Goal: Information Seeking & Learning: Learn about a topic

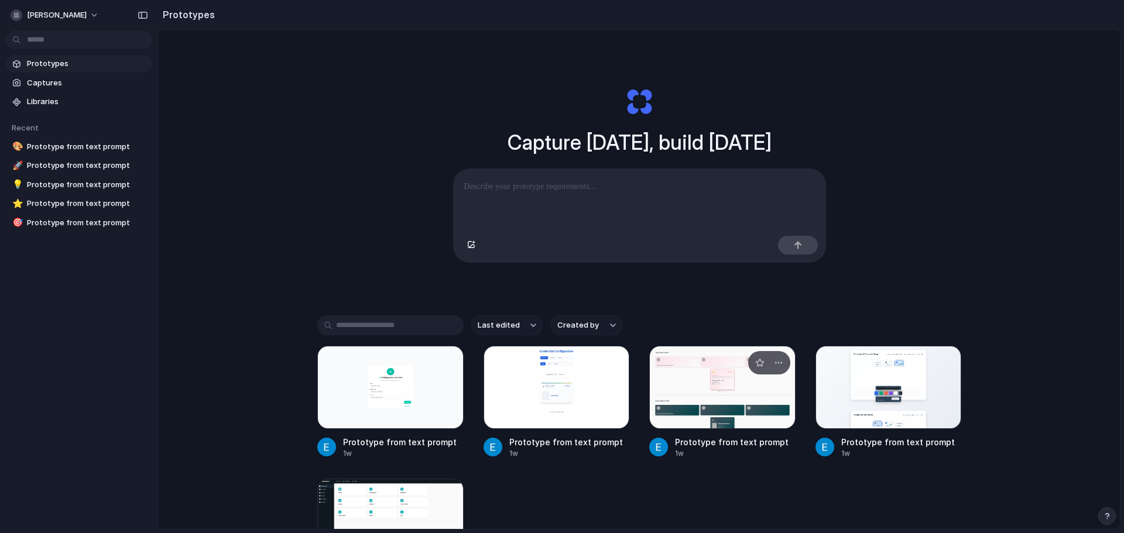
click at [684, 405] on div at bounding box center [722, 387] width 146 height 83
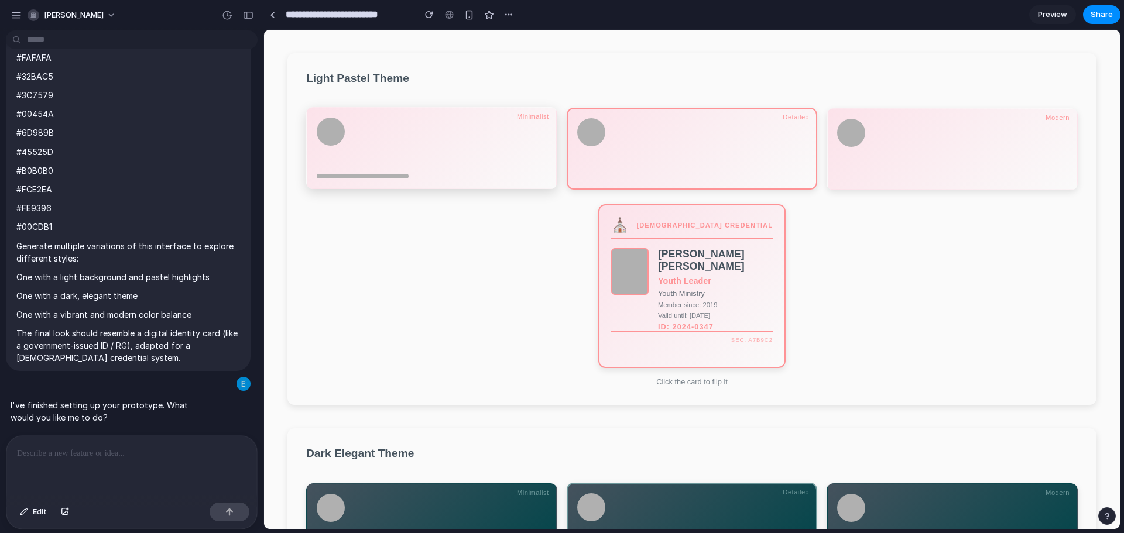
click at [483, 150] on div at bounding box center [432, 143] width 230 height 51
click at [689, 168] on div at bounding box center [692, 148] width 230 height 61
drag, startPoint x: 887, startPoint y: 166, endPoint x: 871, endPoint y: 170, distance: 16.3
click at [887, 166] on div at bounding box center [952, 148] width 230 height 61
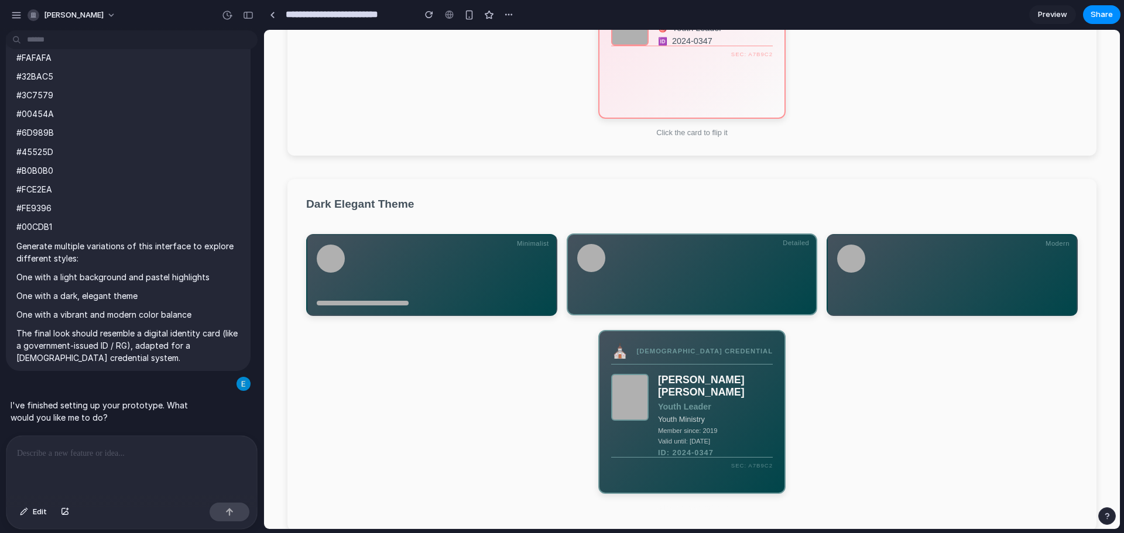
scroll to position [293, 0]
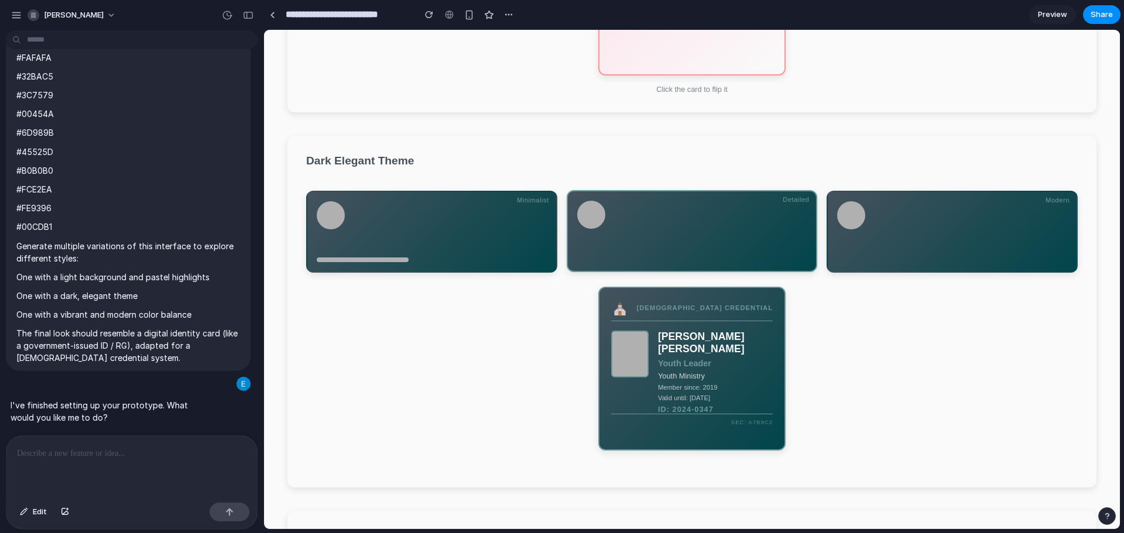
click at [693, 335] on div "⛪ [DEMOGRAPHIC_DATA] CREDENTIAL [PERSON_NAME] [PERSON_NAME] Youth Leader Youth …" at bounding box center [691, 369] width 187 height 164
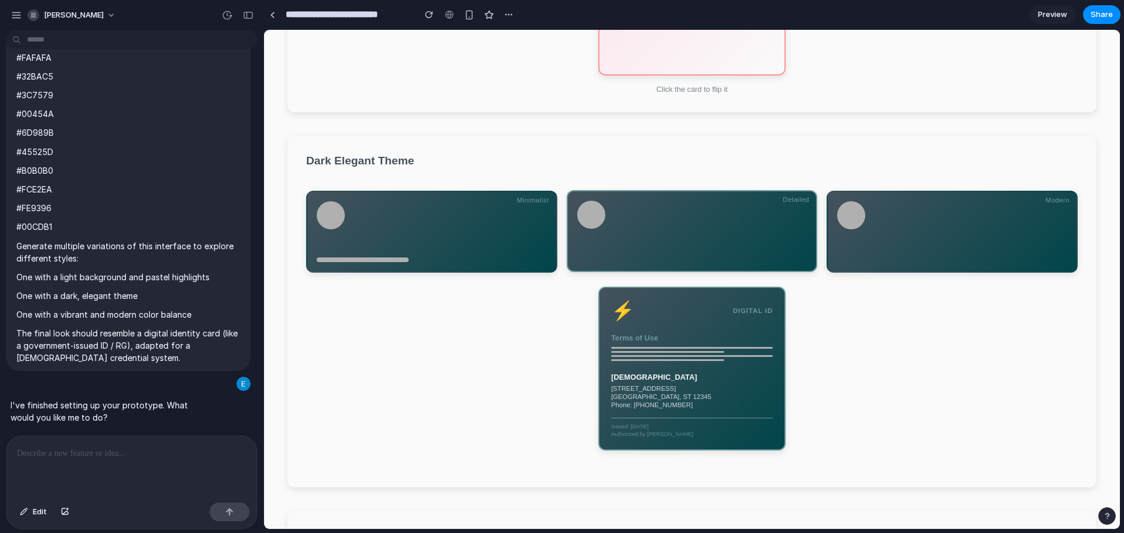
click at [688, 342] on div "Terms of Use" at bounding box center [692, 338] width 162 height 9
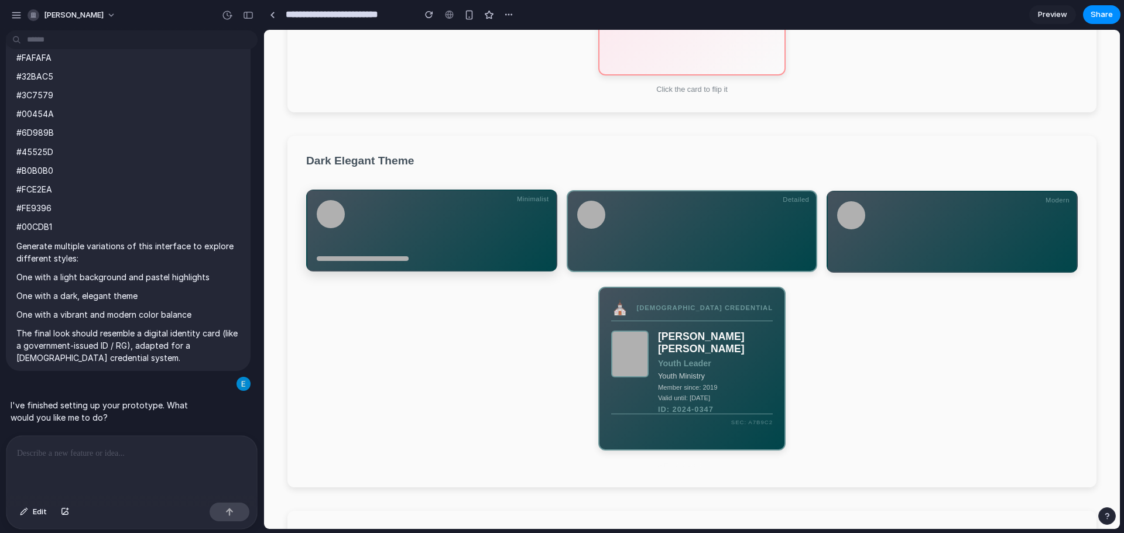
click at [448, 235] on div at bounding box center [432, 225] width 230 height 51
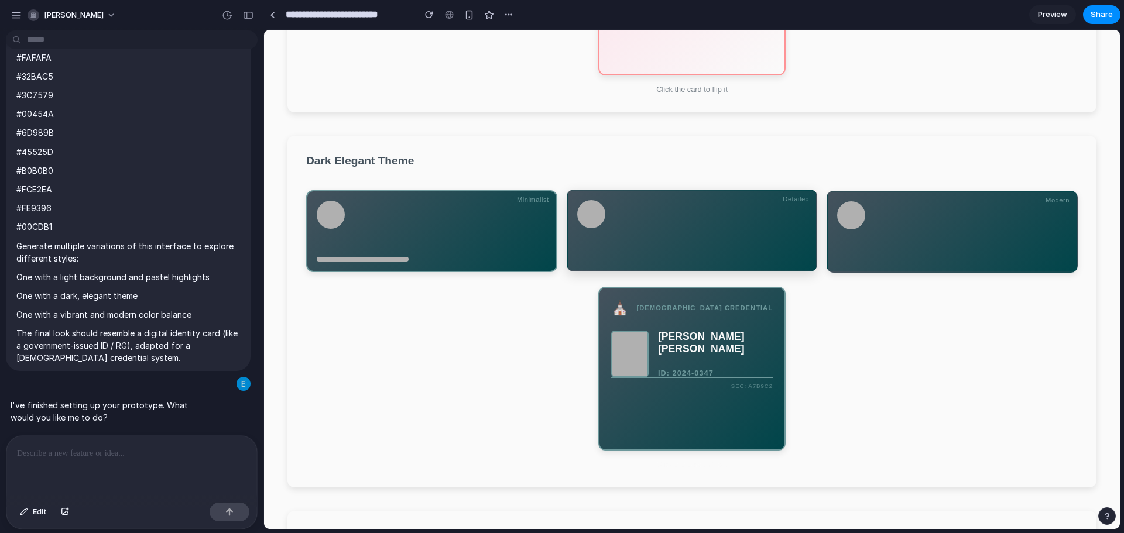
click at [677, 253] on div at bounding box center [692, 230] width 230 height 61
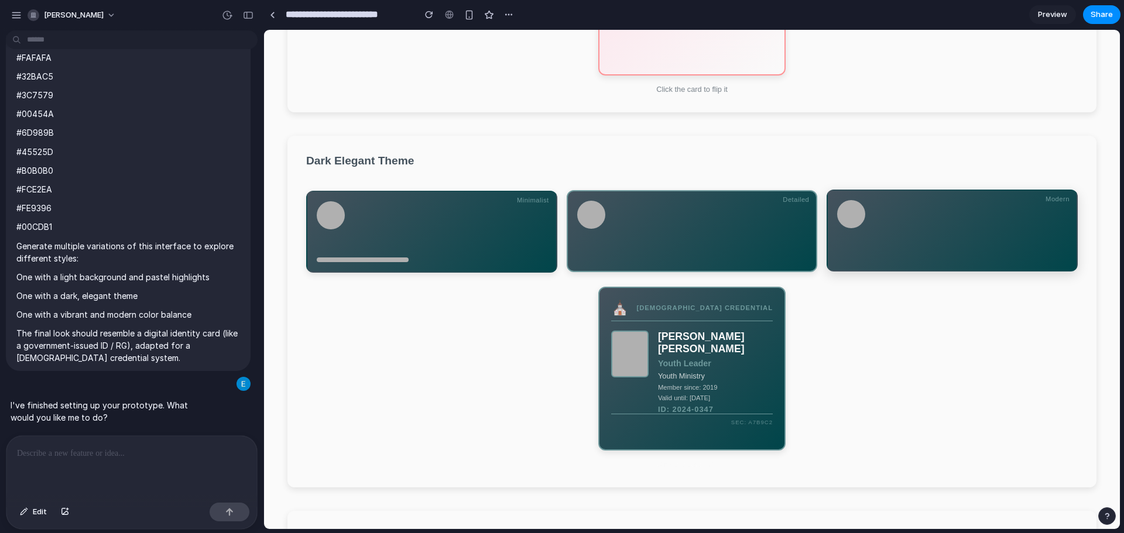
click at [899, 245] on div at bounding box center [952, 230] width 230 height 61
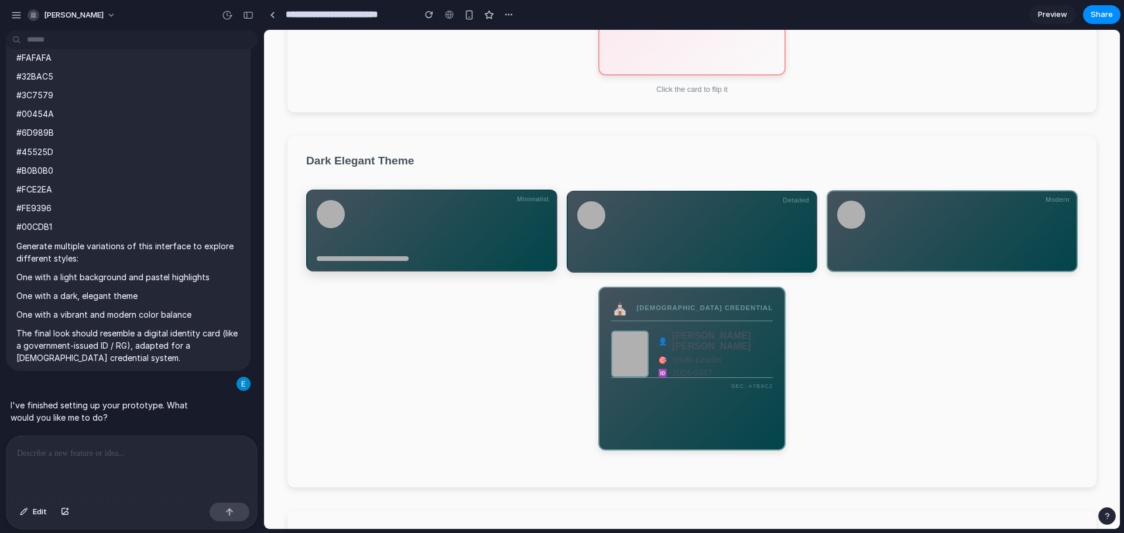
click at [431, 229] on div at bounding box center [432, 225] width 230 height 51
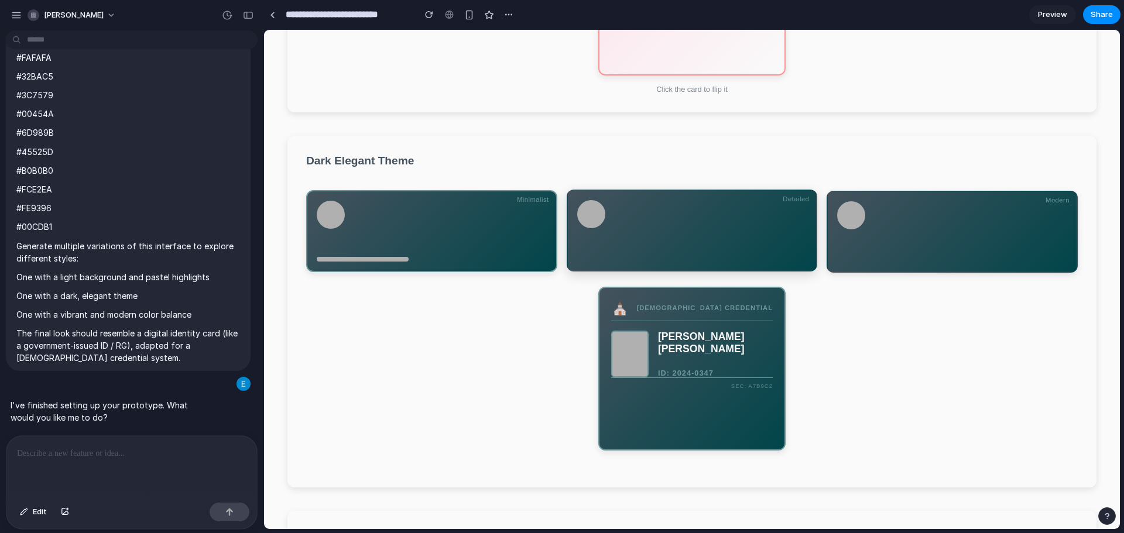
click at [664, 241] on div at bounding box center [692, 230] width 230 height 61
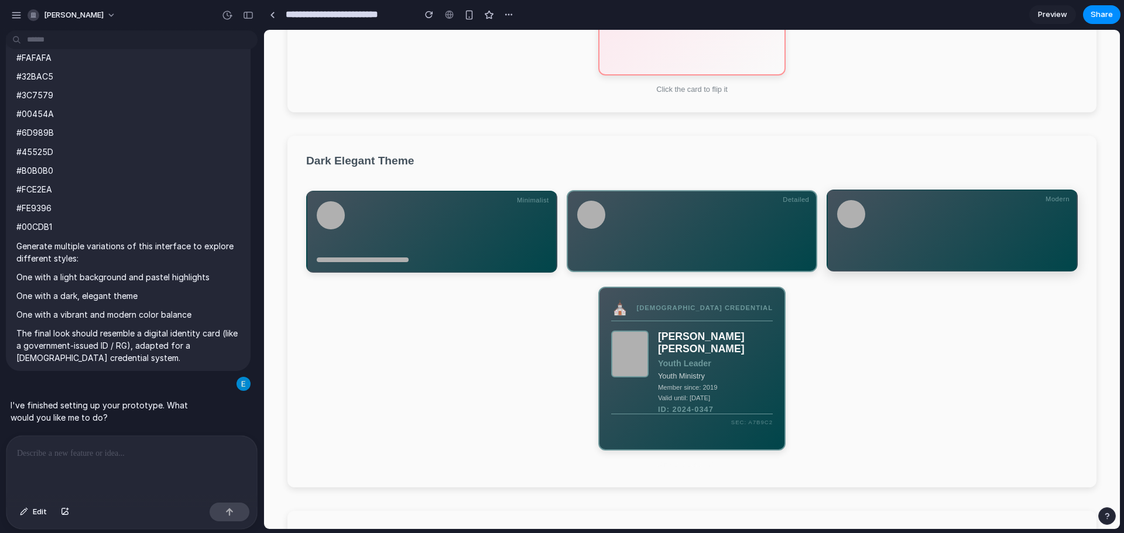
click at [898, 249] on div at bounding box center [952, 230] width 230 height 61
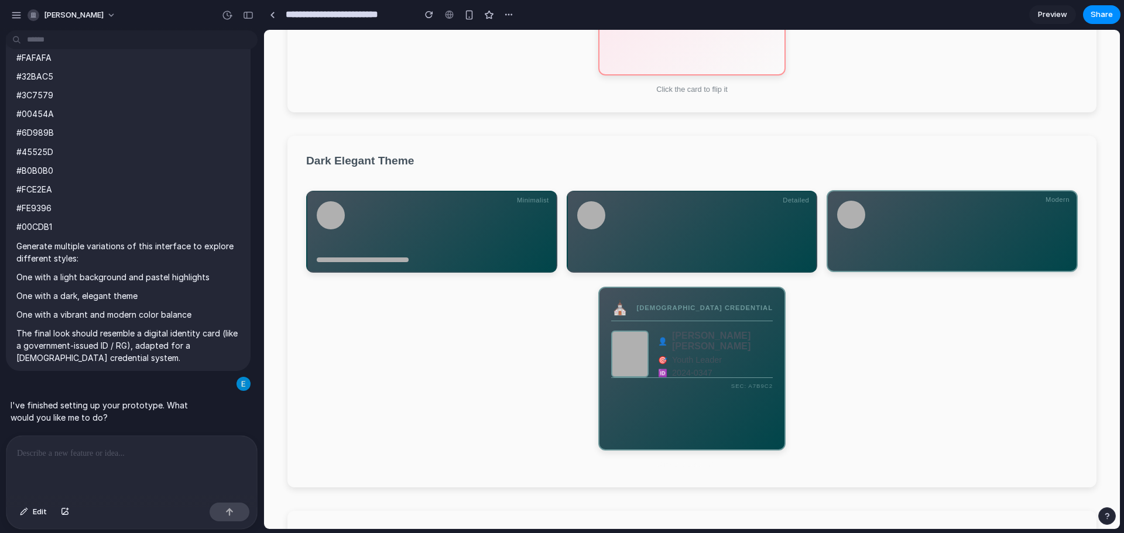
click at [715, 321] on div "⛪ [DEMOGRAPHIC_DATA] CREDENTIAL" at bounding box center [692, 311] width 162 height 22
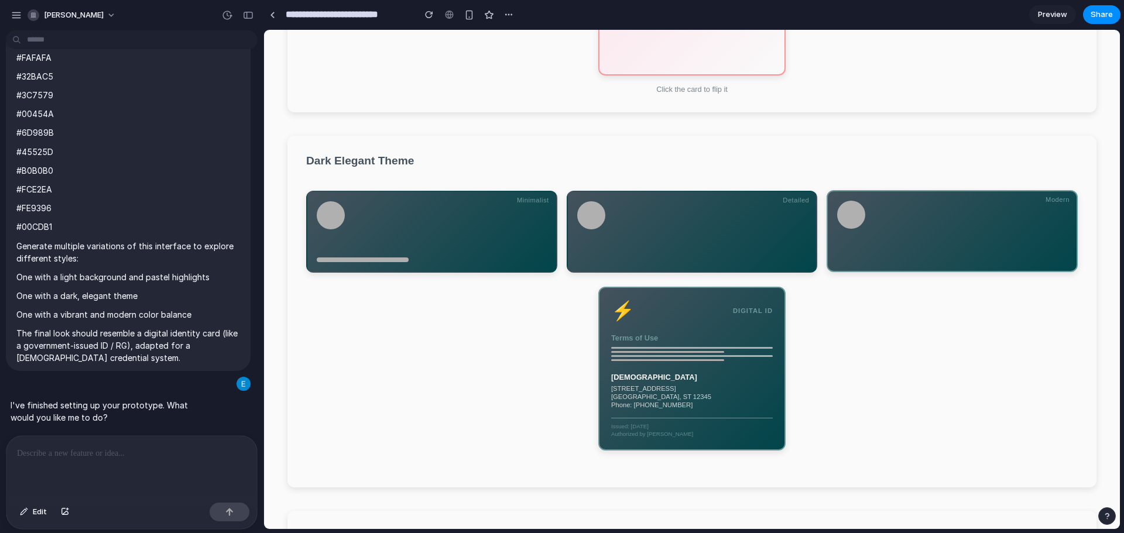
click at [701, 339] on div "⚡ DIGITAL ID Terms of Use [DEMOGRAPHIC_DATA] [STREET_ADDRESS] Phone: [PHONE_NUM…" at bounding box center [691, 369] width 187 height 164
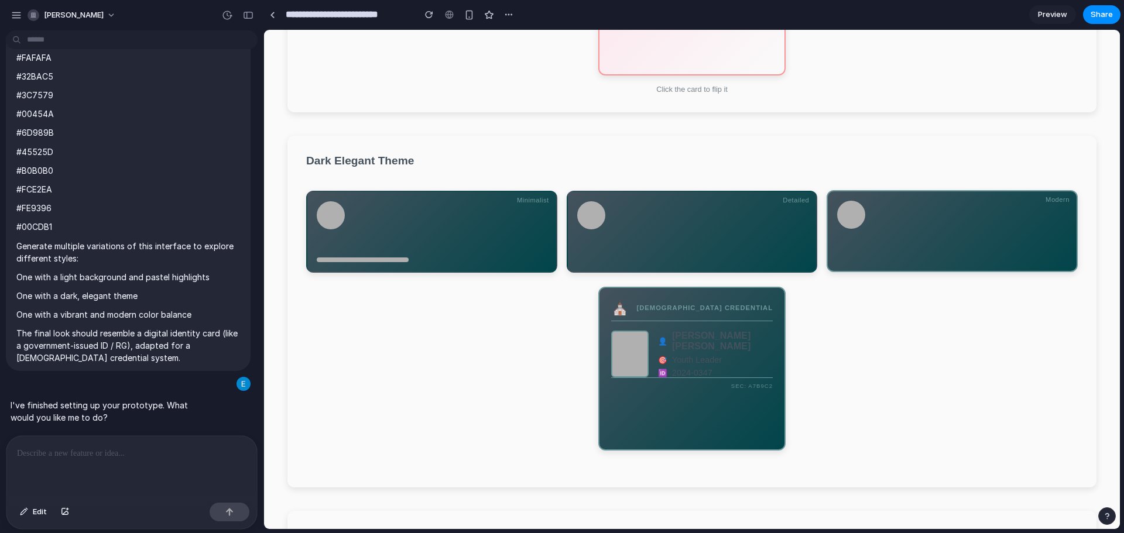
click at [682, 355] on span "Youth Leader" at bounding box center [697, 359] width 50 height 9
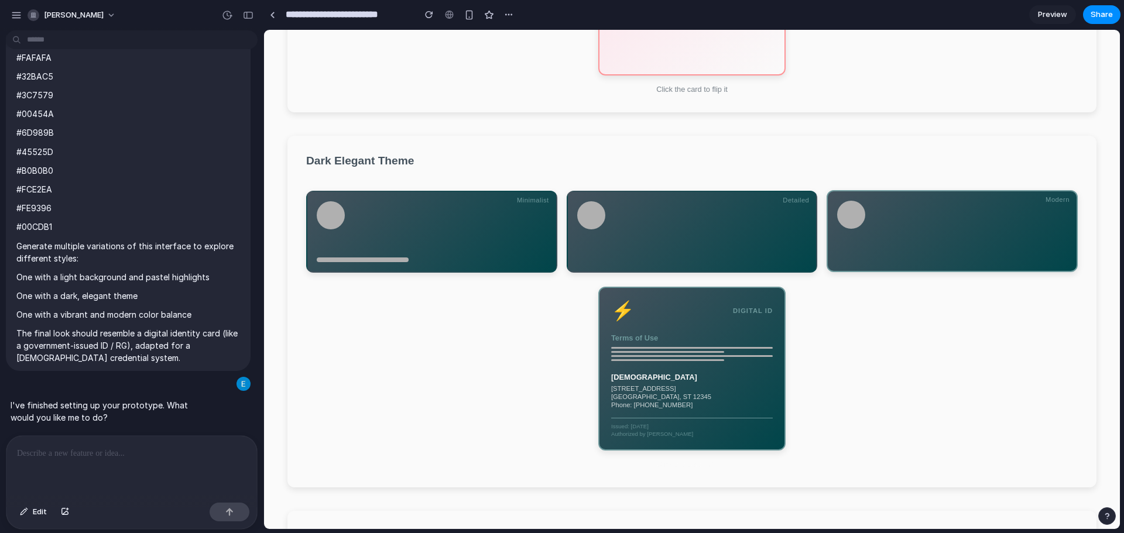
click at [710, 352] on div "Terms of Use" at bounding box center [692, 348] width 162 height 28
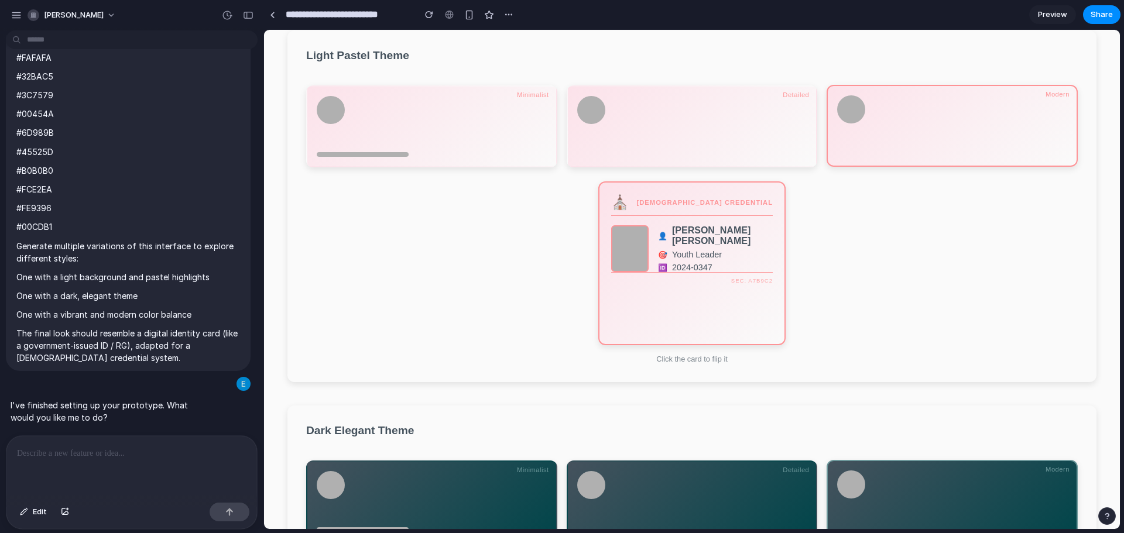
scroll to position [0, 0]
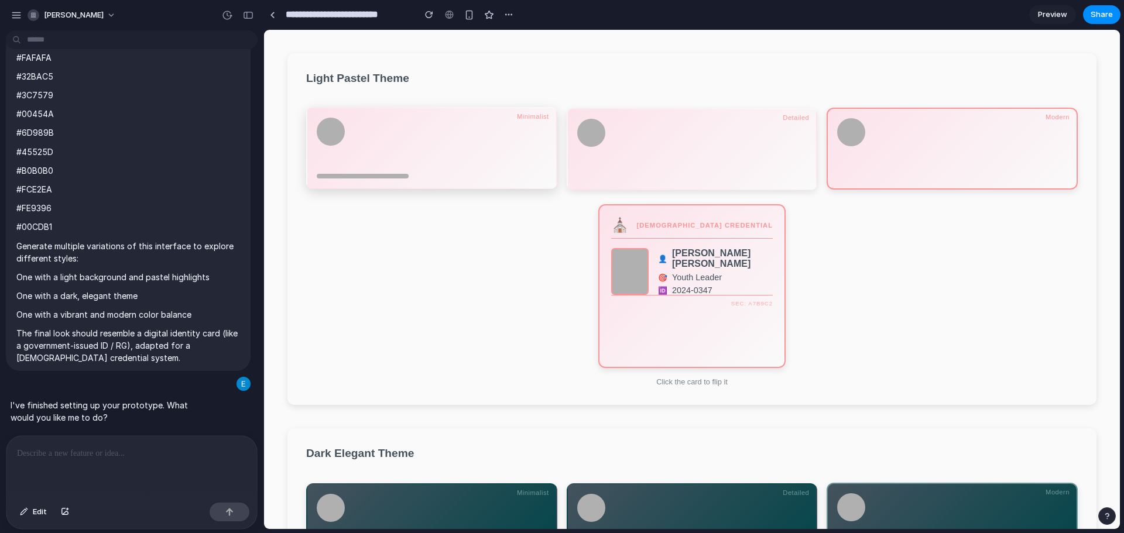
click at [497, 163] on div at bounding box center [432, 143] width 230 height 51
click at [758, 159] on div at bounding box center [692, 148] width 230 height 61
click at [988, 151] on div at bounding box center [952, 148] width 230 height 61
click at [752, 273] on div "🎯 Youth Leader" at bounding box center [715, 277] width 115 height 9
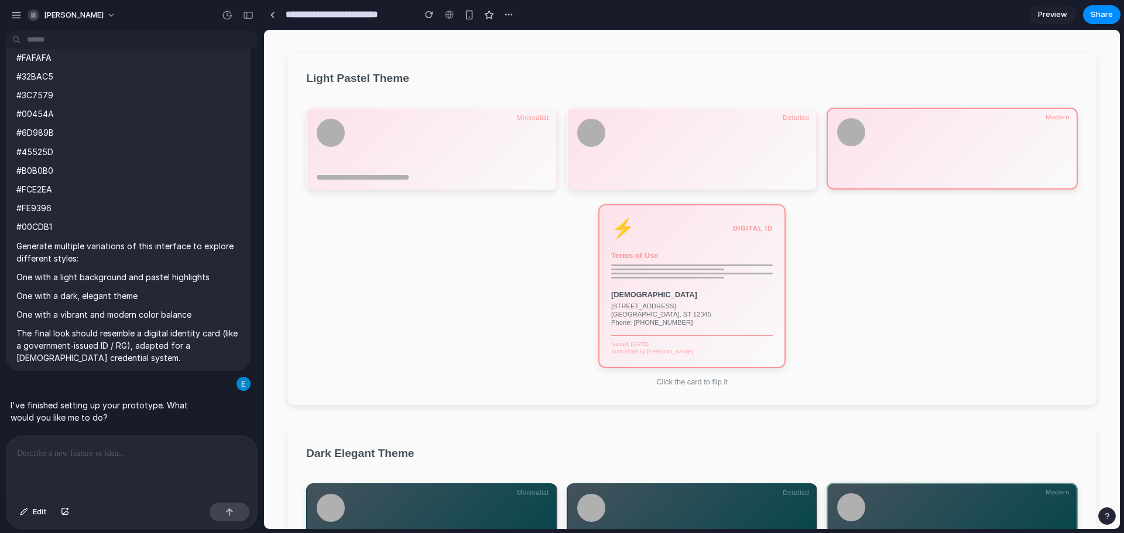
click at [713, 266] on div at bounding box center [692, 266] width 162 height 2
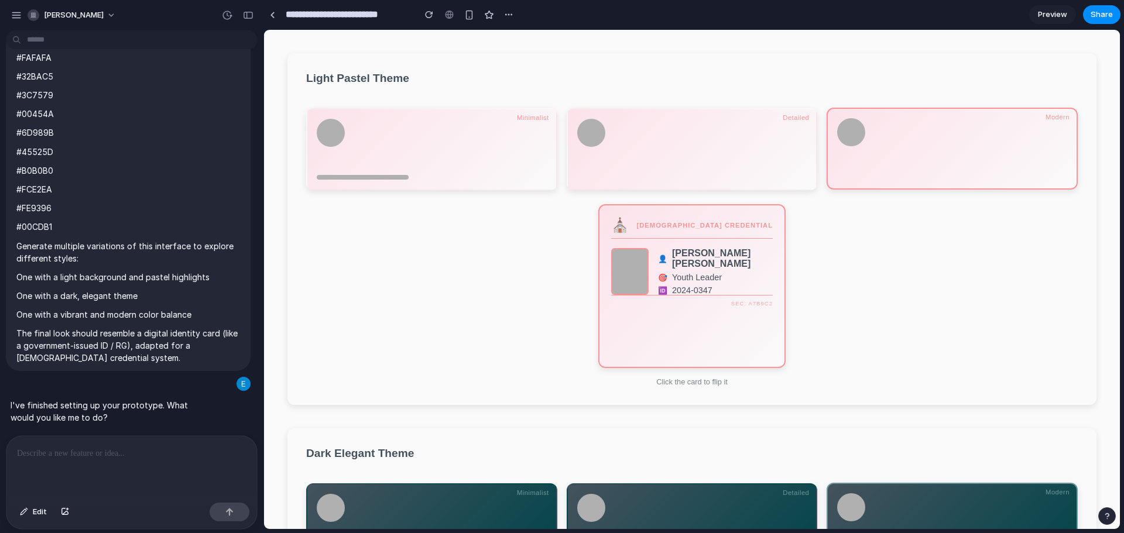
click at [691, 283] on div "👤 [PERSON_NAME] [PERSON_NAME] 🎯 Youth Leader 🆔 2024-0347" at bounding box center [715, 271] width 115 height 47
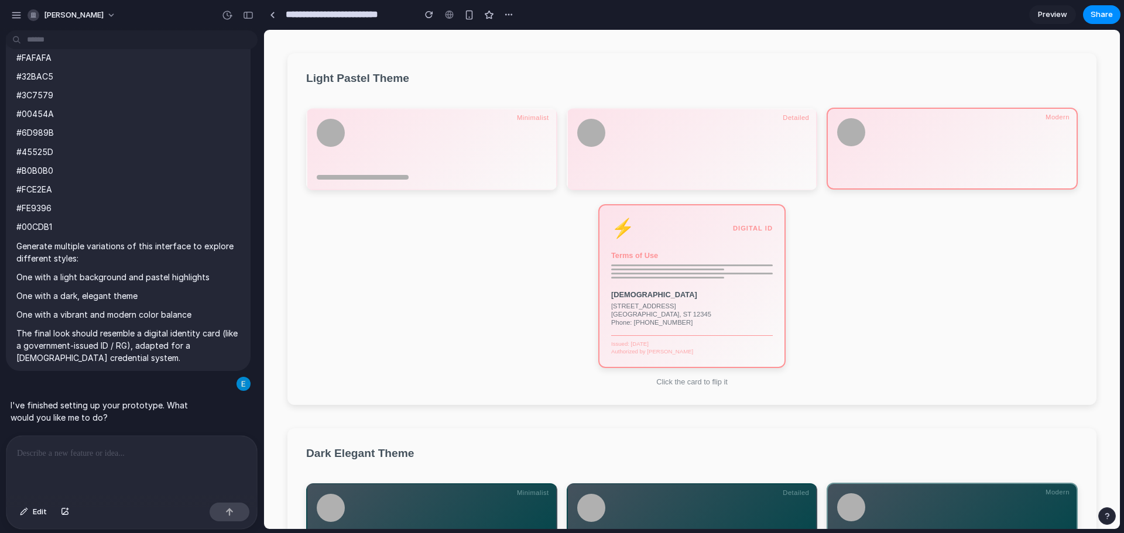
click at [1049, 15] on span "Preview" at bounding box center [1052, 15] width 29 height 12
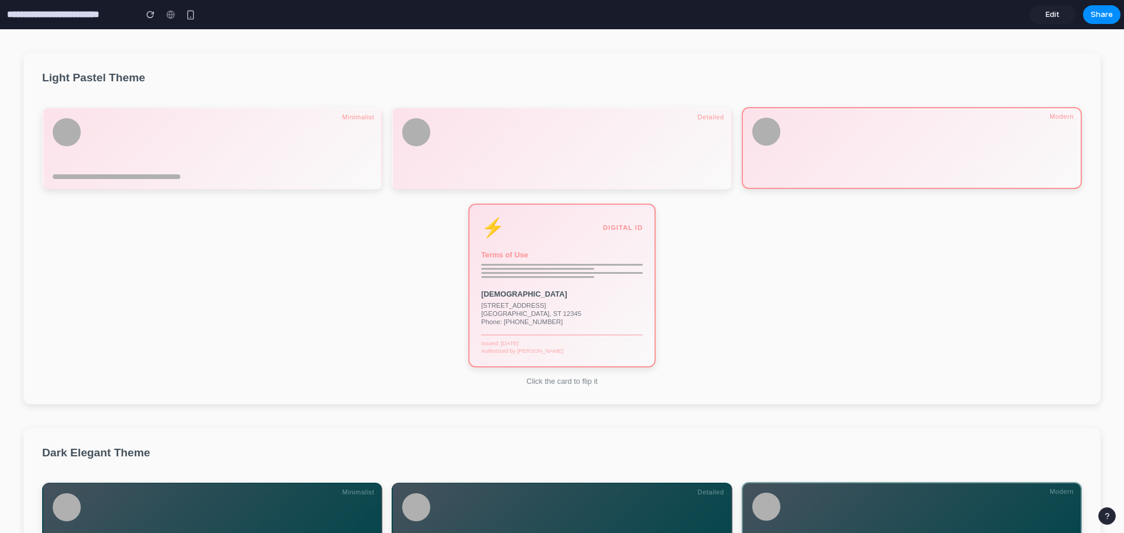
click at [503, 259] on div "Terms of Use" at bounding box center [562, 254] width 162 height 9
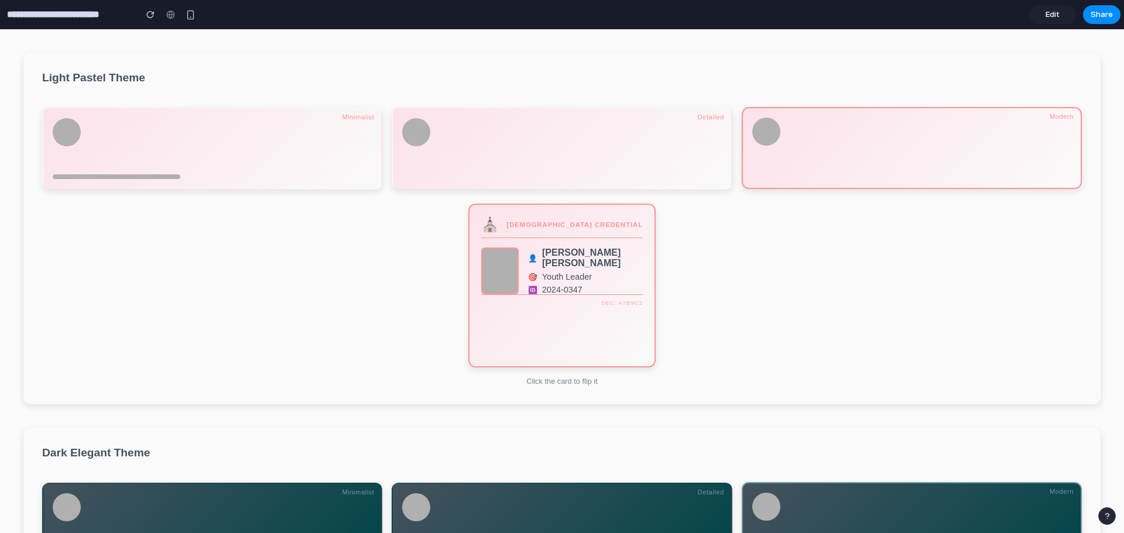
click at [536, 272] on div "🎯 Youth Leader" at bounding box center [585, 276] width 115 height 9
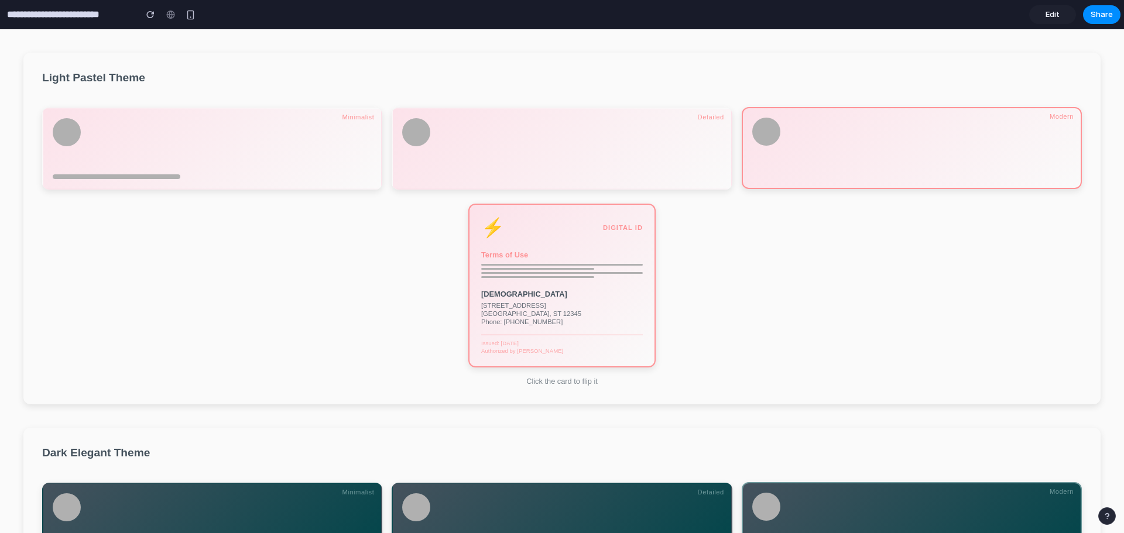
click at [581, 259] on div "Terms of Use" at bounding box center [562, 254] width 162 height 9
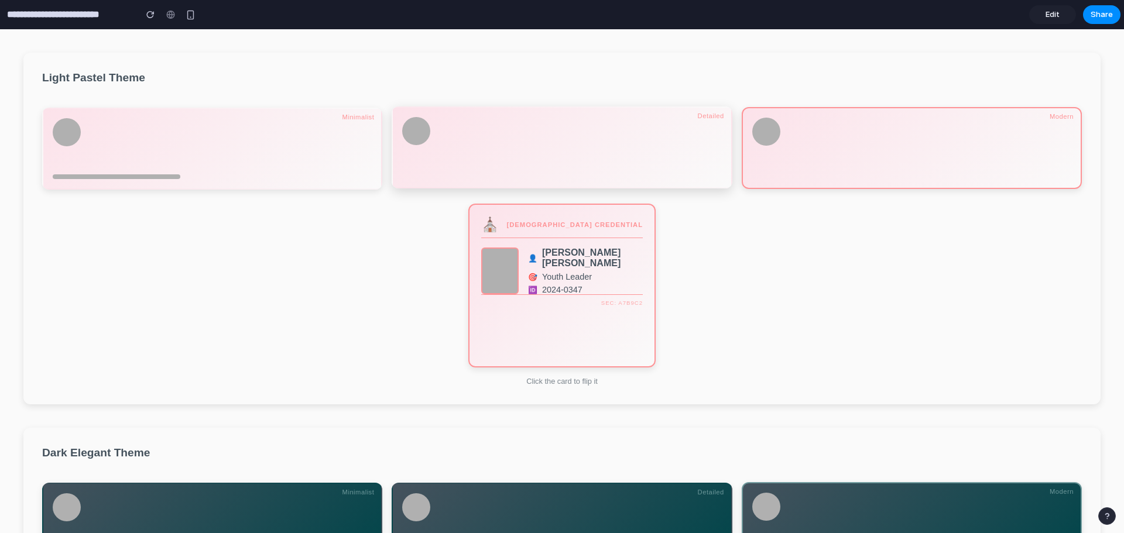
click at [566, 123] on div at bounding box center [561, 147] width 319 height 61
click at [819, 150] on div at bounding box center [911, 147] width 319 height 61
click at [279, 166] on div at bounding box center [212, 142] width 319 height 51
click at [557, 169] on div at bounding box center [561, 147] width 319 height 61
drag, startPoint x: 770, startPoint y: 183, endPoint x: 796, endPoint y: 181, distance: 25.8
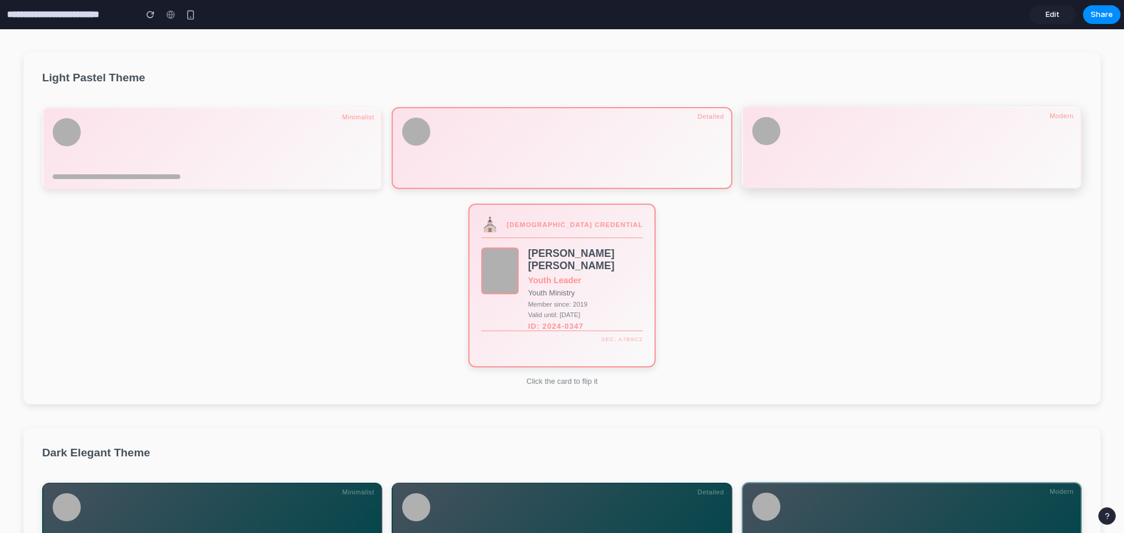
click at [773, 185] on div at bounding box center [911, 148] width 340 height 82
click at [612, 270] on div "👤 [PERSON_NAME] [PERSON_NAME] 🎯 Youth Leader 🆔 2024-0347" at bounding box center [585, 271] width 115 height 47
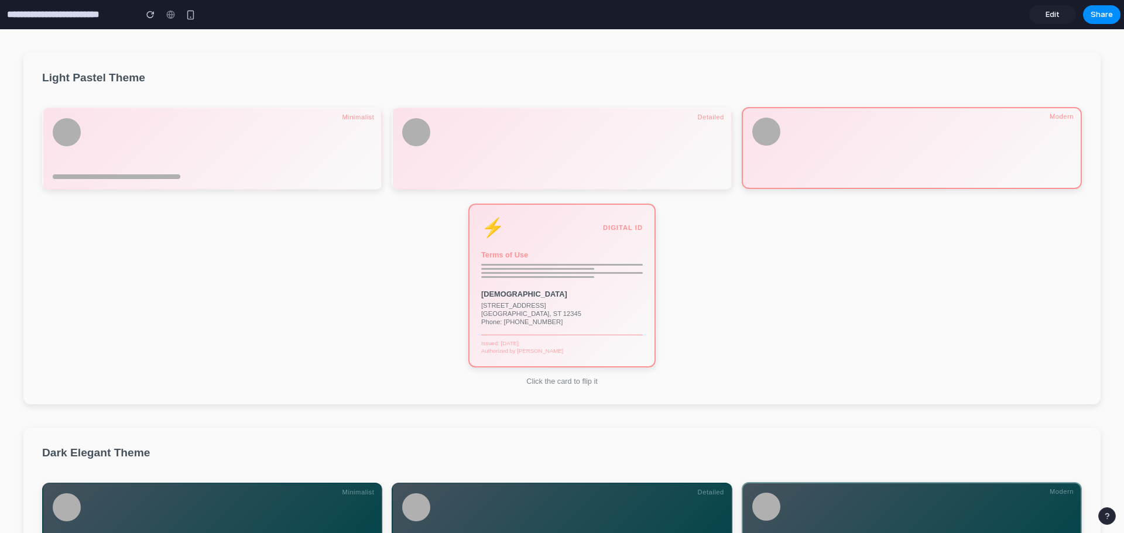
click at [520, 225] on div "⚡ DIGITAL ID" at bounding box center [562, 228] width 162 height 22
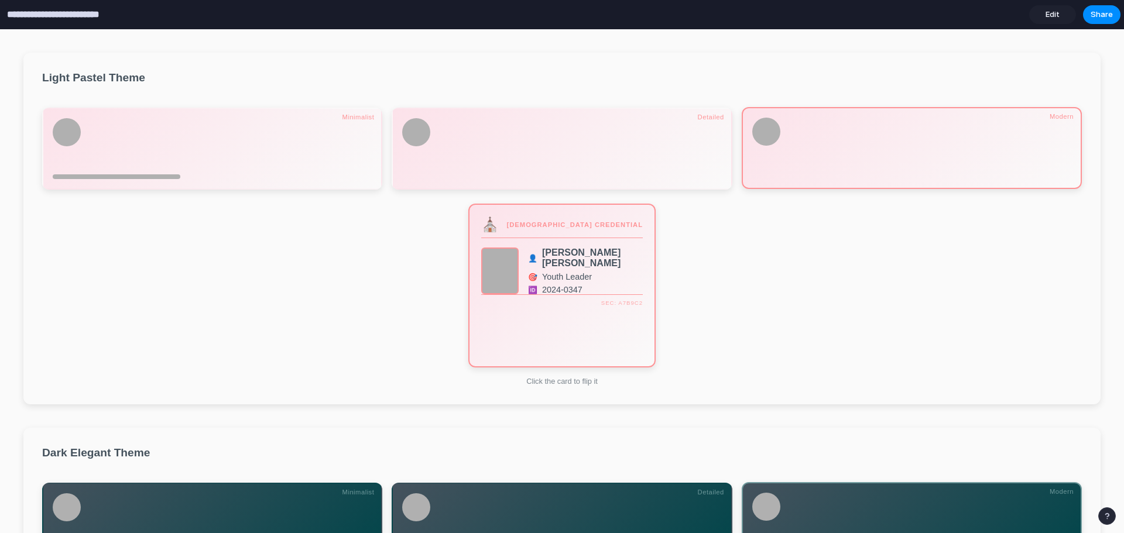
click at [84, 18] on input "**********" at bounding box center [69, 14] width 128 height 21
click at [83, 16] on input "**********" at bounding box center [69, 14] width 128 height 21
click at [332, 68] on section "Light Pastel Theme ⛪ [DEMOGRAPHIC_DATA] CREDENTIAL 👤 [PERSON_NAME] [PERSON_NAME…" at bounding box center [561, 229] width 1077 height 352
drag, startPoint x: 1056, startPoint y: 15, endPoint x: 1045, endPoint y: 19, distance: 12.1
click at [1056, 15] on span "Edit" at bounding box center [1052, 15] width 14 height 12
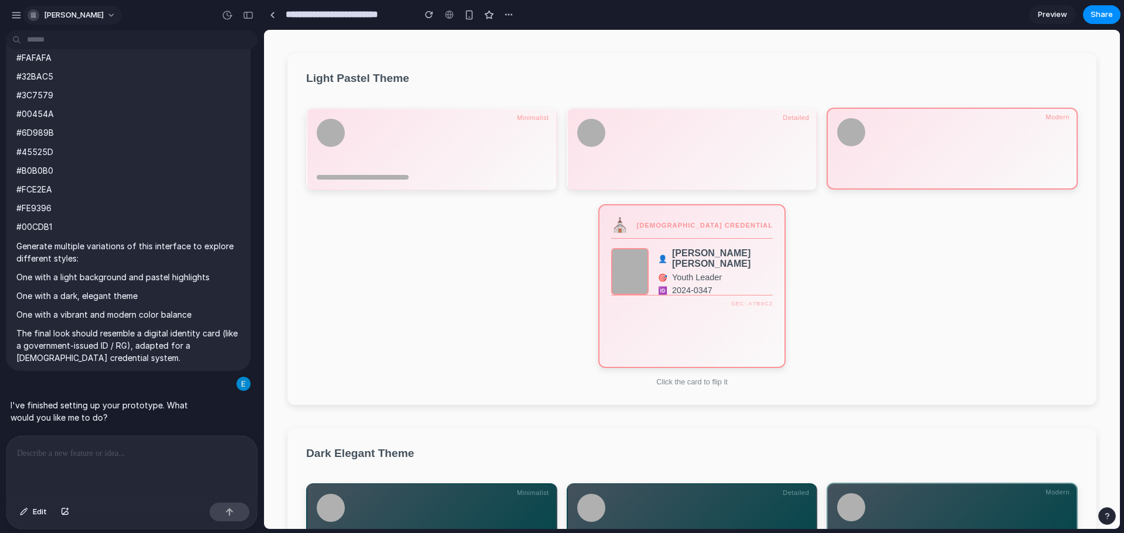
click at [122, 15] on button "[PERSON_NAME]" at bounding box center [72, 15] width 99 height 19
click at [7, 9] on div "Settings Invite members Change theme Sign out" at bounding box center [562, 266] width 1124 height 533
click at [13, 13] on div "button" at bounding box center [16, 15] width 11 height 11
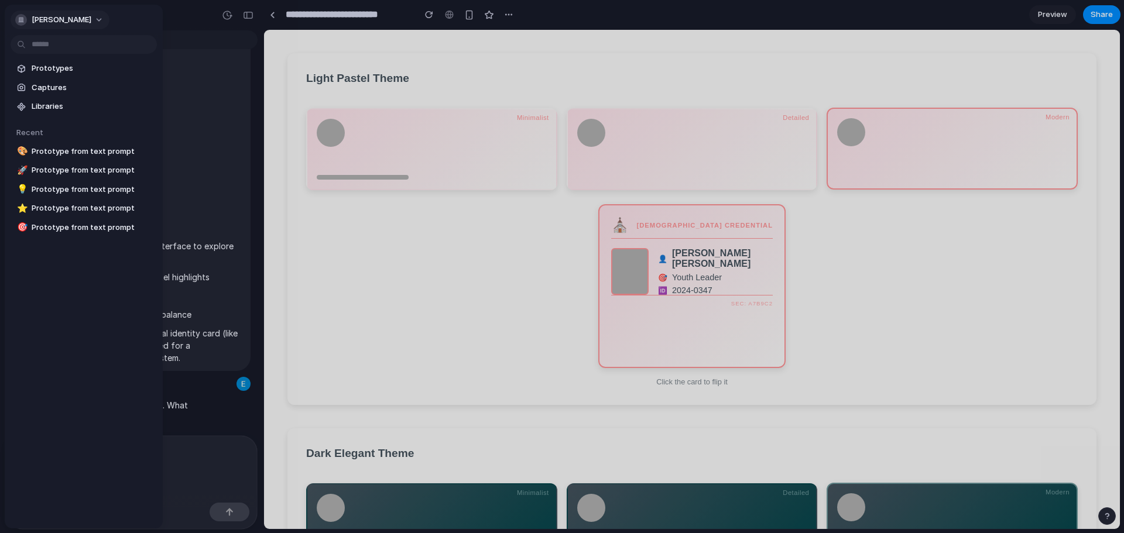
click at [14, 18] on button "[PERSON_NAME]" at bounding box center [60, 20] width 99 height 19
click at [43, 16] on div "Settings Invite members Change theme Sign out" at bounding box center [562, 266] width 1124 height 533
drag, startPoint x: 229, startPoint y: 32, endPoint x: 214, endPoint y: 29, distance: 15.4
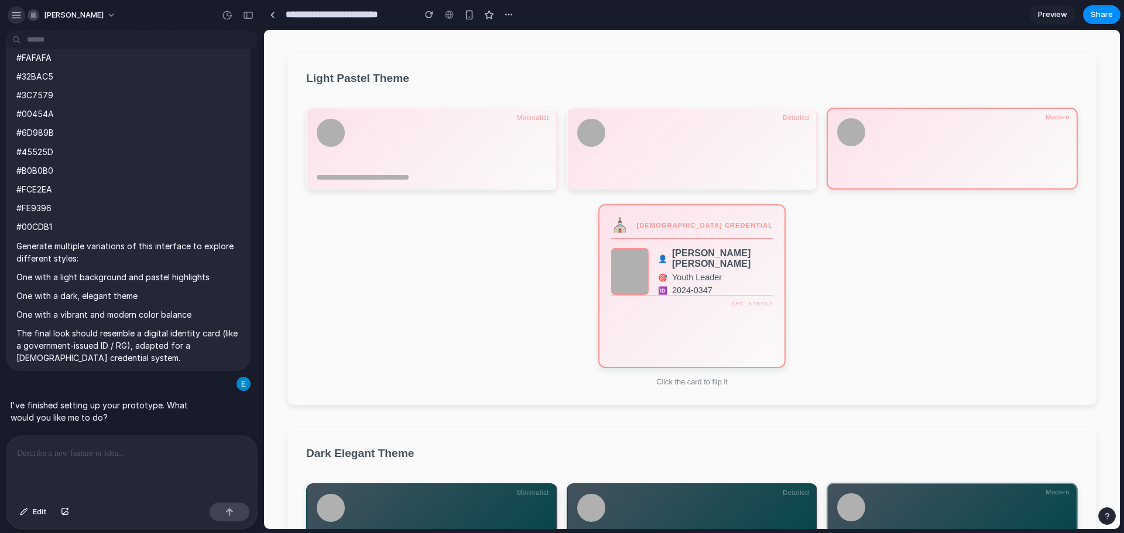
click at [16, 10] on div "button" at bounding box center [16, 15] width 11 height 11
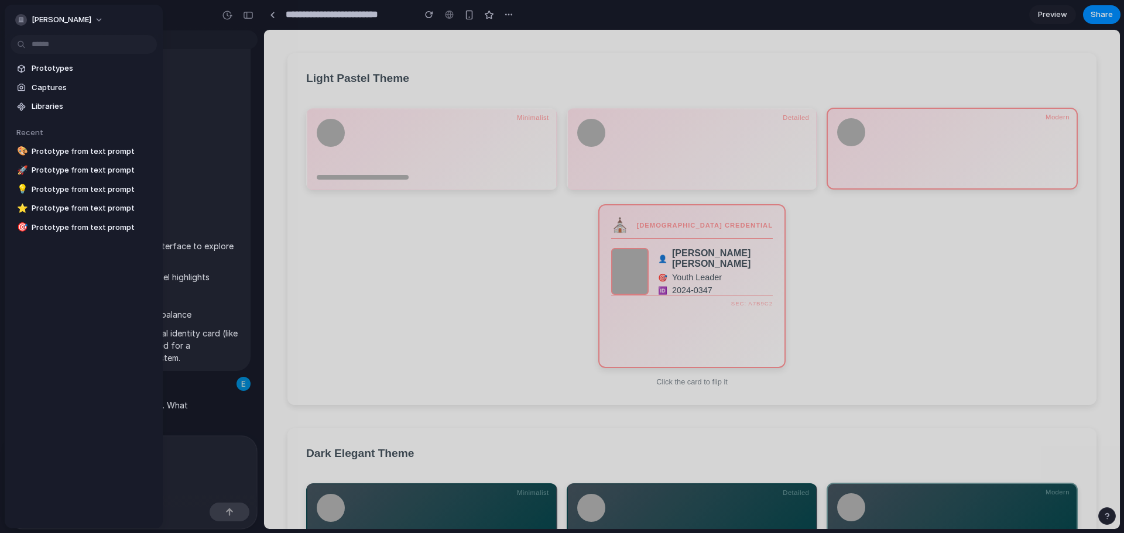
click at [61, 73] on span "Prototypes" at bounding box center [92, 69] width 121 height 12
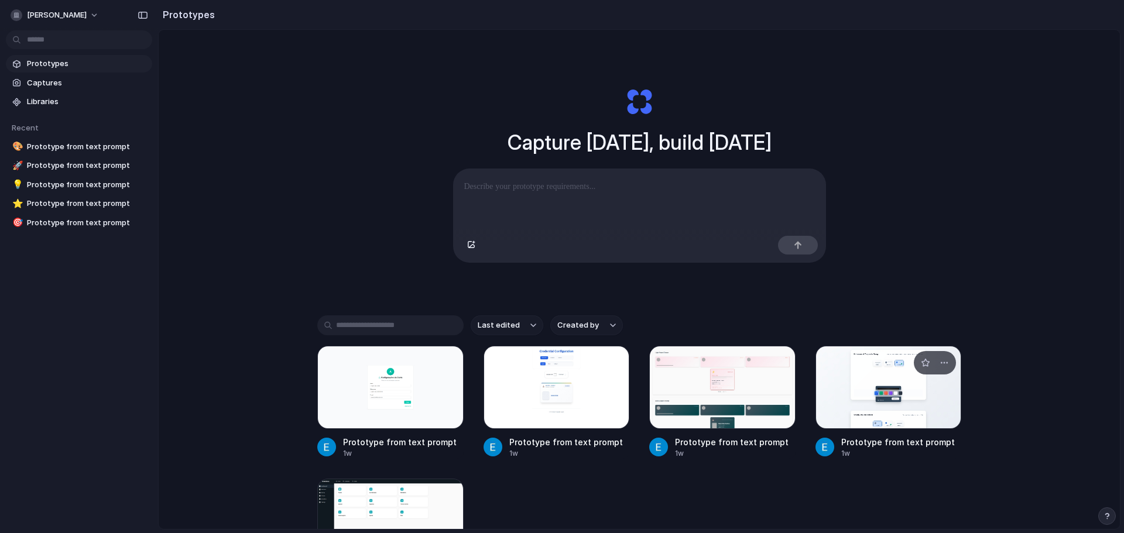
click at [898, 414] on div at bounding box center [888, 387] width 146 height 83
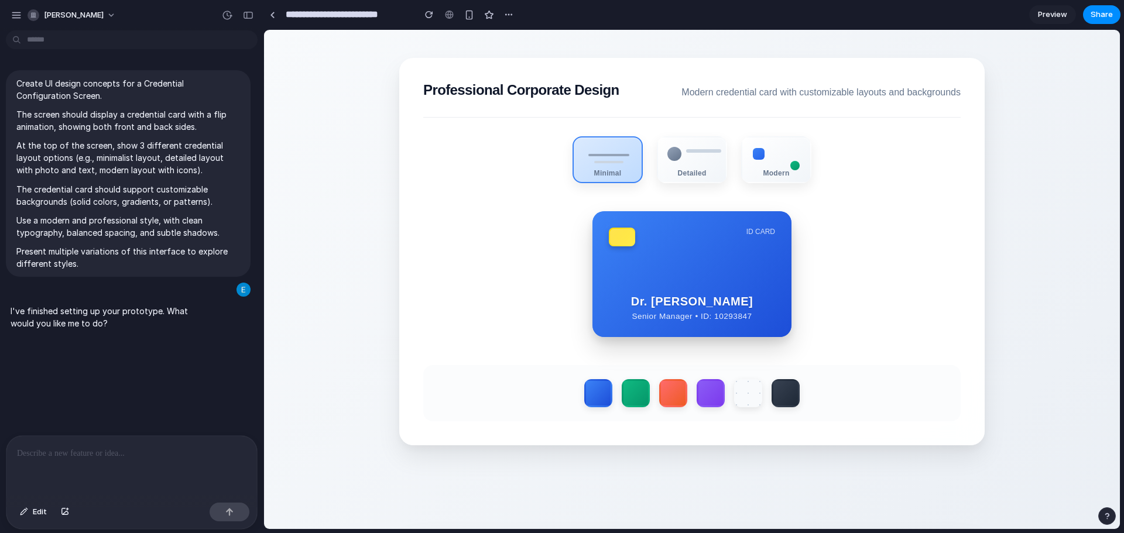
click at [1055, 19] on span "Preview" at bounding box center [1052, 15] width 29 height 12
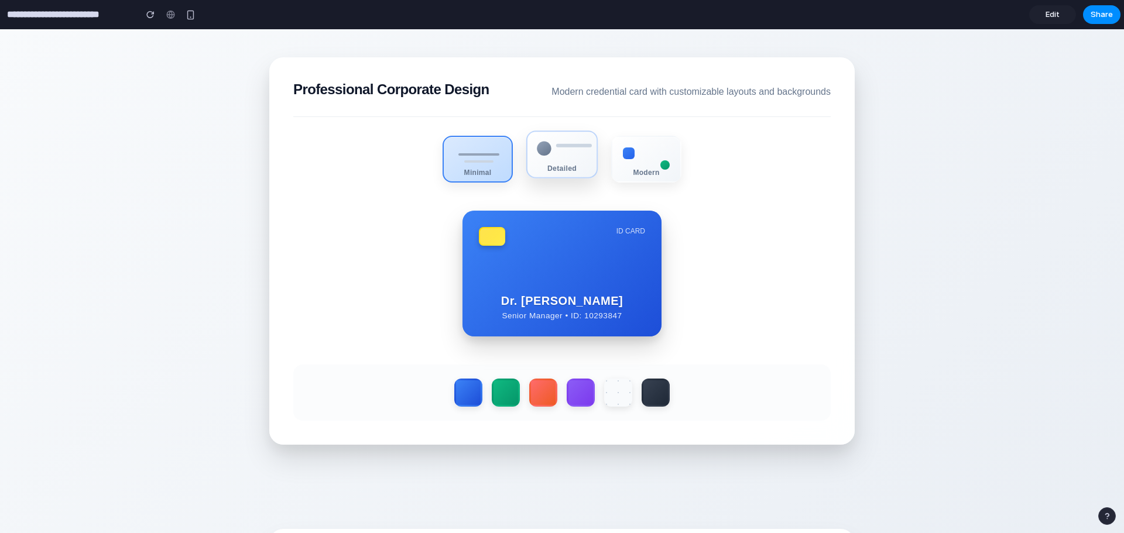
click at [543, 157] on div "Detailed" at bounding box center [561, 155] width 71 height 48
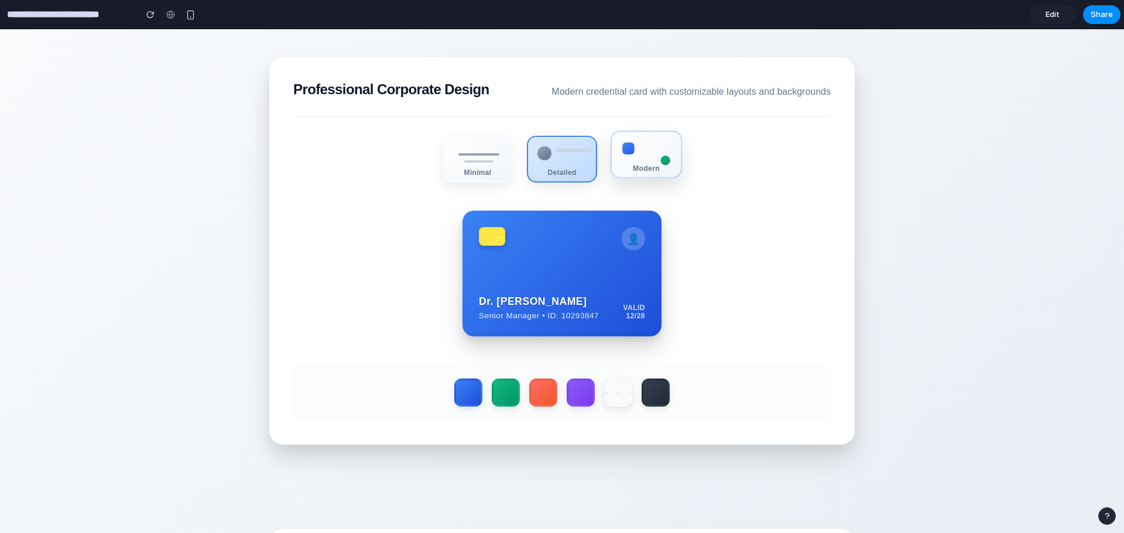
click at [649, 161] on div "Modern" at bounding box center [645, 155] width 71 height 48
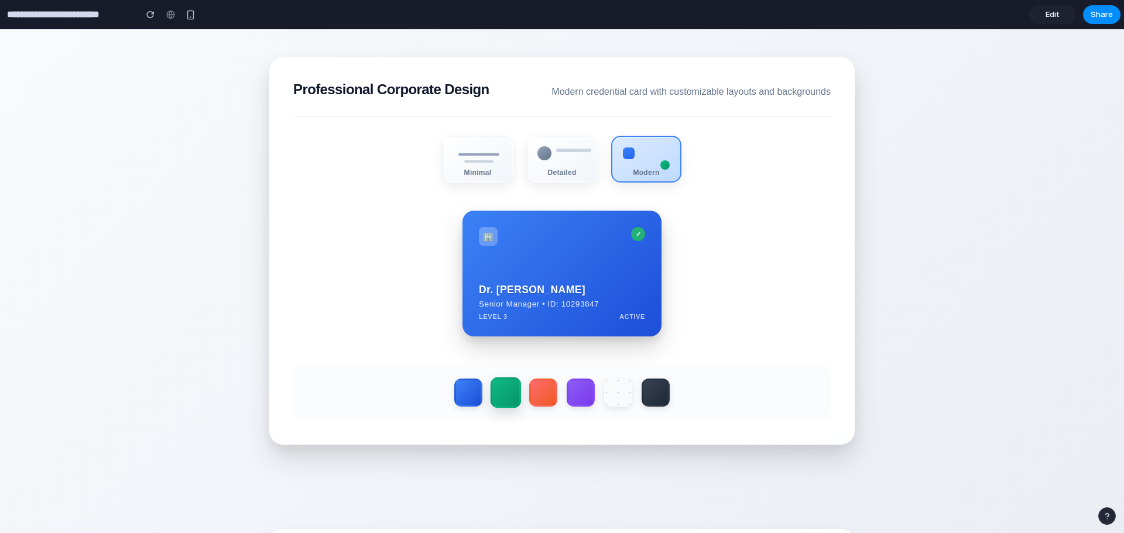
click at [496, 395] on label at bounding box center [505, 392] width 31 height 31
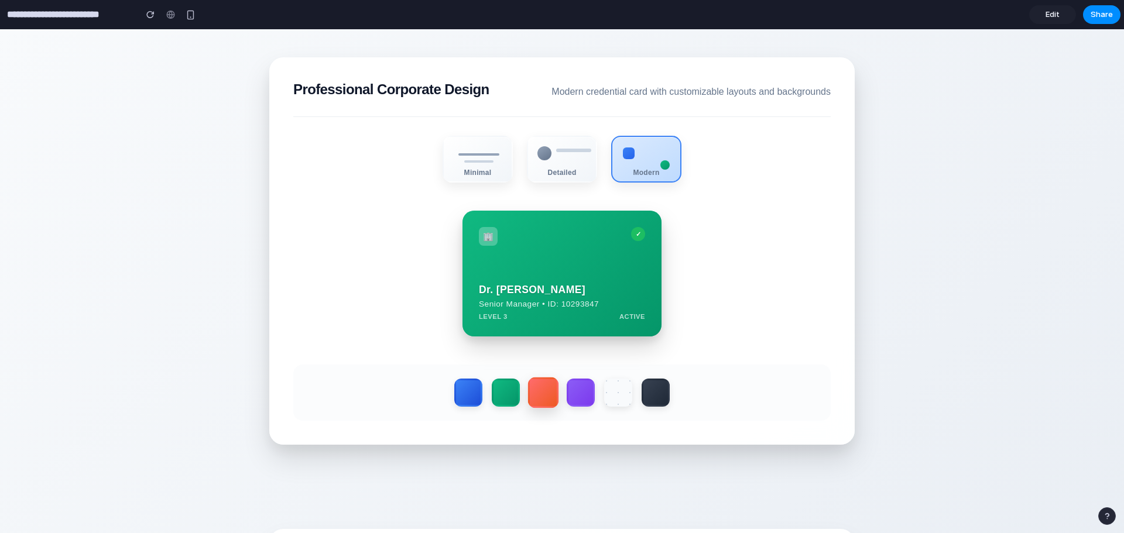
click at [547, 396] on label at bounding box center [543, 392] width 31 height 31
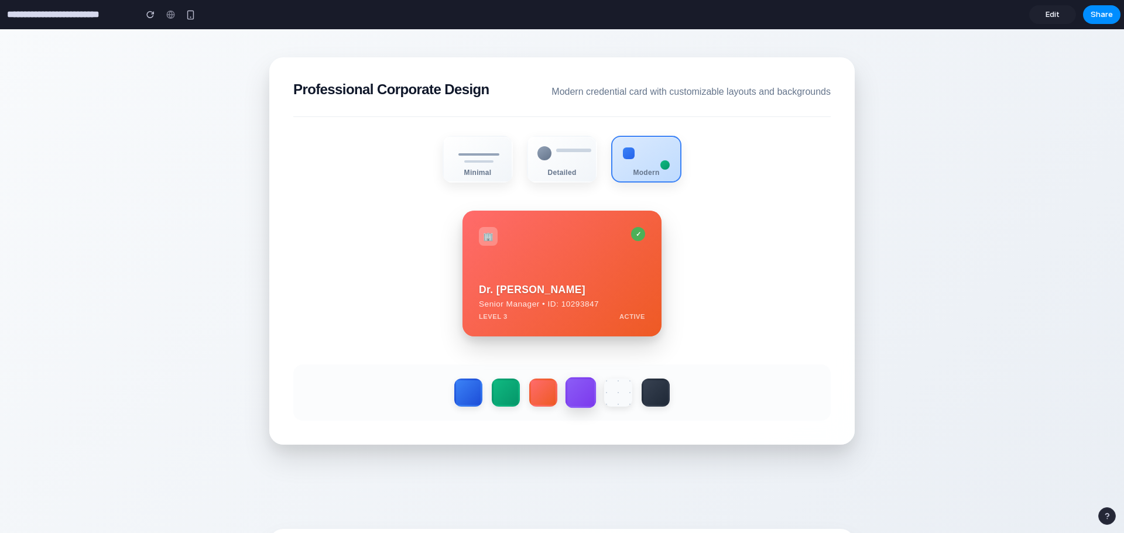
click at [588, 403] on label at bounding box center [580, 392] width 31 height 31
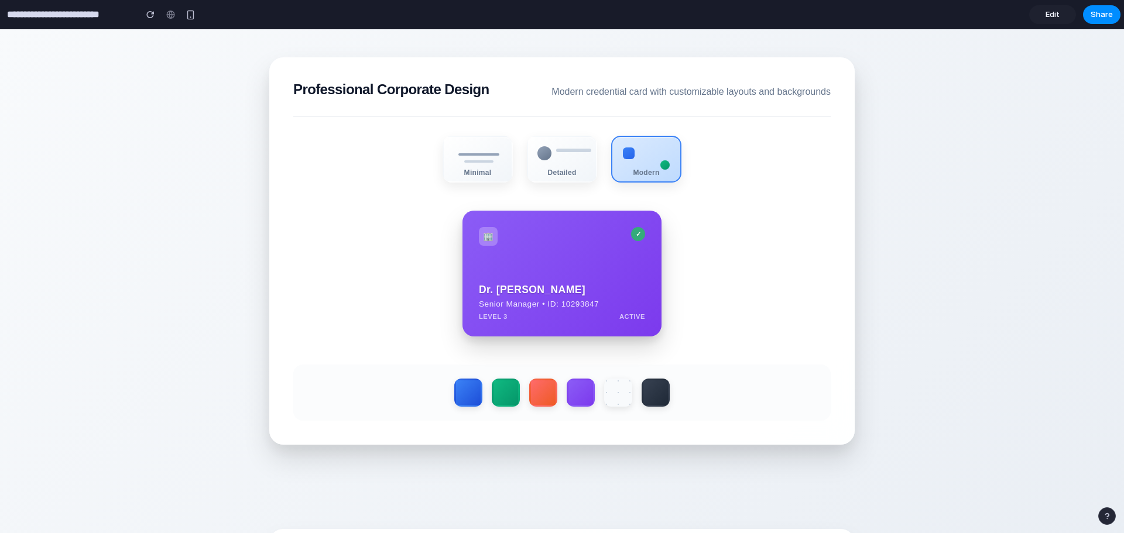
click at [669, 392] on div at bounding box center [561, 393] width 537 height 56
click at [658, 410] on div at bounding box center [561, 393] width 537 height 56
click at [652, 408] on label at bounding box center [655, 392] width 31 height 31
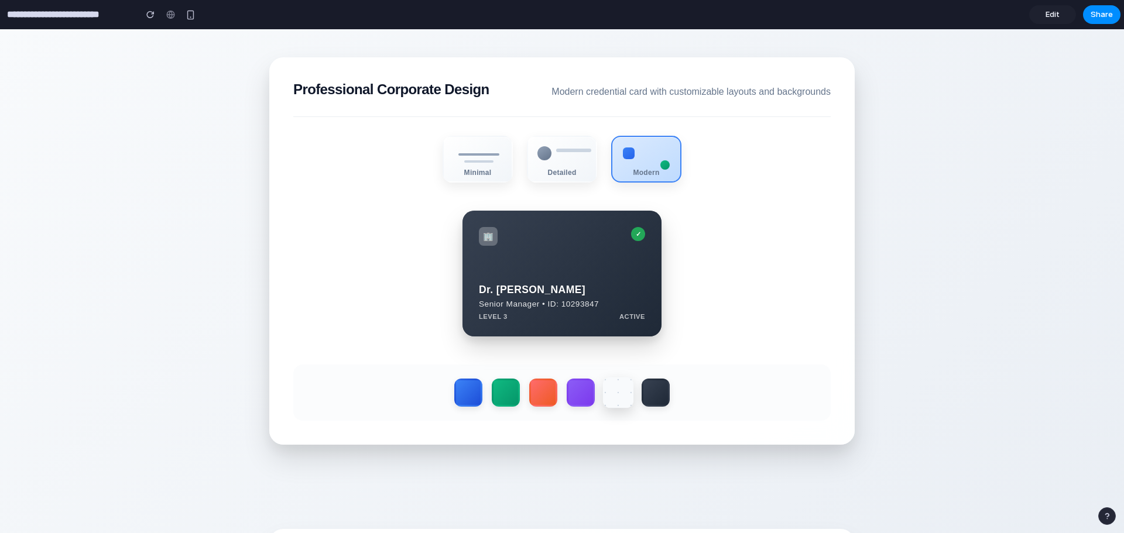
click at [610, 395] on label at bounding box center [618, 392] width 31 height 31
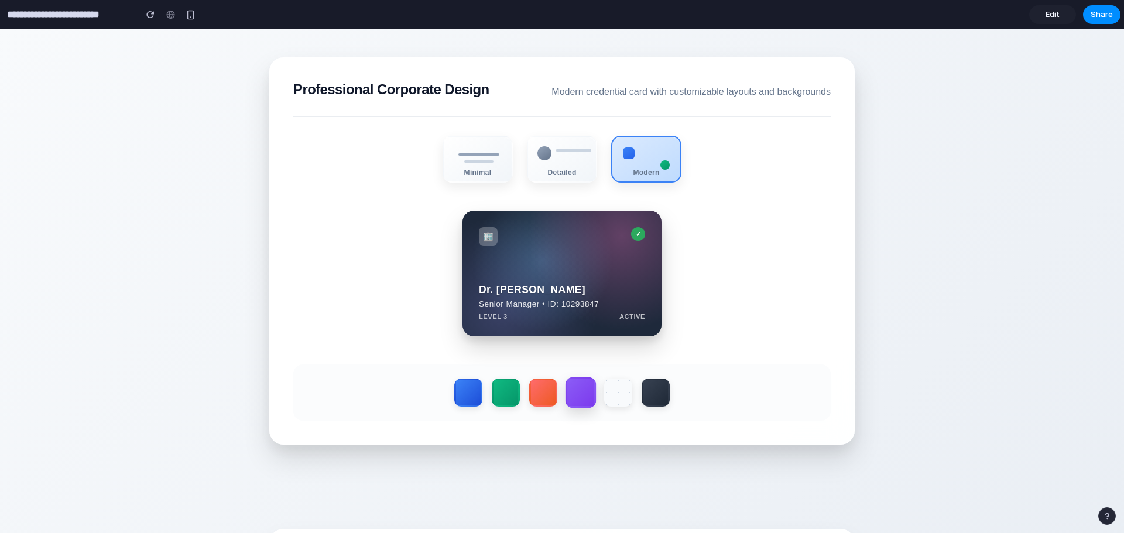
click at [577, 396] on label at bounding box center [580, 392] width 31 height 31
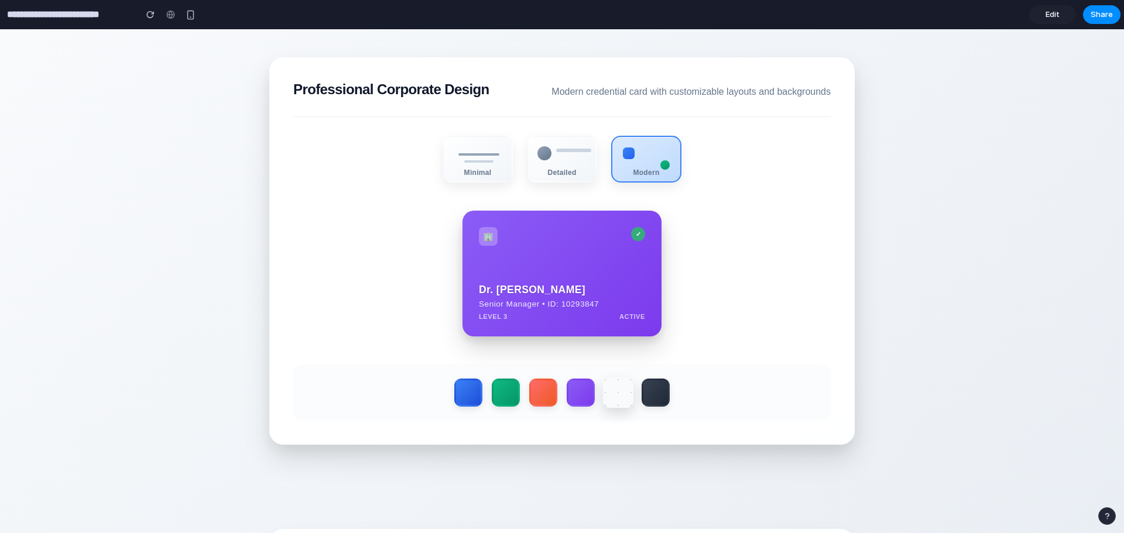
click at [622, 394] on label at bounding box center [618, 392] width 31 height 31
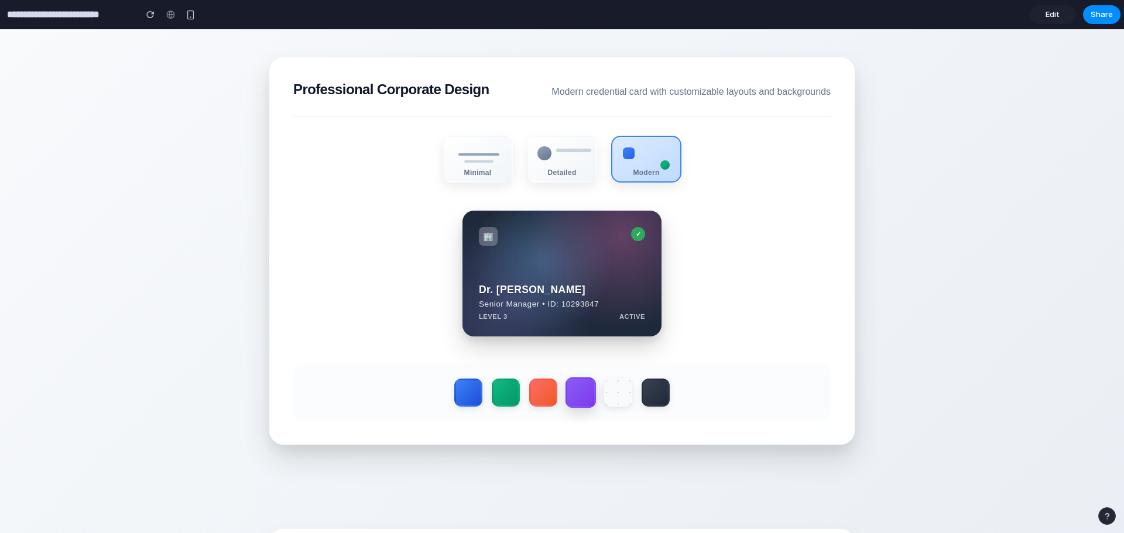
click at [582, 399] on label at bounding box center [580, 392] width 31 height 31
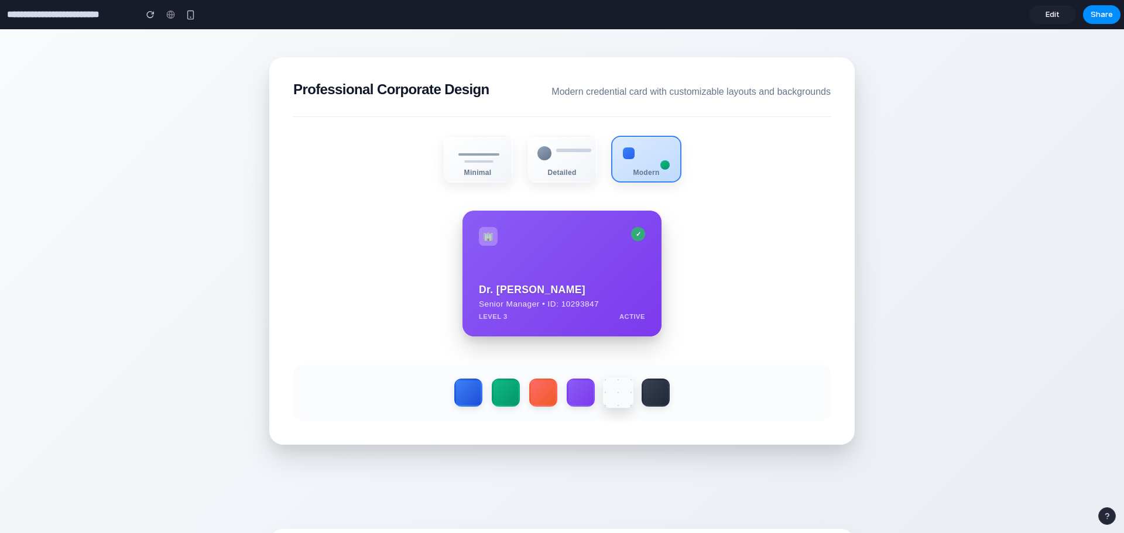
click at [611, 402] on label at bounding box center [618, 392] width 31 height 31
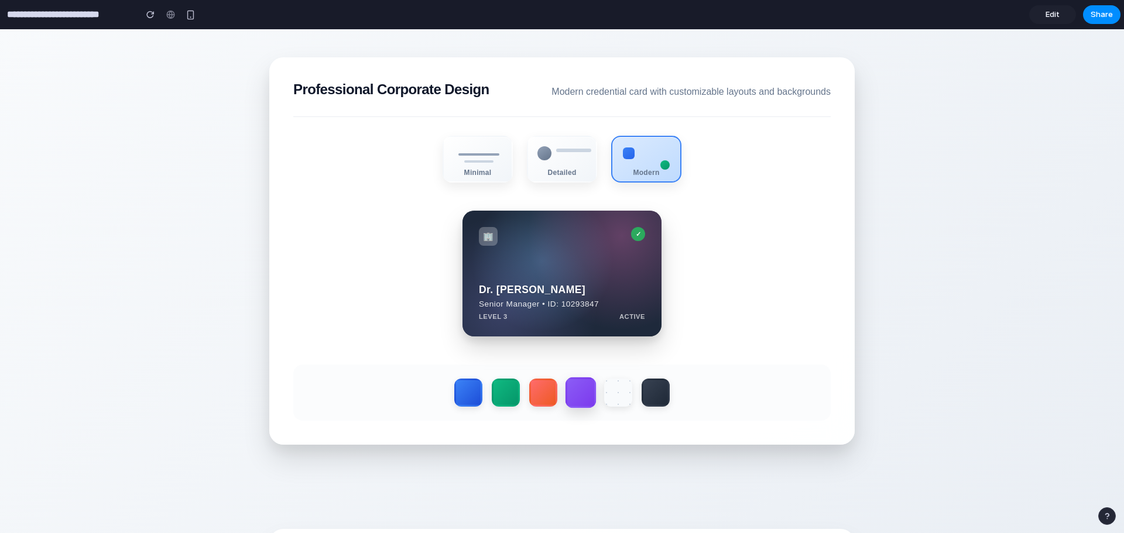
click at [578, 394] on label at bounding box center [580, 392] width 31 height 31
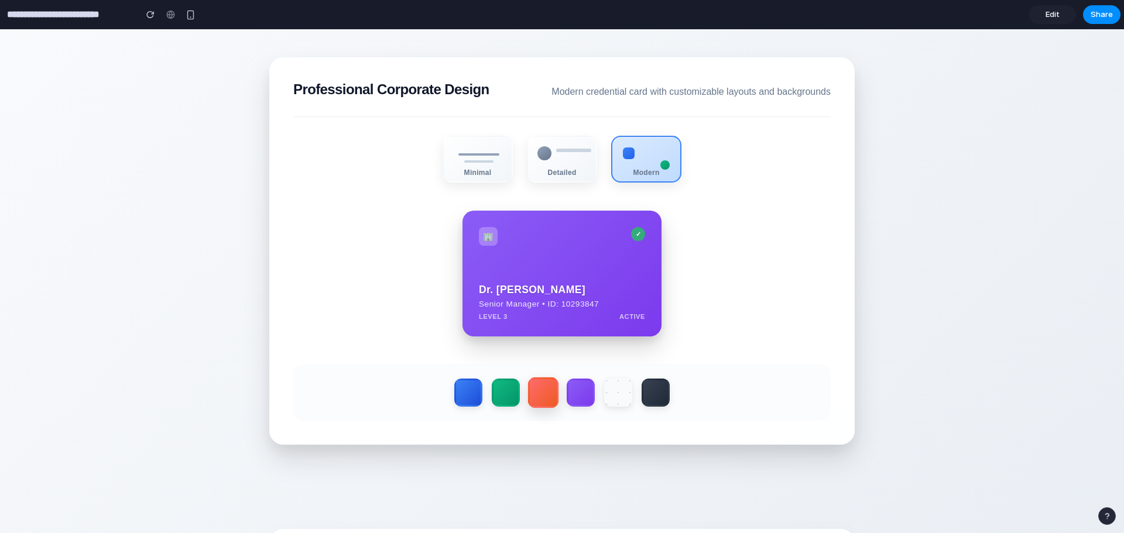
click at [528, 394] on label at bounding box center [543, 392] width 31 height 31
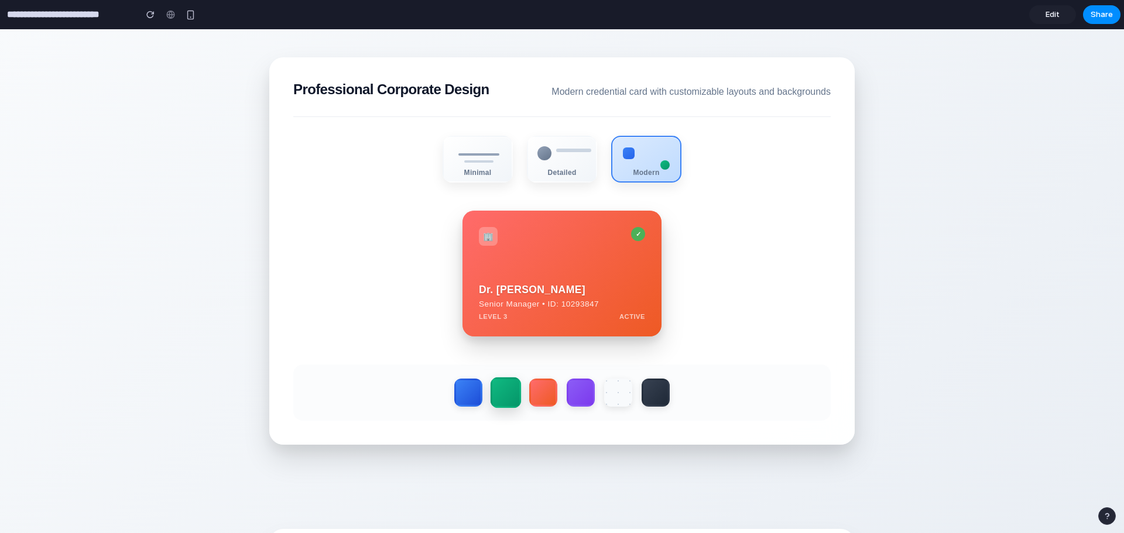
click at [490, 394] on label at bounding box center [505, 392] width 31 height 31
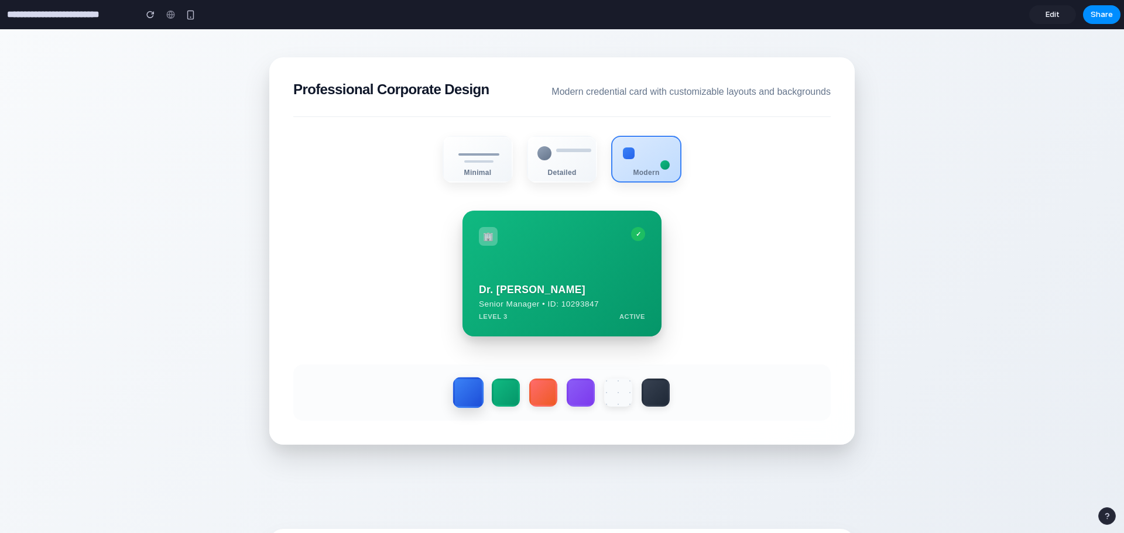
click at [460, 392] on label at bounding box center [468, 392] width 31 height 31
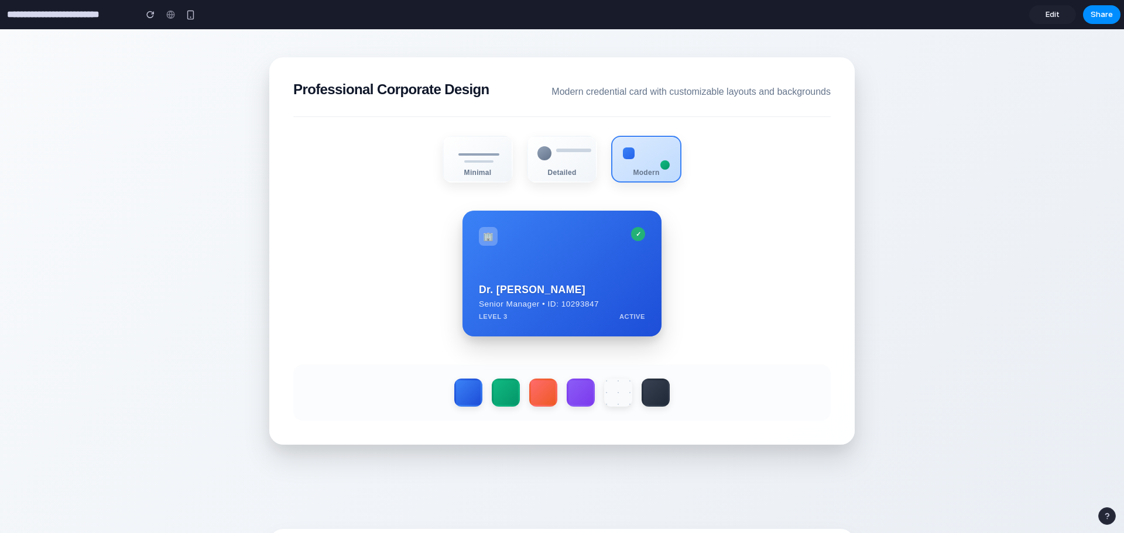
click at [517, 396] on div at bounding box center [561, 393] width 537 height 56
click at [548, 396] on label at bounding box center [543, 392] width 31 height 31
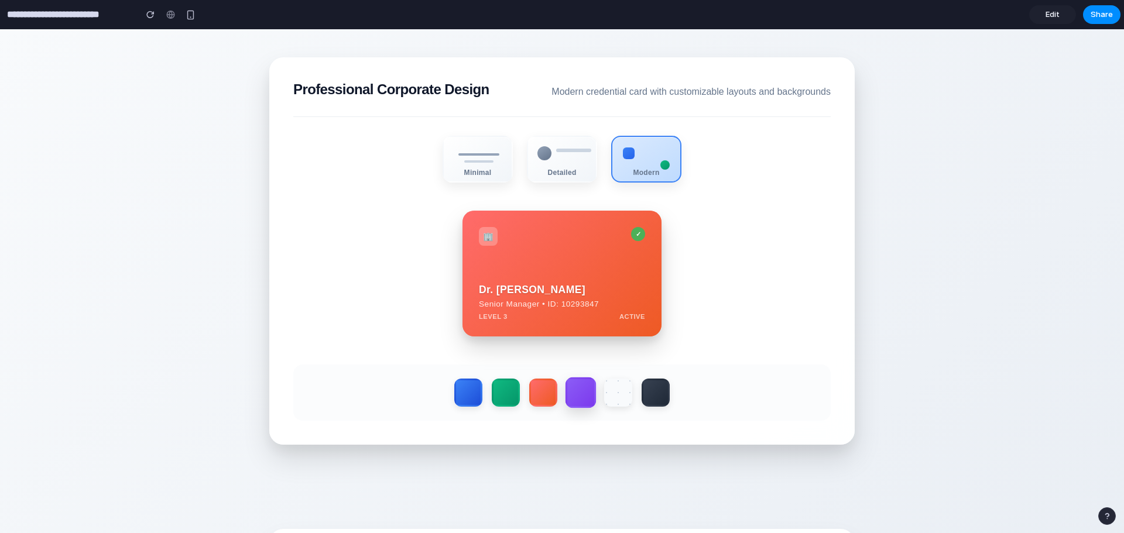
click at [575, 393] on label at bounding box center [580, 392] width 31 height 31
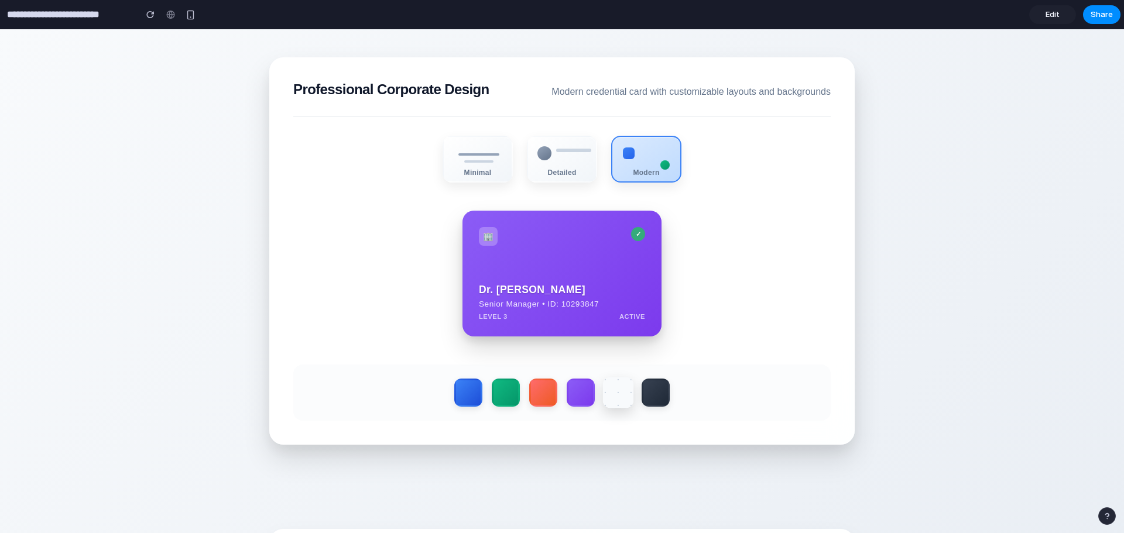
click at [611, 394] on label at bounding box center [618, 392] width 31 height 31
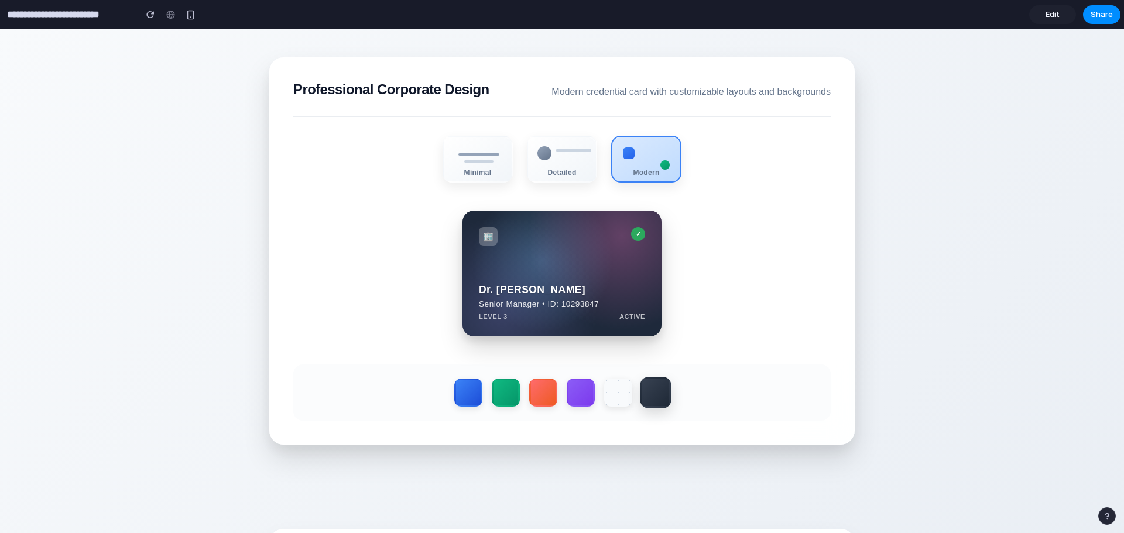
click at [664, 393] on label at bounding box center [655, 392] width 31 height 31
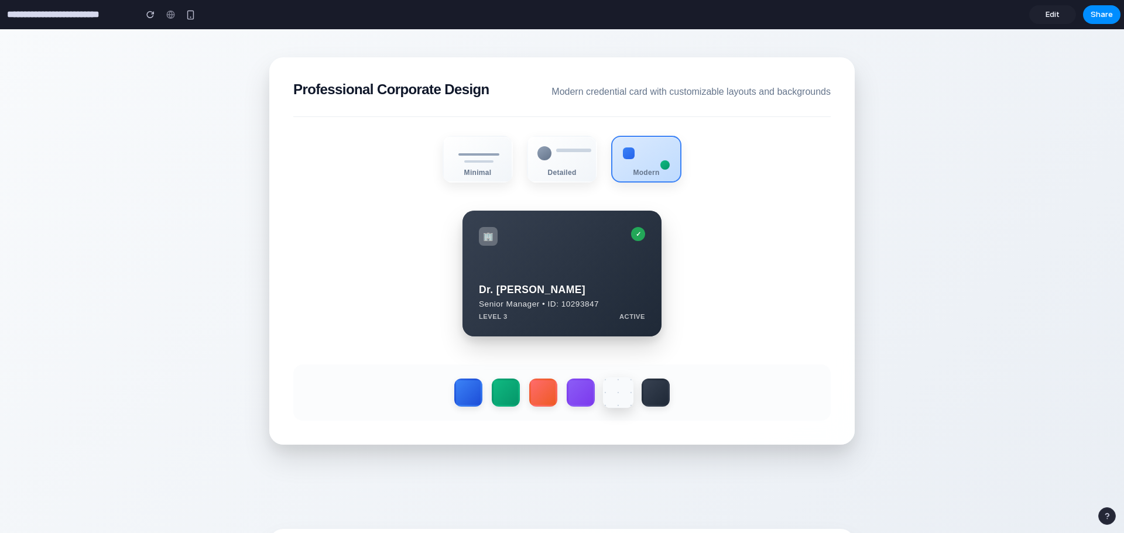
click at [603, 400] on label at bounding box center [618, 392] width 31 height 31
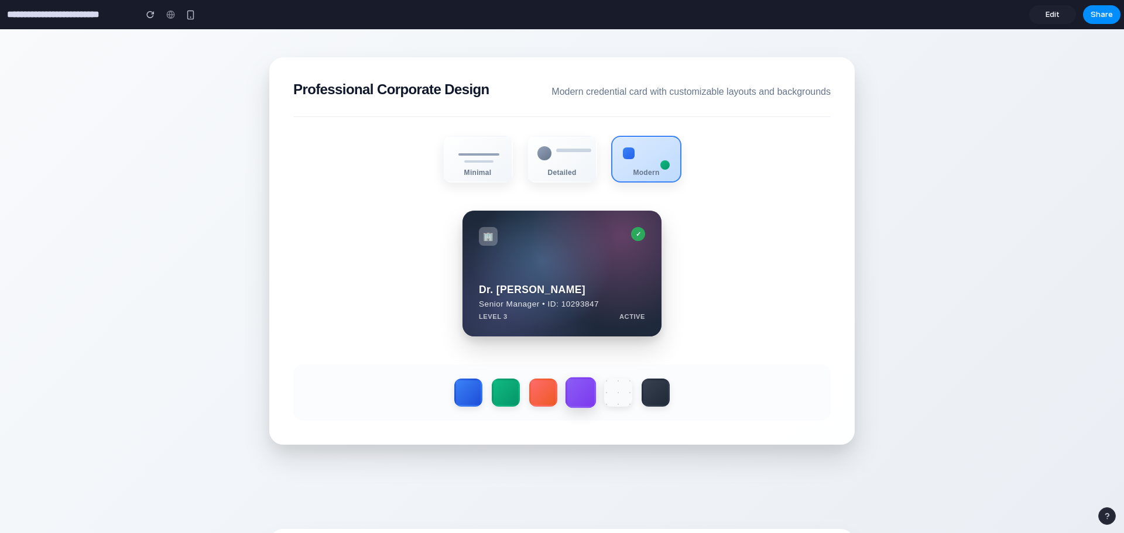
click at [565, 401] on label at bounding box center [580, 392] width 31 height 31
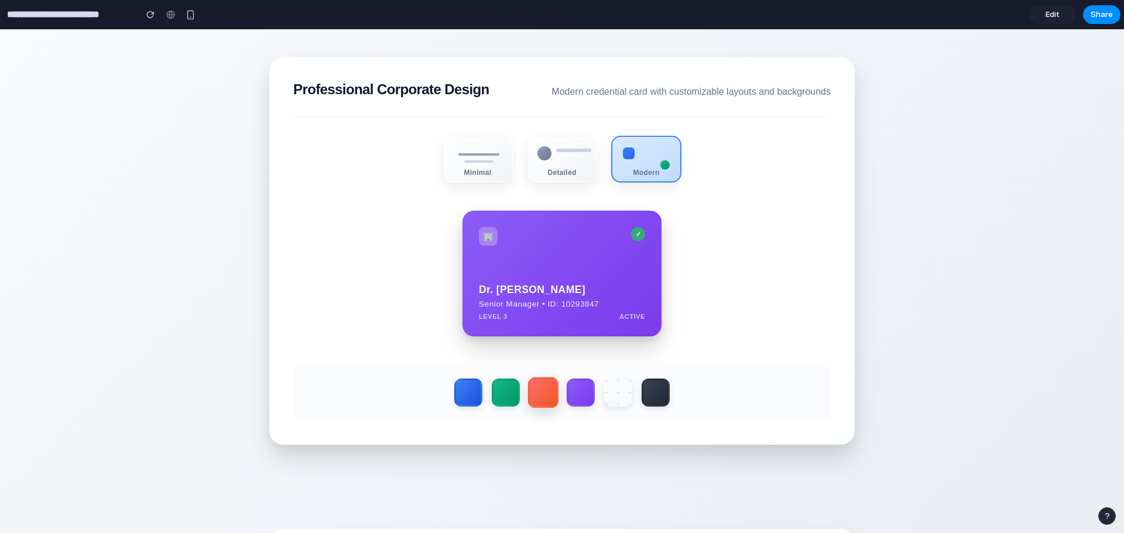
click at [534, 396] on label at bounding box center [543, 392] width 31 height 31
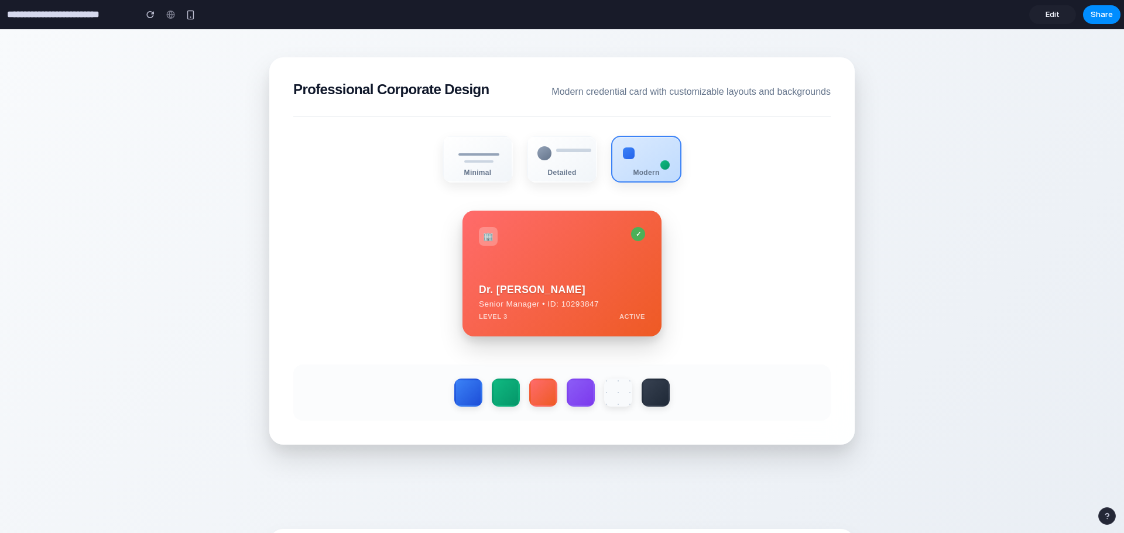
click at [481, 393] on div at bounding box center [561, 393] width 537 height 56
click at [453, 390] on label at bounding box center [468, 392] width 31 height 31
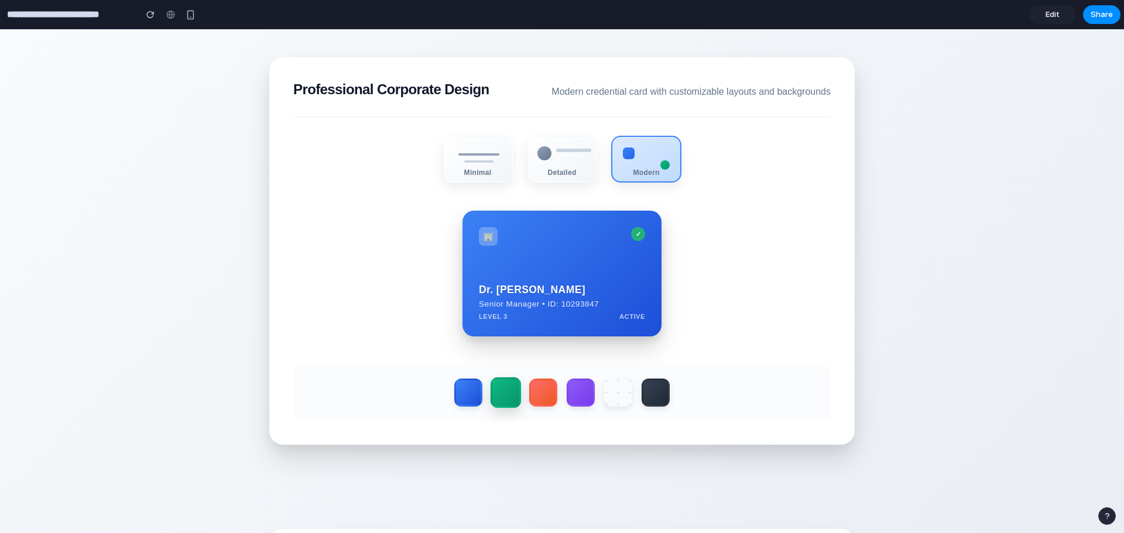
click at [499, 393] on label at bounding box center [505, 392] width 31 height 31
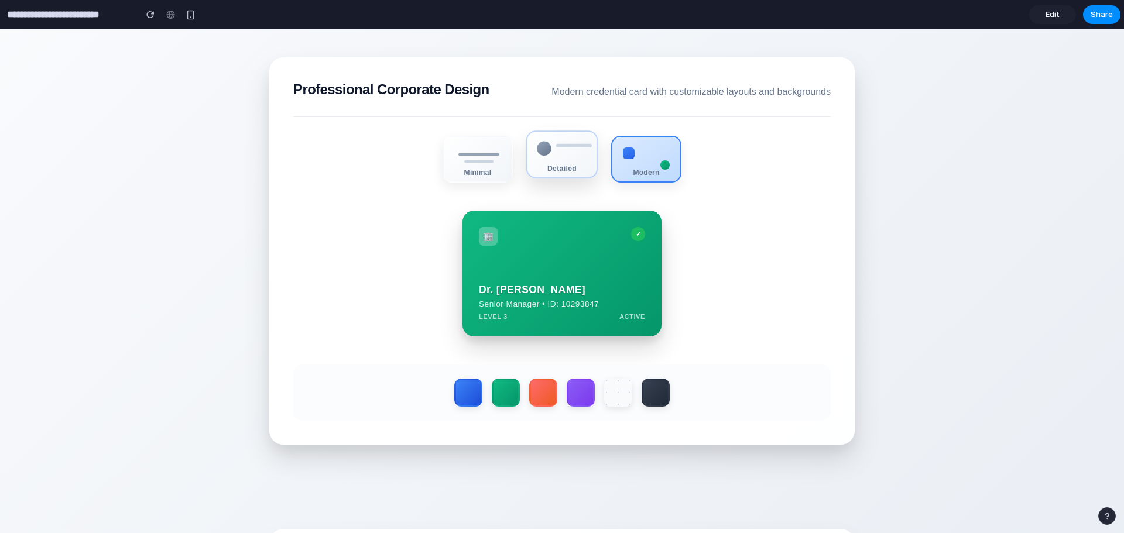
click at [554, 153] on div "Detailed" at bounding box center [561, 155] width 71 height 48
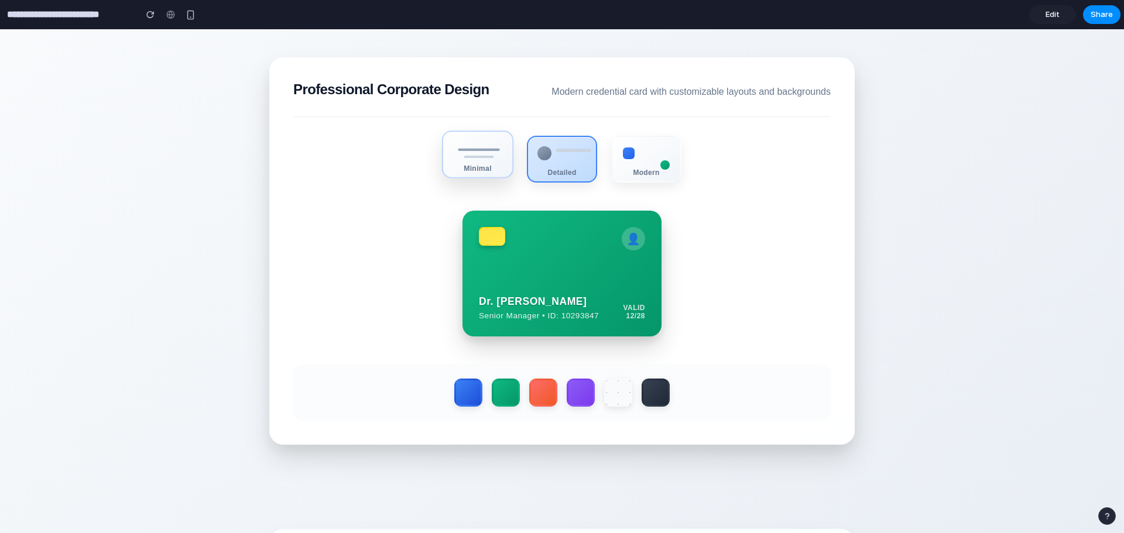
click at [474, 177] on div "Minimal" at bounding box center [477, 155] width 71 height 48
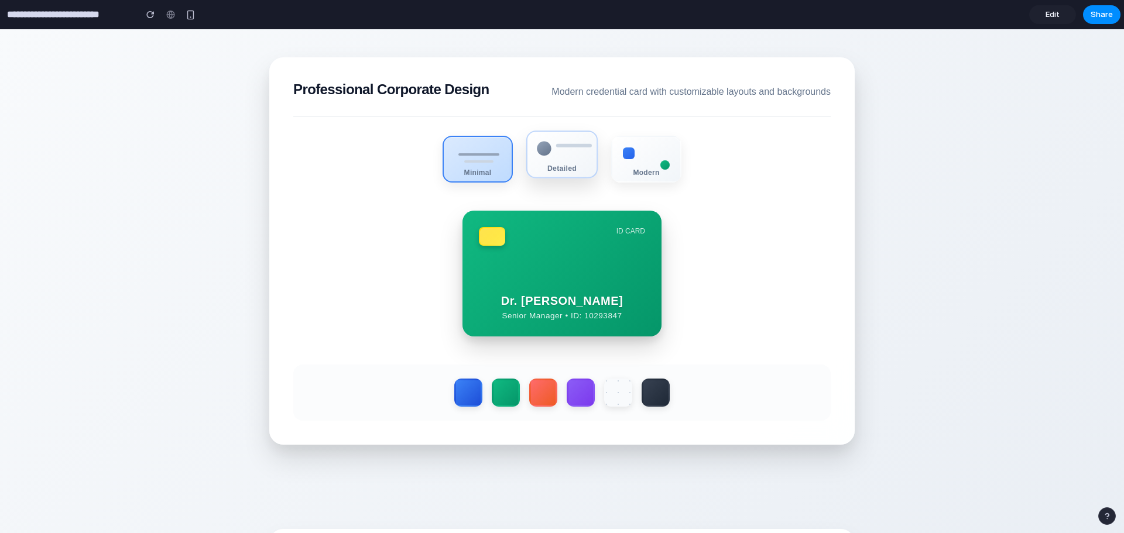
click at [576, 178] on div "Detailed" at bounding box center [561, 155] width 71 height 48
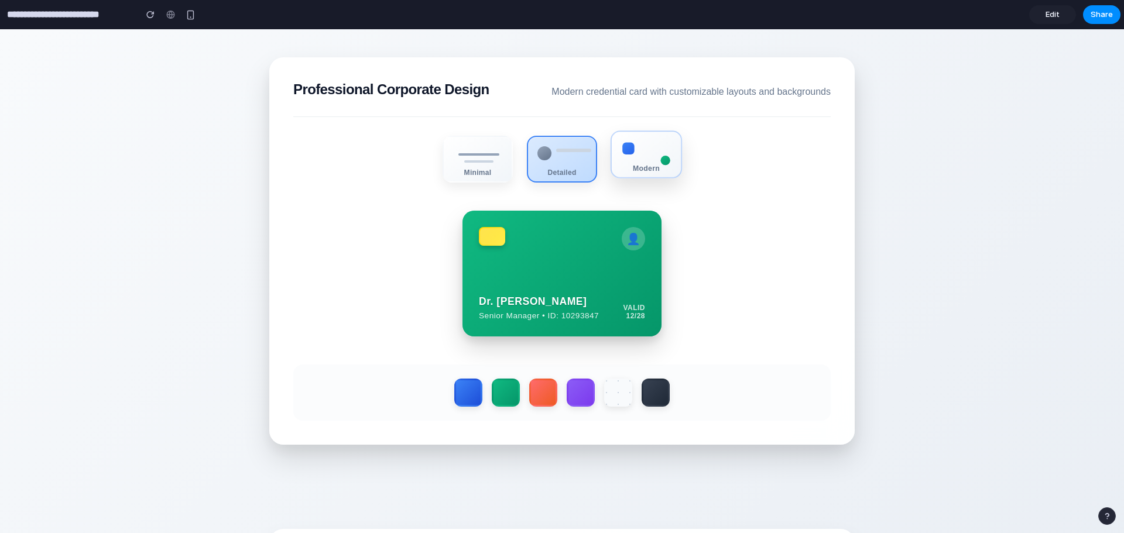
click at [647, 171] on div "Modern" at bounding box center [646, 168] width 69 height 8
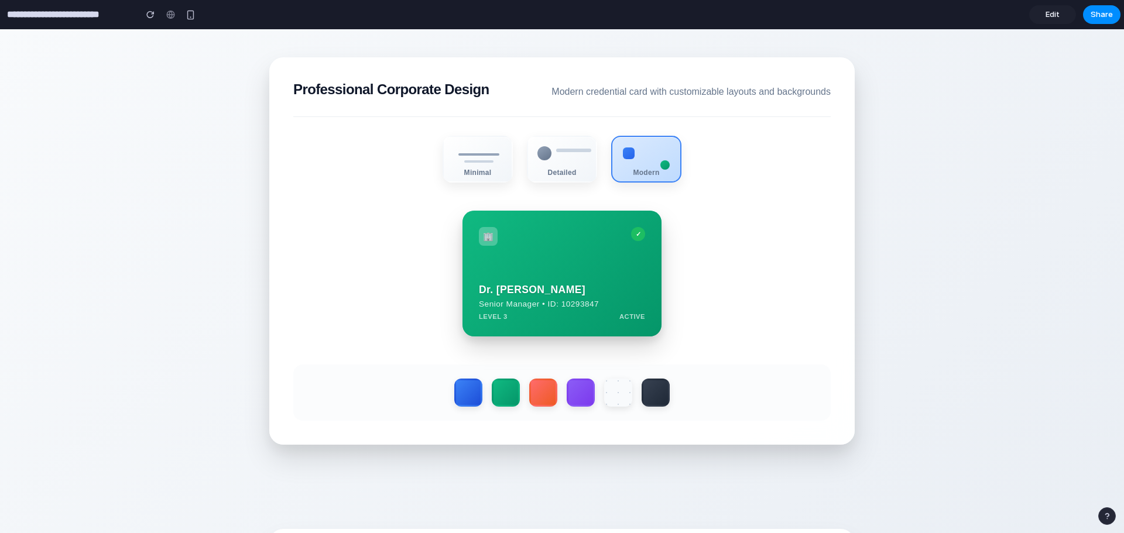
click at [578, 186] on section "Professional Corporate Design Modern credential card with customizable layouts …" at bounding box center [561, 250] width 585 height 387
click at [477, 171] on div "Minimal" at bounding box center [477, 168] width 69 height 8
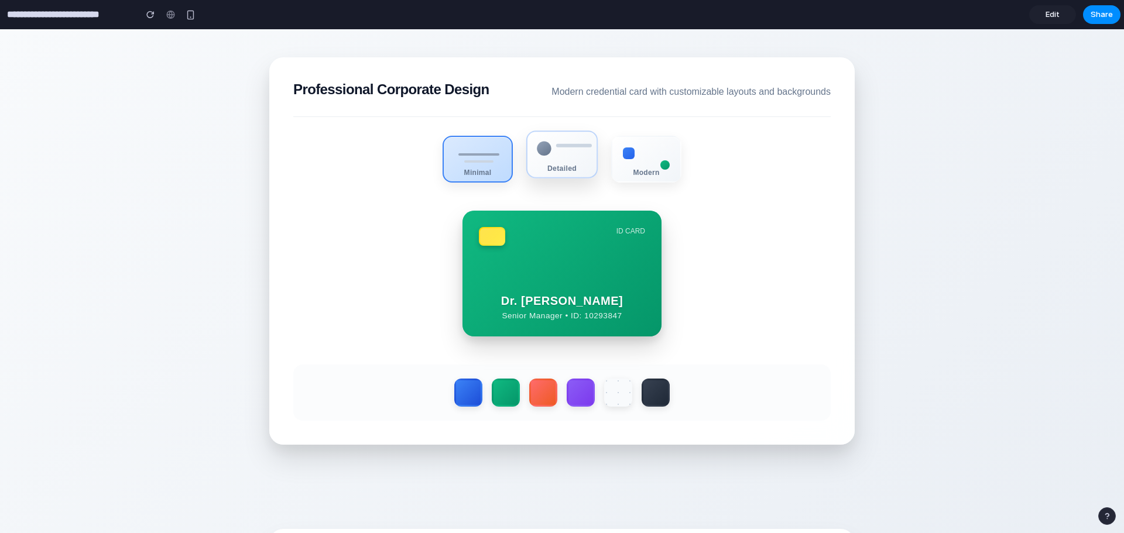
click at [579, 164] on div "Detailed" at bounding box center [561, 155] width 71 height 48
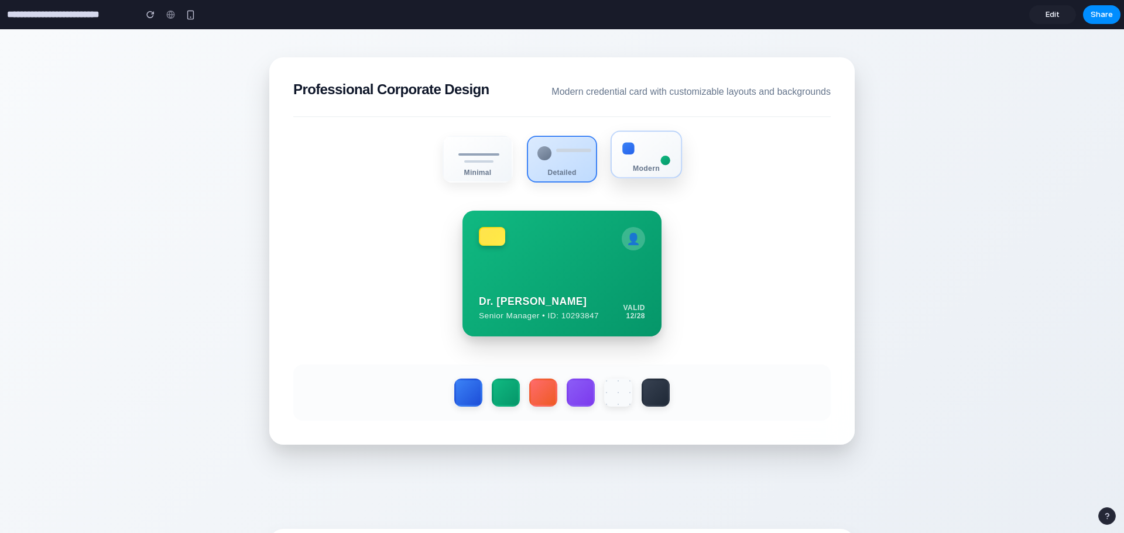
click at [647, 162] on div "Modern" at bounding box center [645, 155] width 71 height 48
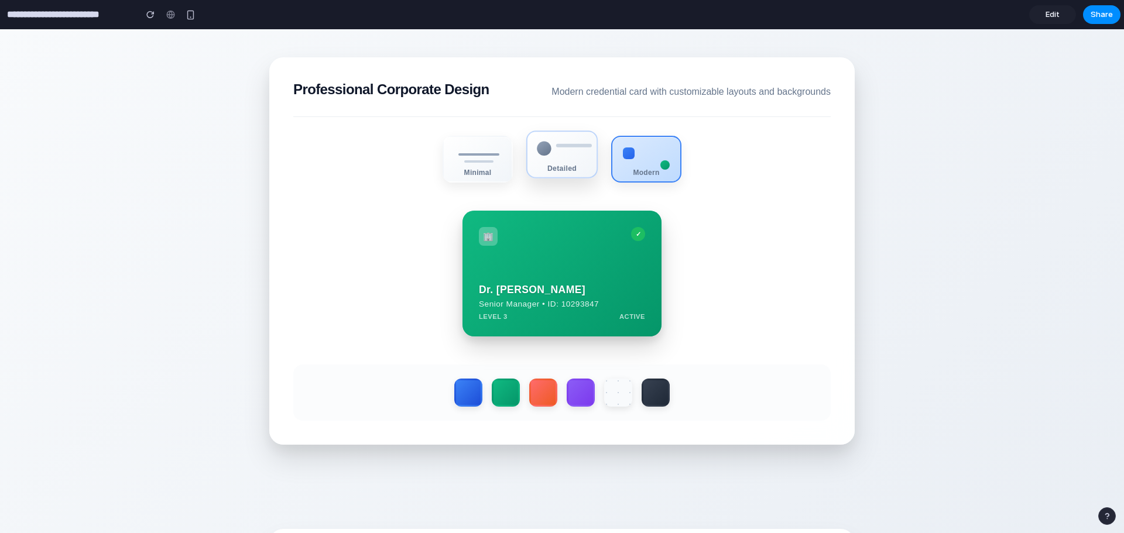
click at [554, 169] on div "Detailed" at bounding box center [561, 168] width 69 height 8
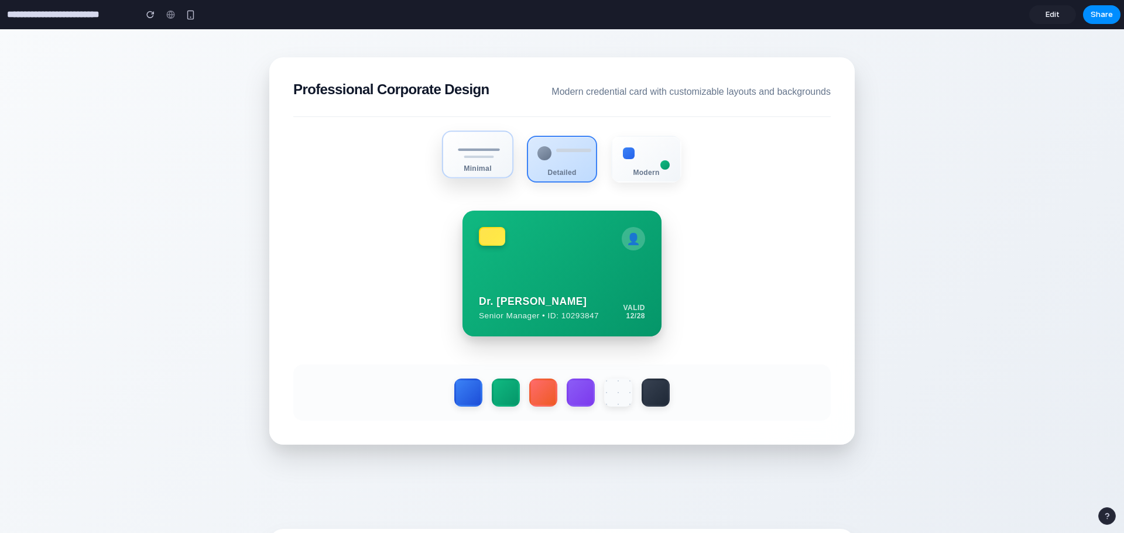
click at [464, 167] on div "Minimal" at bounding box center [477, 155] width 71 height 48
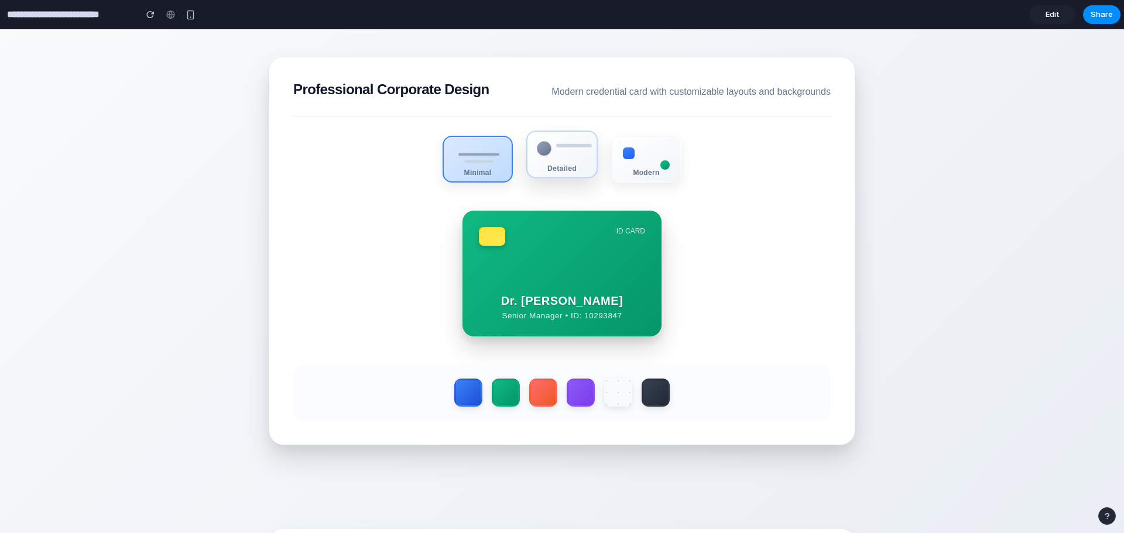
drag, startPoint x: 545, startPoint y: 157, endPoint x: 592, endPoint y: 163, distance: 47.7
click at [544, 163] on div "Detailed" at bounding box center [561, 155] width 71 height 48
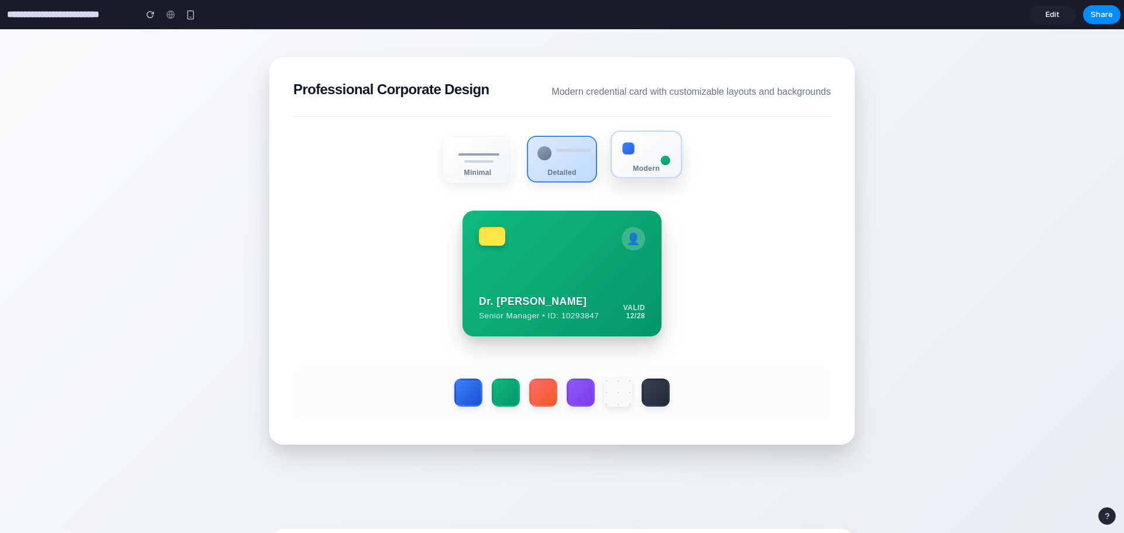
click at [629, 159] on div "Modern" at bounding box center [645, 155] width 71 height 48
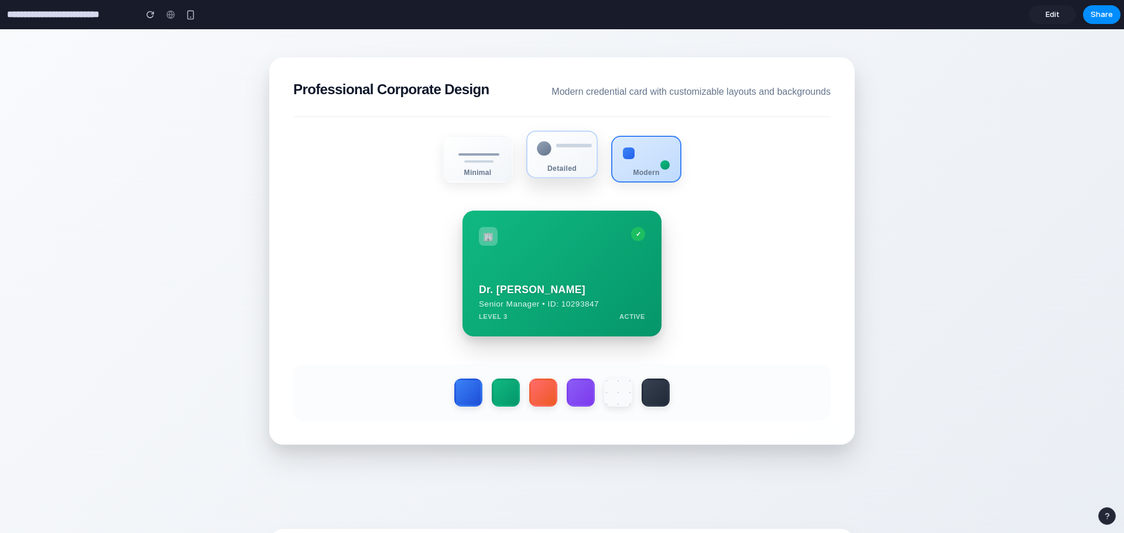
click at [538, 170] on div "Detailed" at bounding box center [561, 168] width 69 height 8
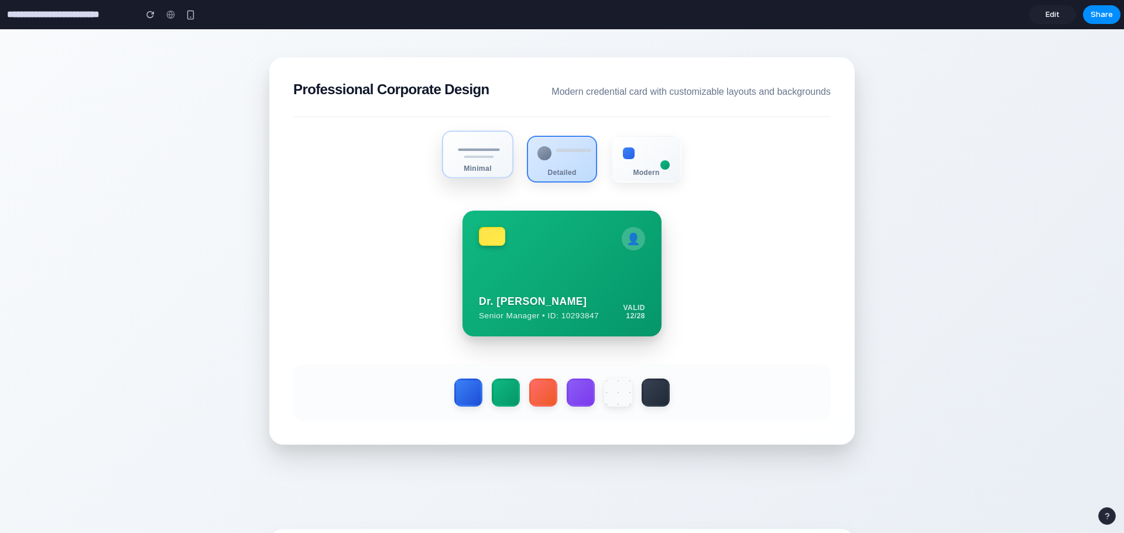
click at [486, 168] on div "Minimal" at bounding box center [477, 168] width 69 height 8
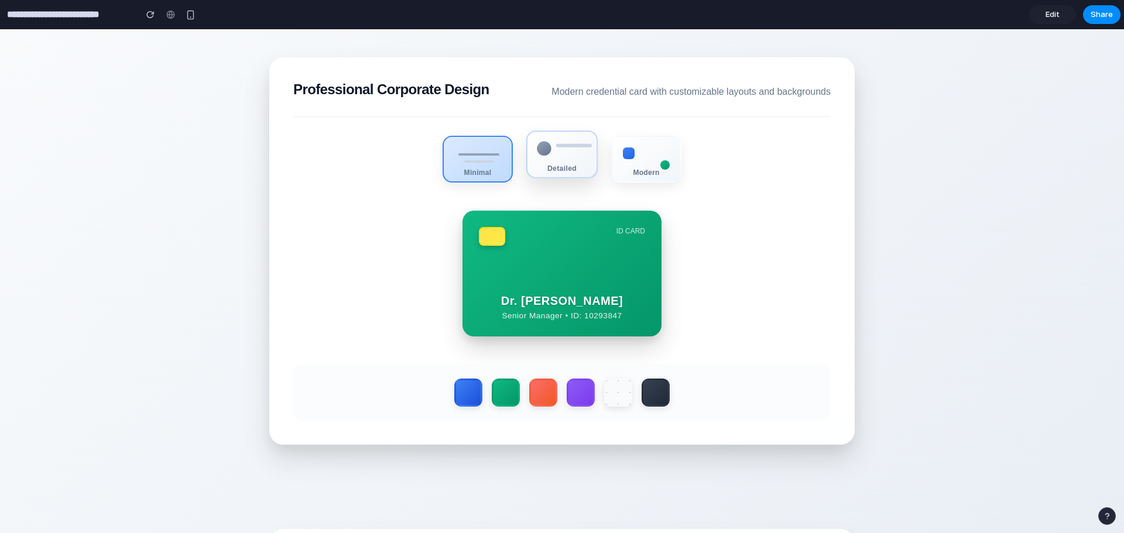
click at [552, 159] on div "Detailed" at bounding box center [561, 155] width 71 height 48
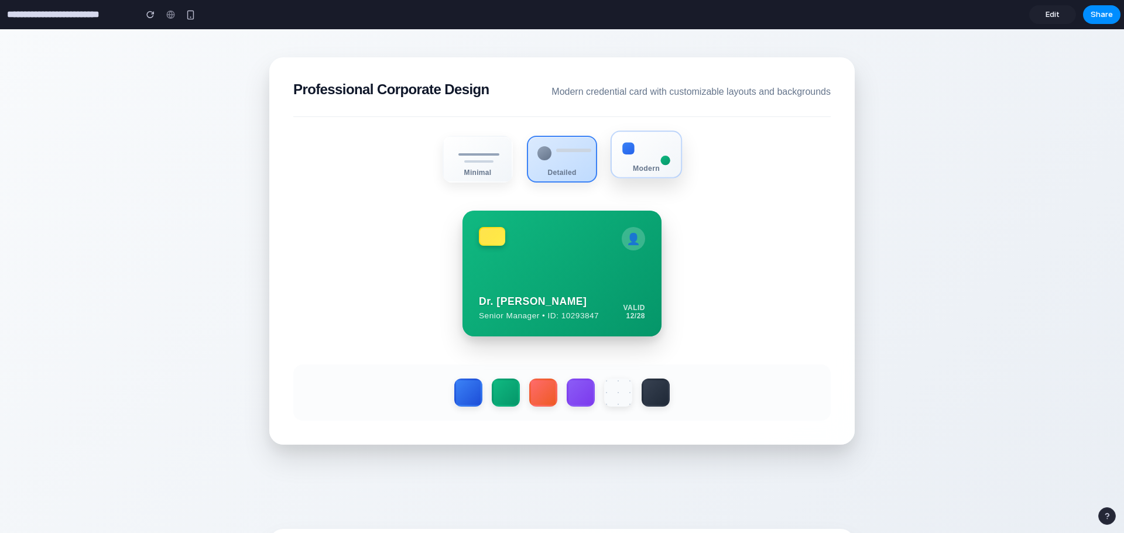
click at [660, 167] on div "Modern" at bounding box center [645, 155] width 71 height 48
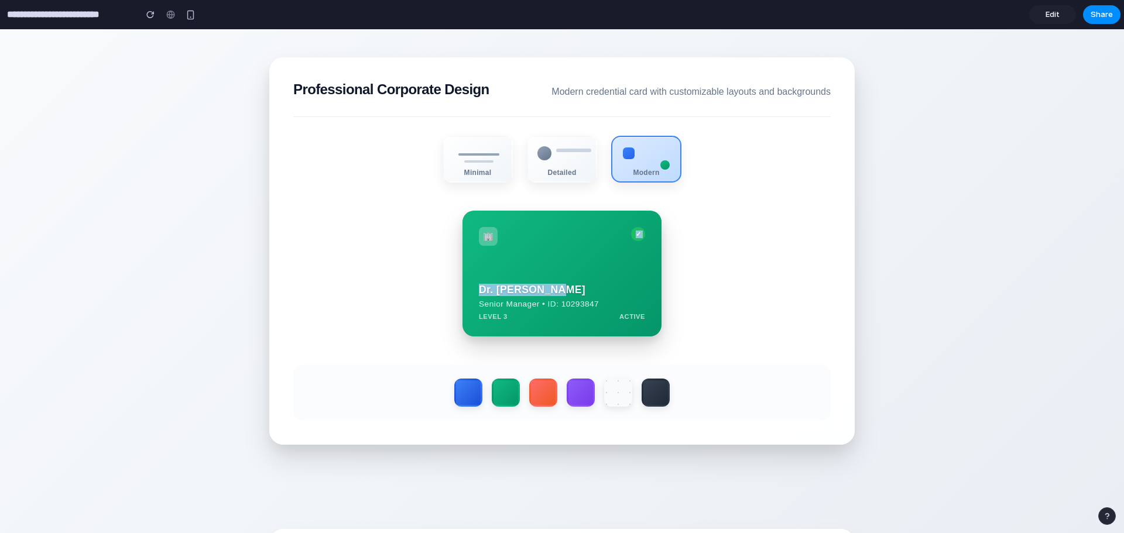
click at [555, 267] on div "🏢 ✓ Dr. [PERSON_NAME] Senior Manager • ID: 10293847 LEVEL 3 ACTIVE" at bounding box center [561, 274] width 199 height 126
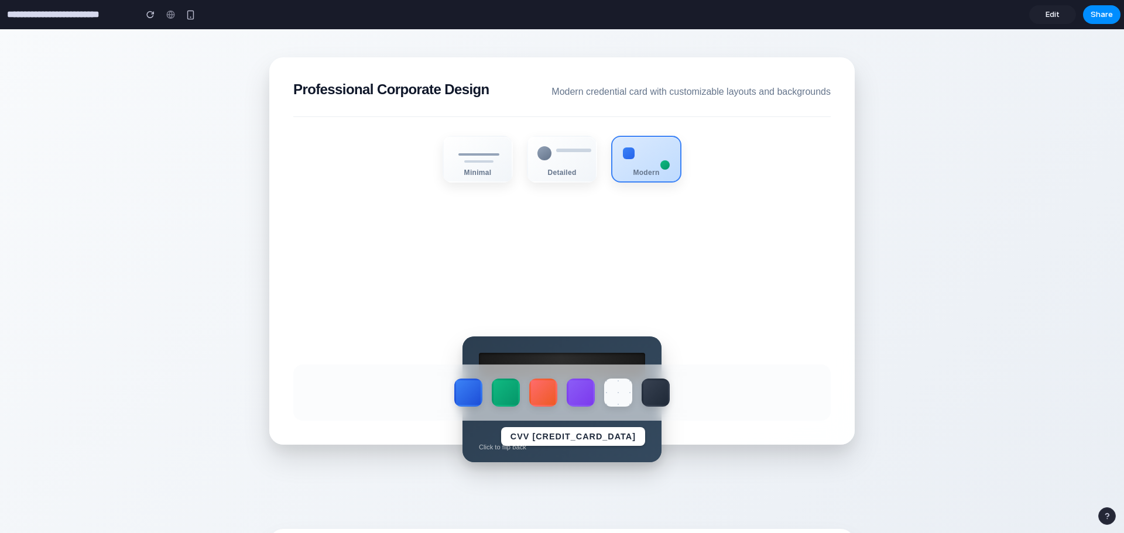
click at [574, 348] on div "CVV [CREDIT_CARD_DATA] Click to flip back" at bounding box center [561, 400] width 199 height 126
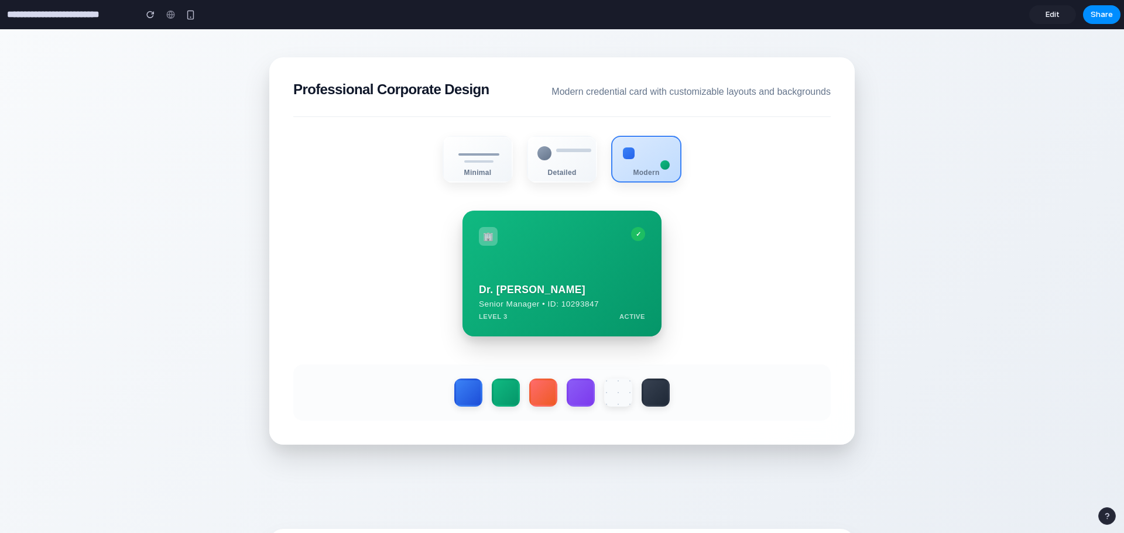
click at [557, 292] on div "🏢 ✓ Dr. [PERSON_NAME] Senior Manager • ID: 10293847 LEVEL 3 ACTIVE" at bounding box center [561, 274] width 199 height 126
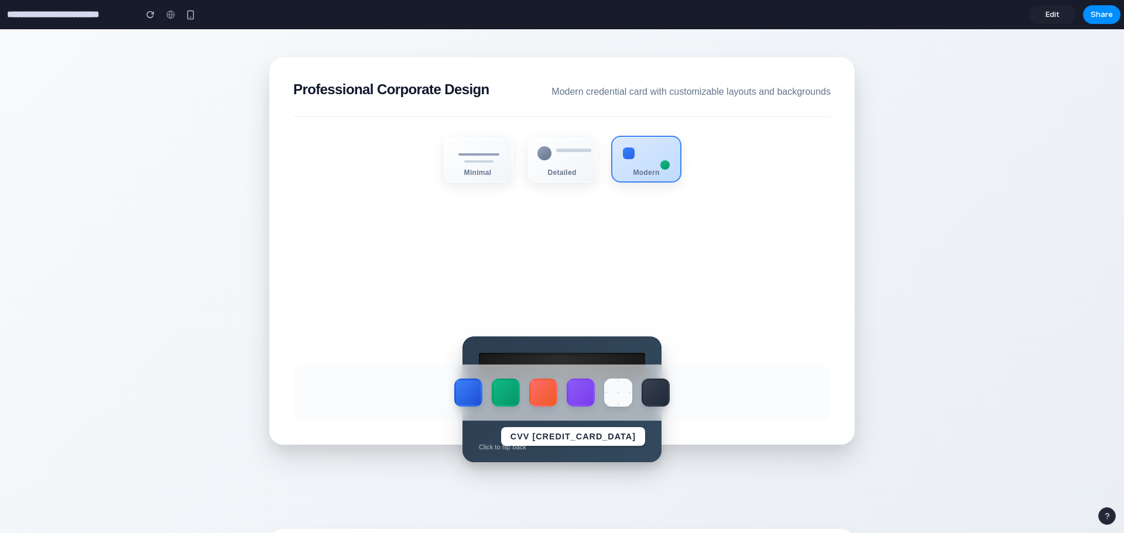
click at [551, 346] on div "CVV [CREDIT_CARD_DATA] Click to flip back" at bounding box center [561, 400] width 199 height 126
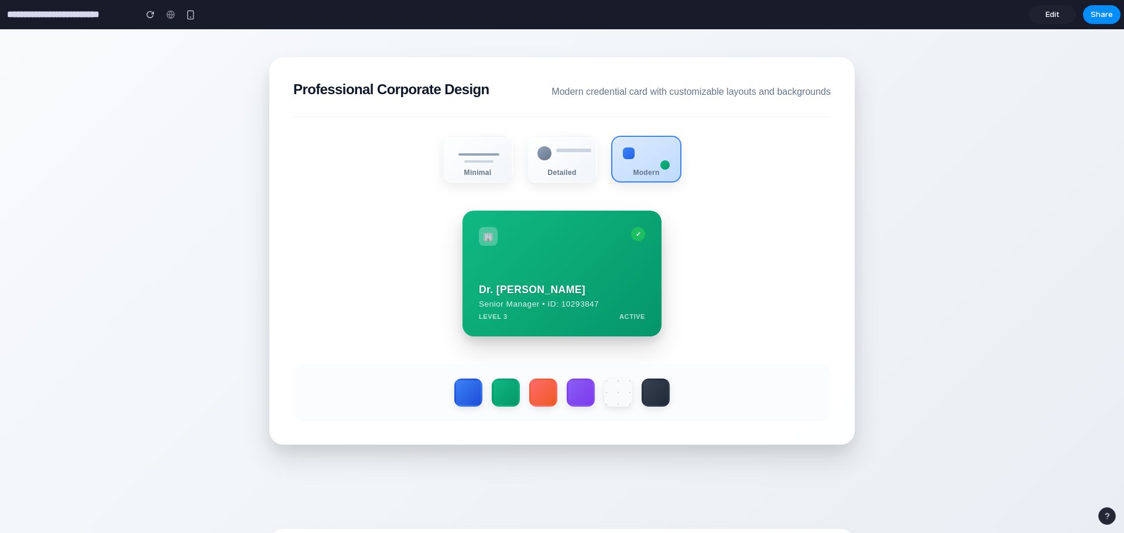
click at [550, 309] on div "🏢 ✓ Dr. [PERSON_NAME] Senior Manager • ID: 10293847 LEVEL 3 ACTIVE" at bounding box center [561, 274] width 199 height 126
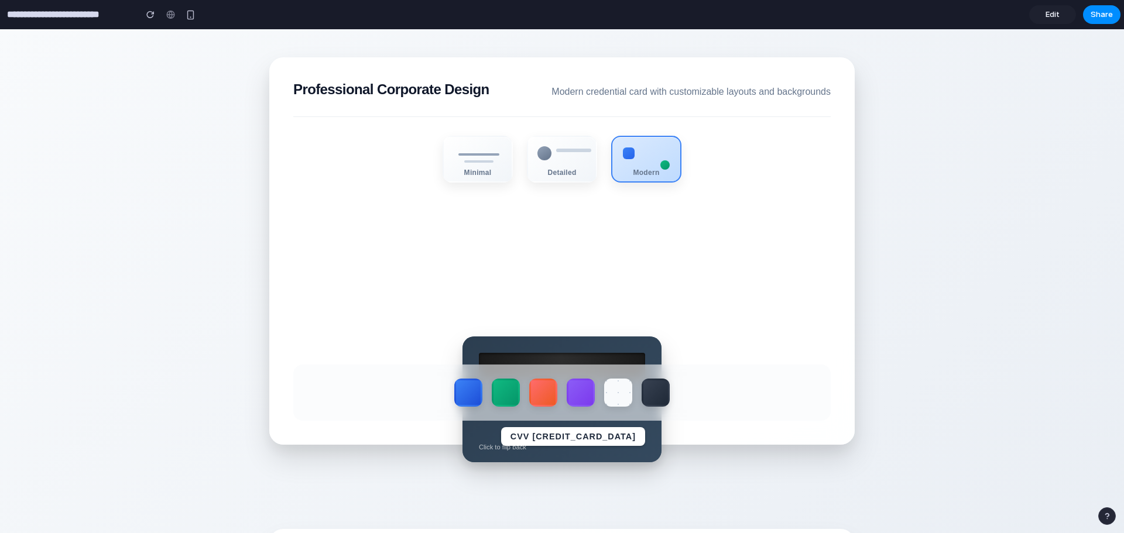
click at [557, 354] on div "CVV [CREDIT_CARD_DATA] Click to flip back" at bounding box center [561, 400] width 199 height 126
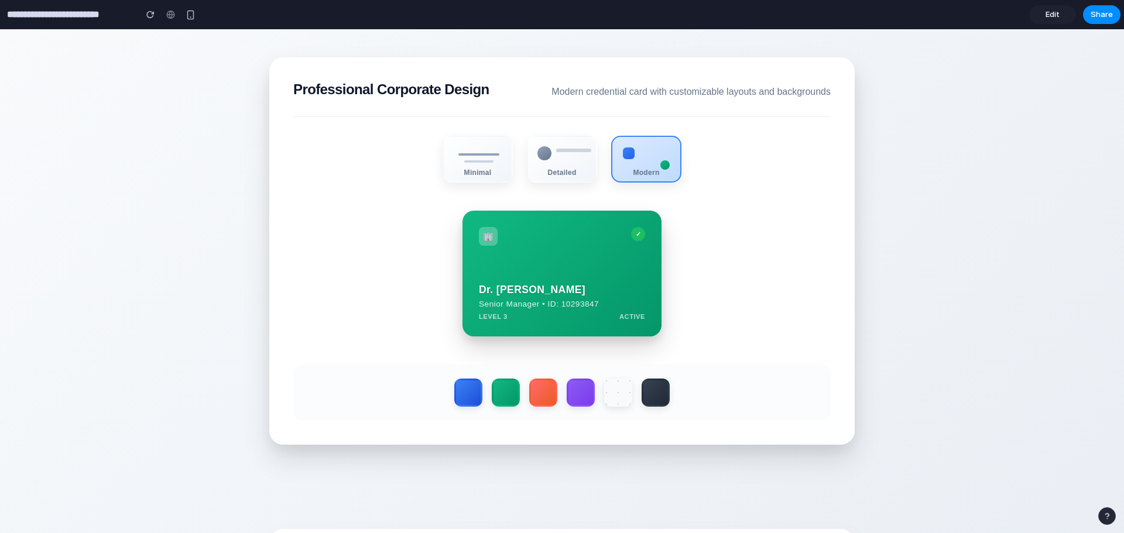
click at [578, 311] on div "Dr. [PERSON_NAME] Senior Manager • ID: 10293847 LEVEL 3 ACTIVE" at bounding box center [562, 302] width 166 height 36
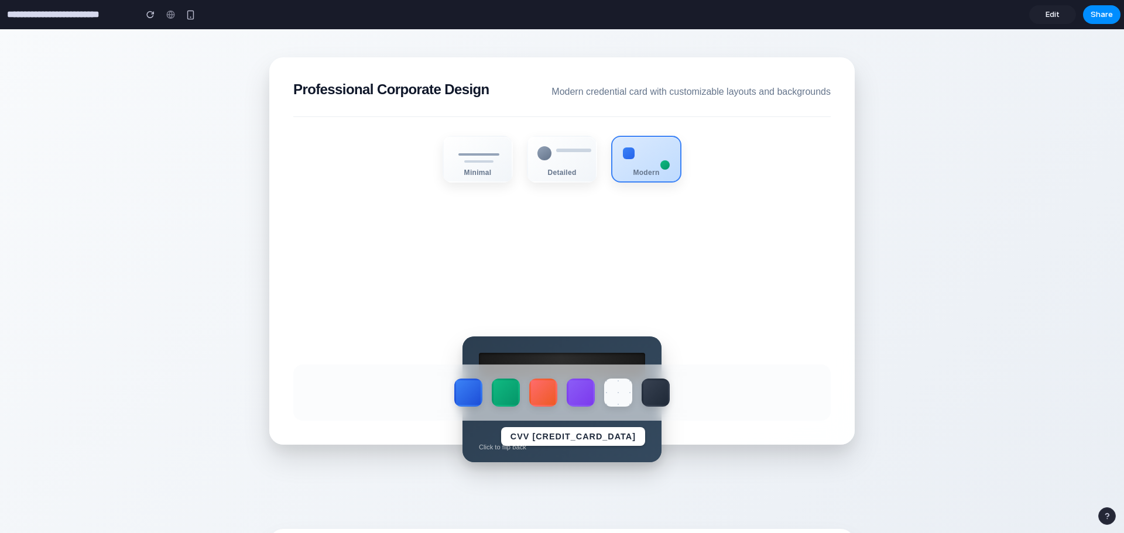
click at [560, 358] on div at bounding box center [562, 366] width 166 height 26
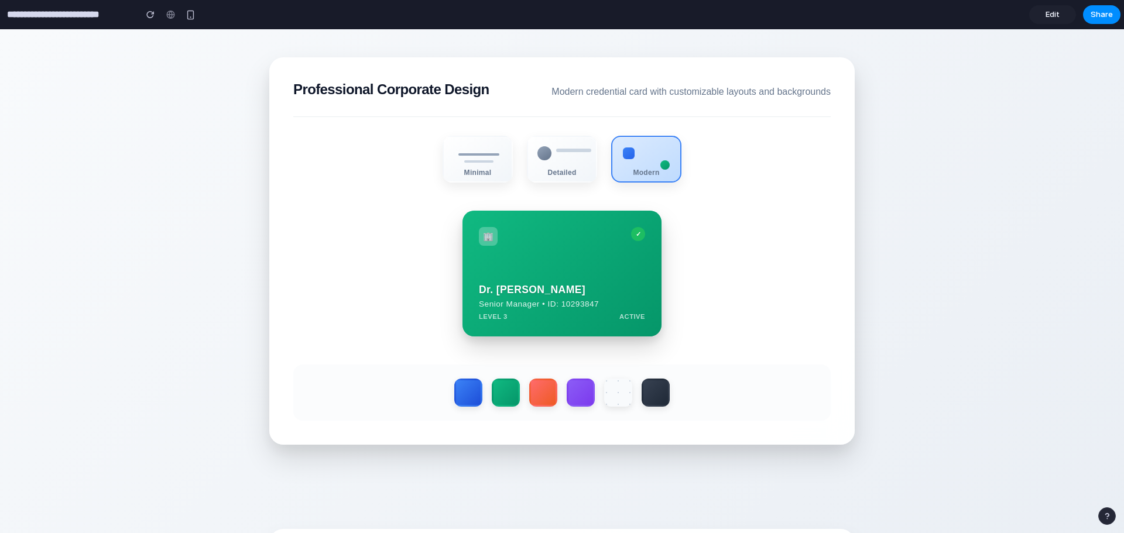
click at [584, 301] on div "Dr. [PERSON_NAME] Senior Manager • ID: 10293847 LEVEL 3 ACTIVE" at bounding box center [562, 302] width 166 height 36
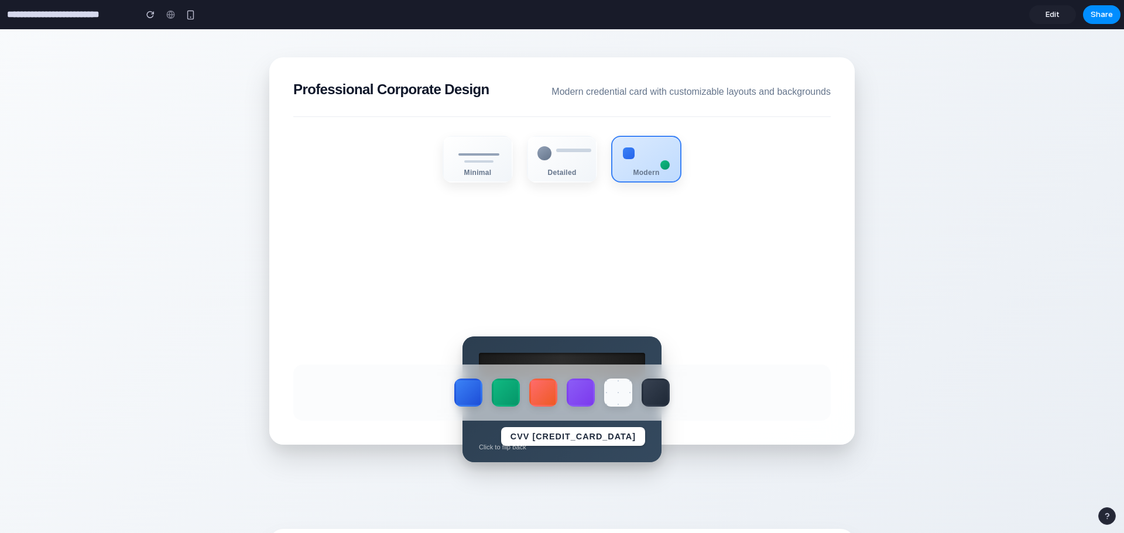
click at [564, 358] on div at bounding box center [562, 366] width 166 height 26
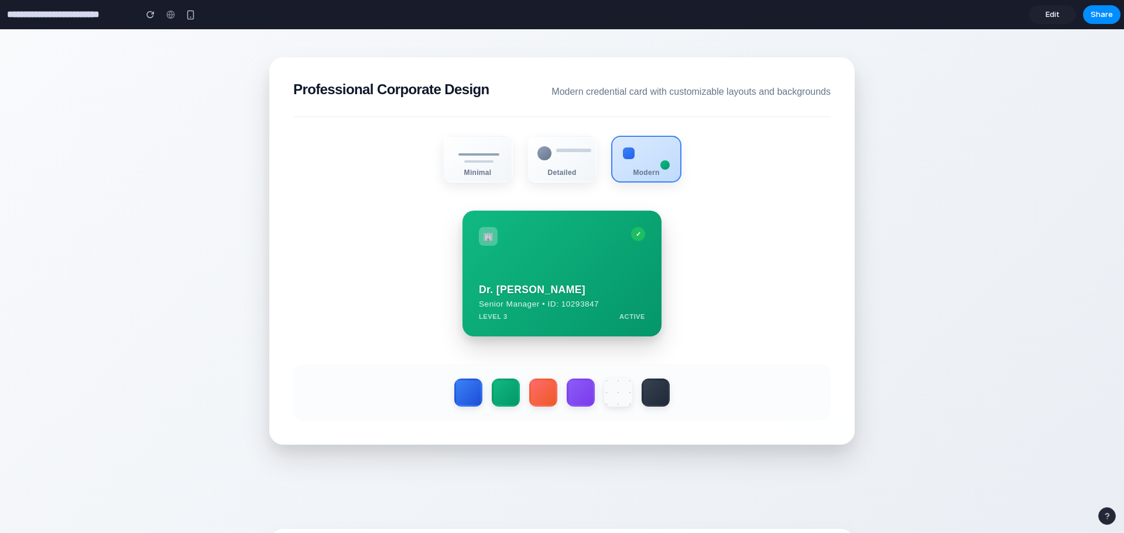
click at [587, 294] on strong "Dr. [PERSON_NAME]" at bounding box center [562, 290] width 166 height 12
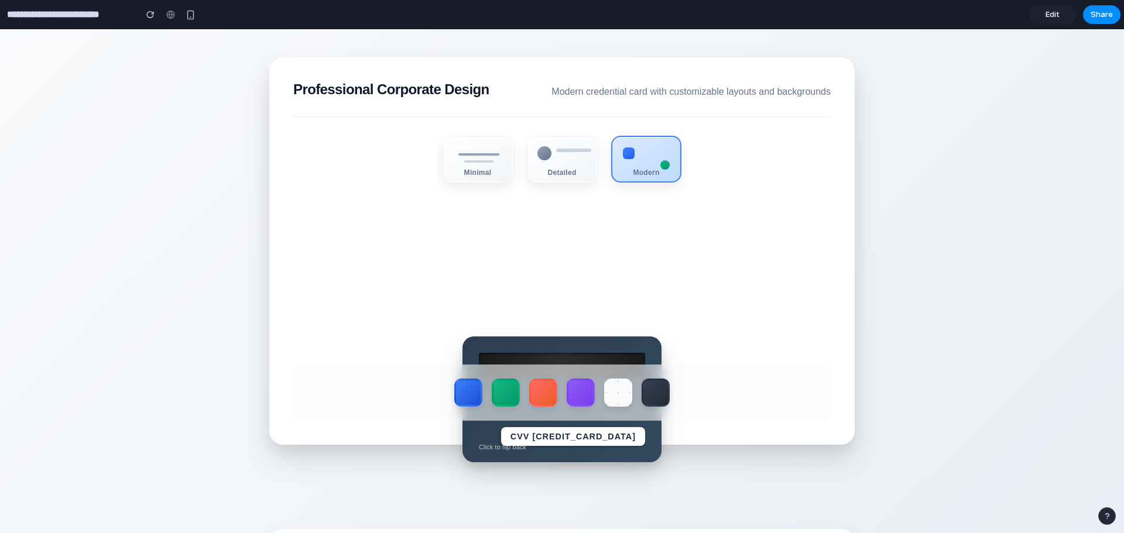
click at [555, 345] on div "CVV [CREDIT_CARD_DATA] Click to flip back" at bounding box center [561, 400] width 199 height 126
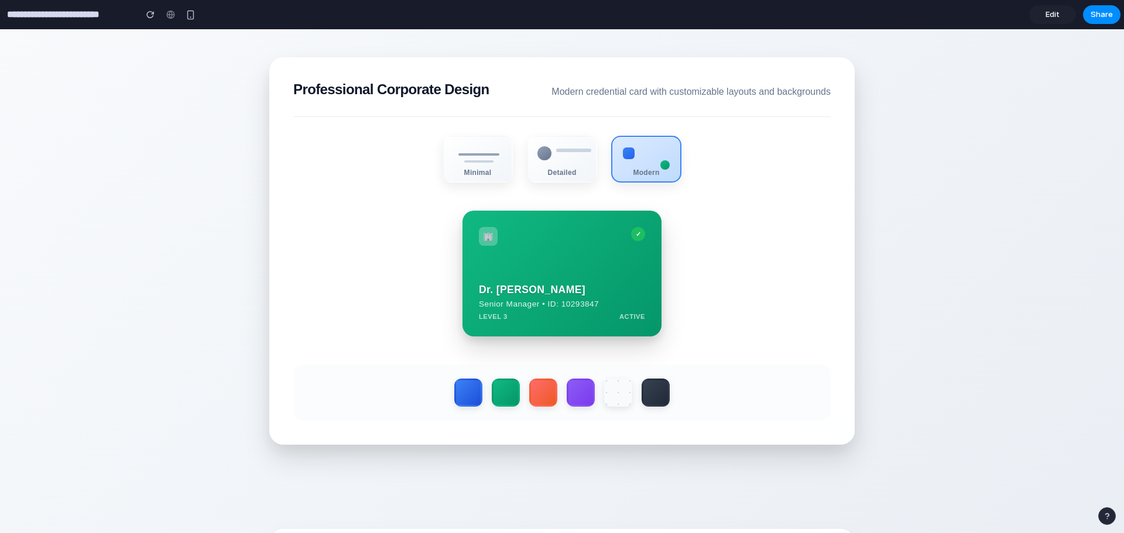
drag, startPoint x: 586, startPoint y: 300, endPoint x: 570, endPoint y: 345, distance: 47.9
click at [586, 301] on div "Dr. [PERSON_NAME] Senior Manager • ID: 10293847 LEVEL 3 ACTIVE" at bounding box center [562, 302] width 166 height 36
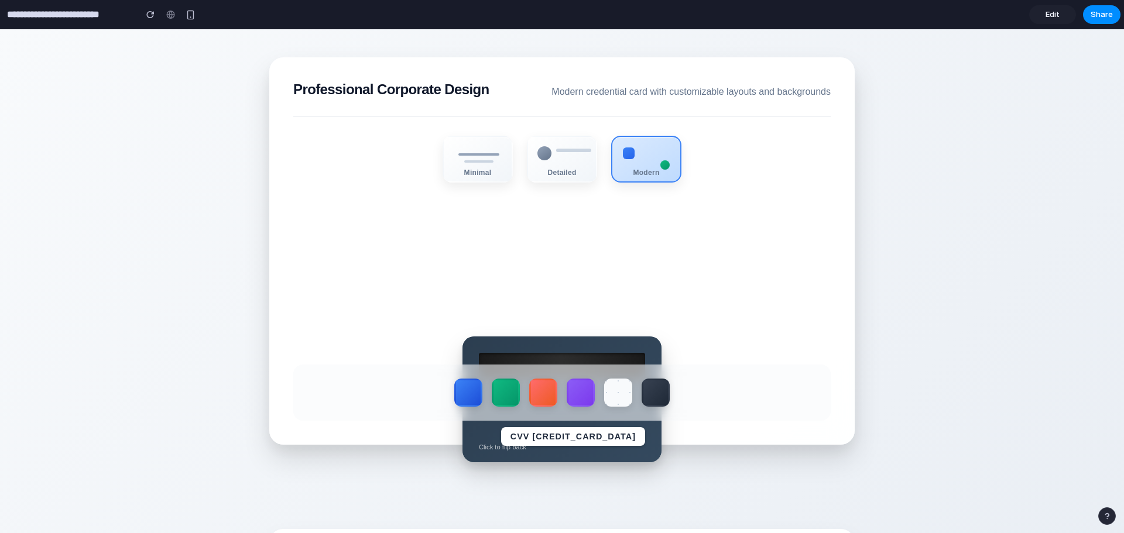
click at [561, 348] on div "CVV [CREDIT_CARD_DATA] Click to flip back" at bounding box center [561, 400] width 199 height 126
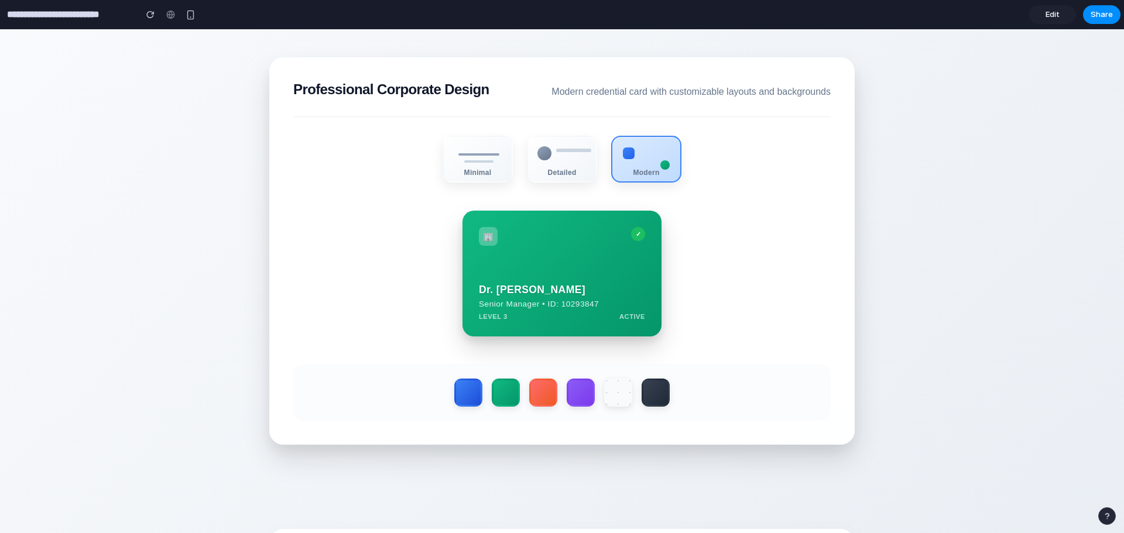
click at [563, 287] on strong "Dr. [PERSON_NAME]" at bounding box center [562, 290] width 166 height 12
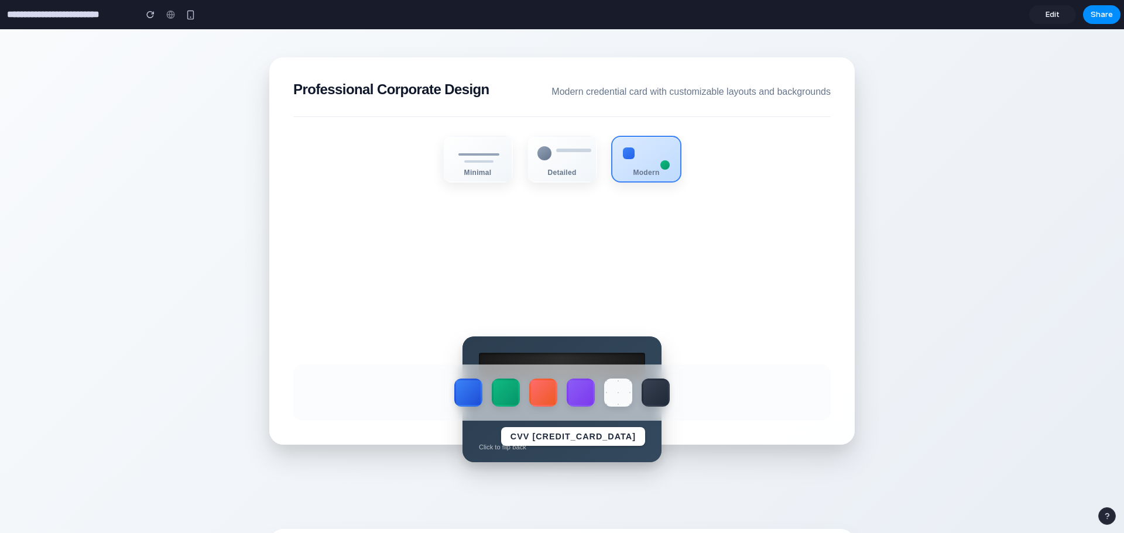
click at [545, 351] on div "CVV [CREDIT_CARD_DATA] Click to flip back" at bounding box center [561, 400] width 199 height 126
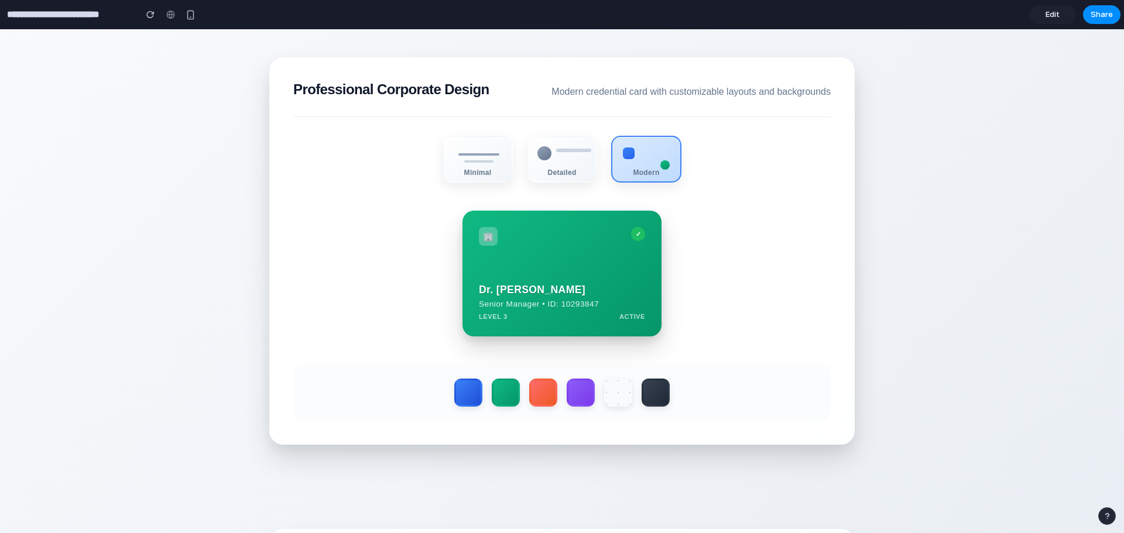
drag, startPoint x: 578, startPoint y: 283, endPoint x: 566, endPoint y: 317, distance: 35.7
click at [577, 285] on strong "Dr. [PERSON_NAME]" at bounding box center [562, 290] width 166 height 12
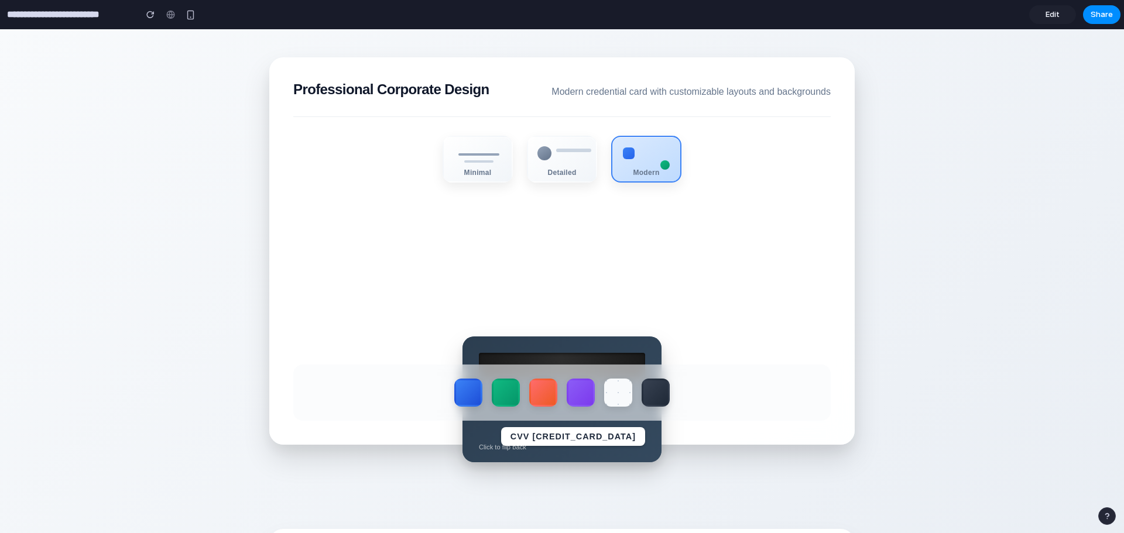
drag, startPoint x: 548, startPoint y: 344, endPoint x: 550, endPoint y: 332, distance: 12.3
click at [548, 342] on div "CVV [CREDIT_CARD_DATA] Click to flip back" at bounding box center [561, 400] width 199 height 126
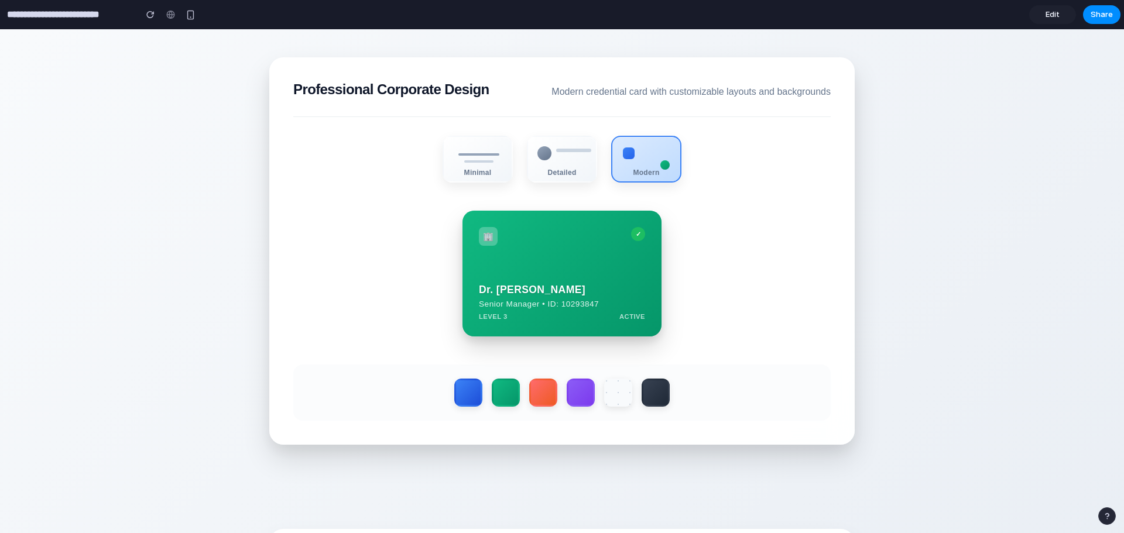
drag, startPoint x: 558, startPoint y: 291, endPoint x: 557, endPoint y: 323, distance: 31.6
click at [558, 291] on strong "Dr. [PERSON_NAME]" at bounding box center [562, 290] width 166 height 12
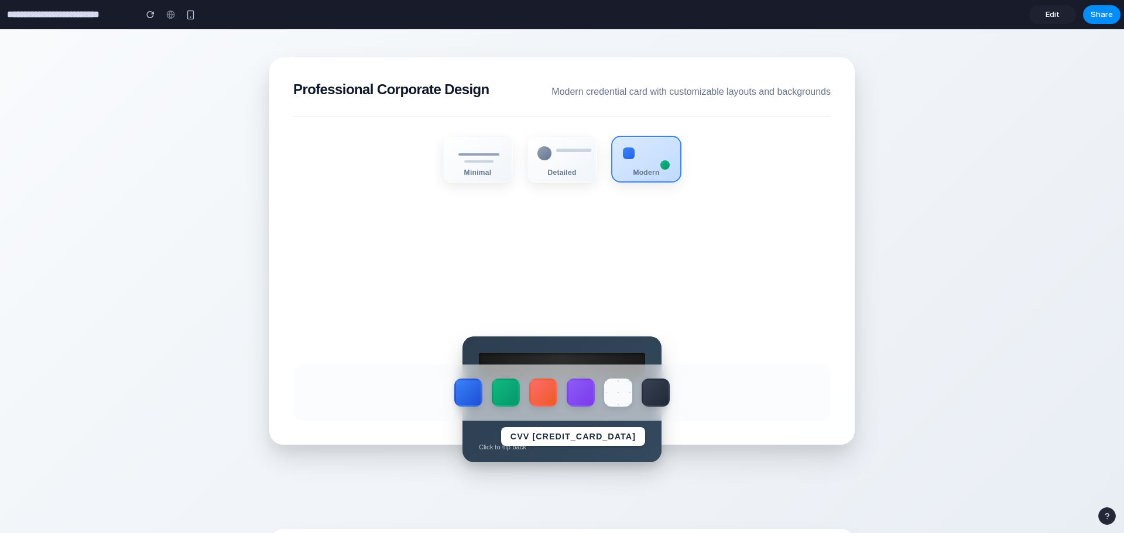
drag, startPoint x: 554, startPoint y: 338, endPoint x: 559, endPoint y: 299, distance: 39.6
click at [554, 337] on div "🏢 ✓ Dr. [PERSON_NAME] Senior Manager • ID: 10293847 LEVEL 3 ACTIVE" at bounding box center [561, 274] width 199 height 126
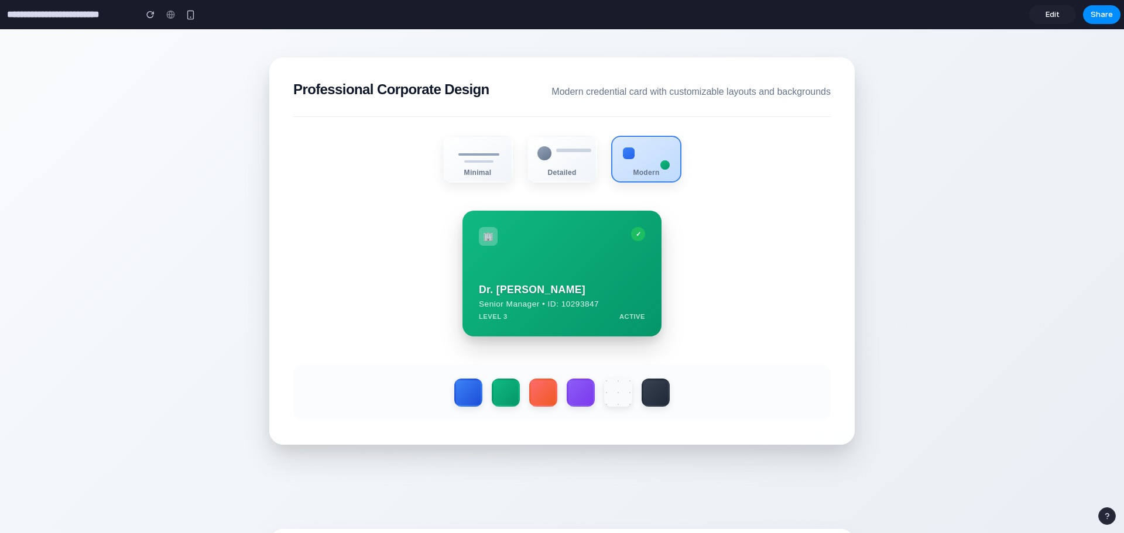
drag, startPoint x: 559, startPoint y: 292, endPoint x: 557, endPoint y: 329, distance: 37.5
click at [559, 293] on div "🏢 ✓ Dr. [PERSON_NAME] Senior Manager • ID: 10293847 LEVEL 3 ACTIVE" at bounding box center [561, 274] width 199 height 126
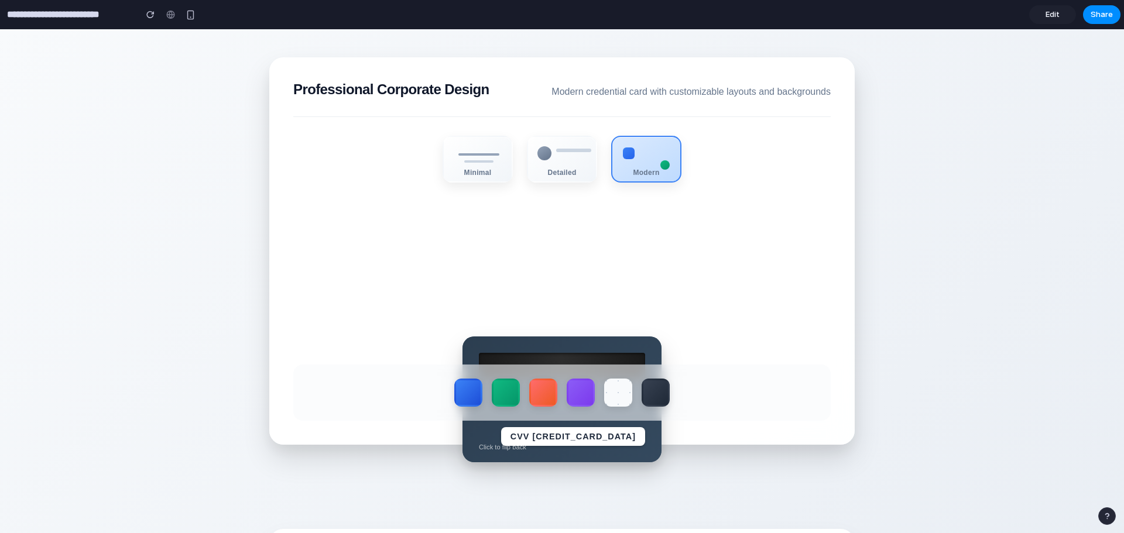
click at [554, 332] on div "🏢 ✓ Dr. [PERSON_NAME] Senior Manager • ID: 10293847 LEVEL 3 ACTIVE" at bounding box center [561, 274] width 199 height 126
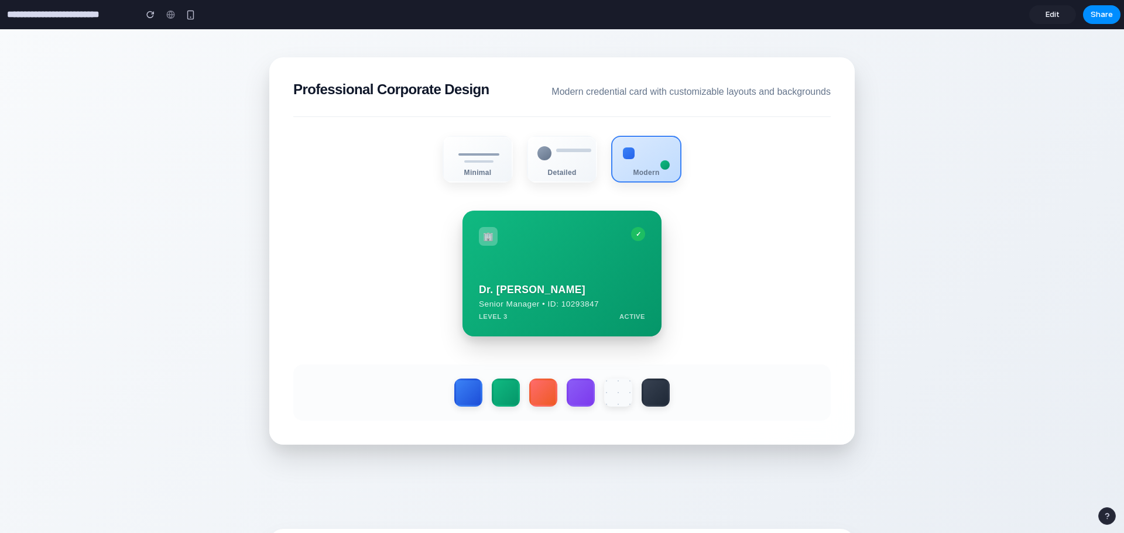
click at [557, 299] on div "Dr. [PERSON_NAME] Senior Manager • ID: 10293847 LEVEL 3 ACTIVE" at bounding box center [562, 302] width 166 height 36
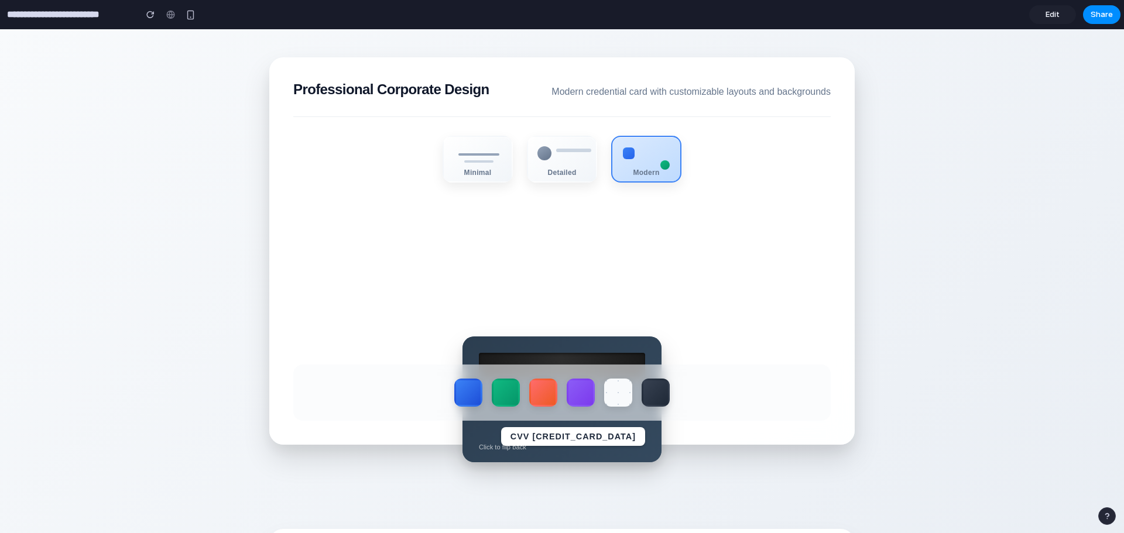
click at [554, 358] on div at bounding box center [562, 366] width 166 height 26
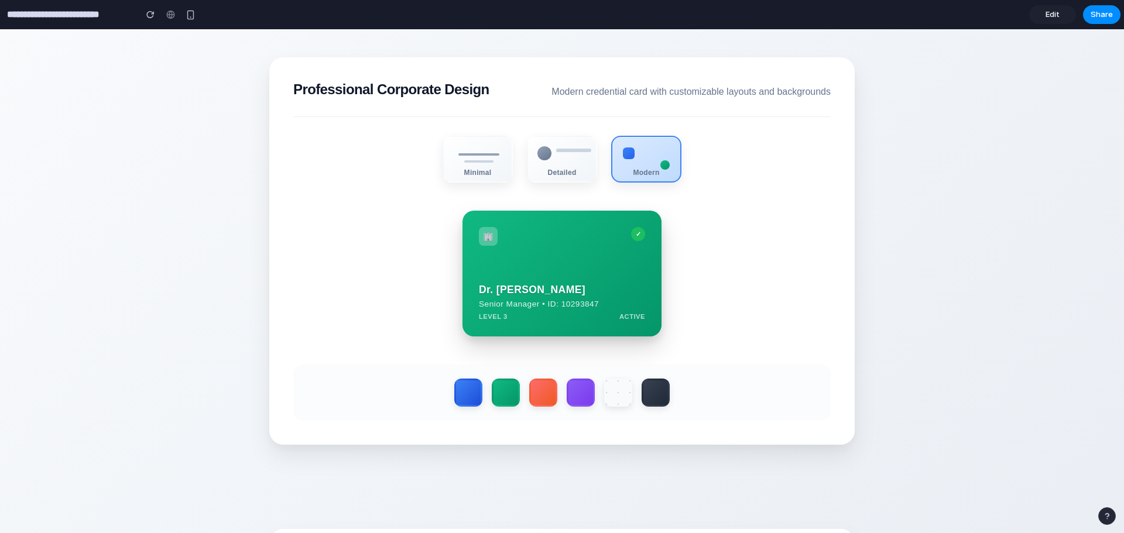
click at [1051, 8] on link "Edit" at bounding box center [1052, 14] width 47 height 19
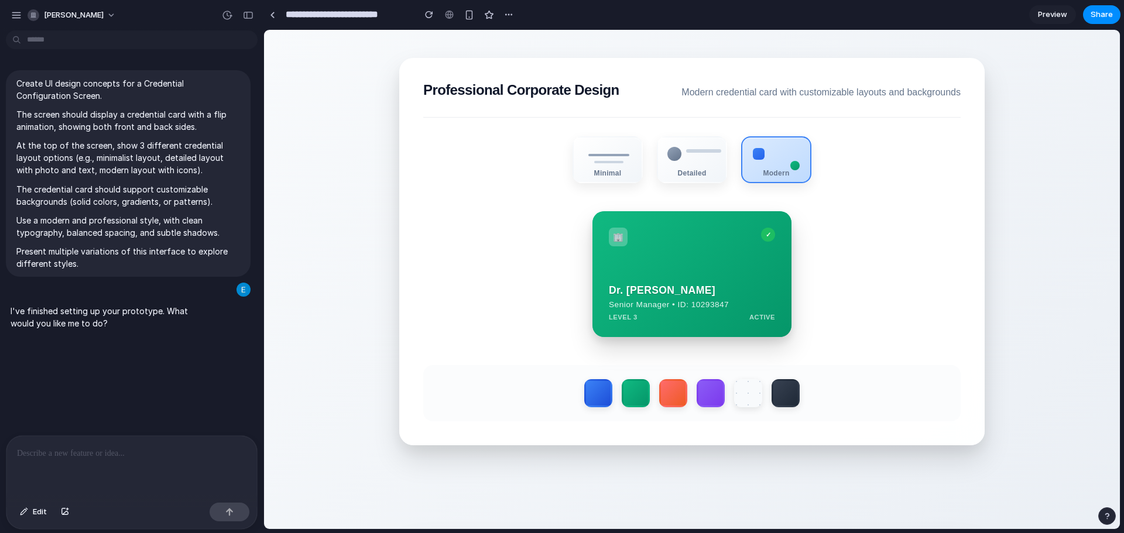
click at [651, 279] on div "🏢 ✓ Dr. [PERSON_NAME] Senior Manager • ID: 10293847 LEVEL 3 ACTIVE" at bounding box center [691, 274] width 199 height 126
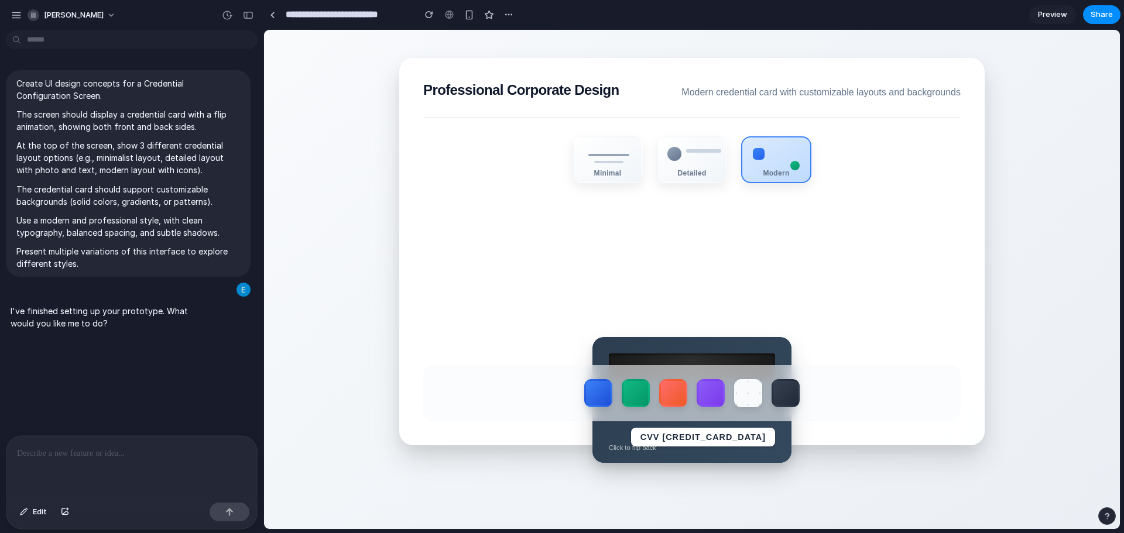
click at [679, 340] on div "CVV [CREDIT_CARD_DATA] Click to flip back" at bounding box center [691, 400] width 199 height 126
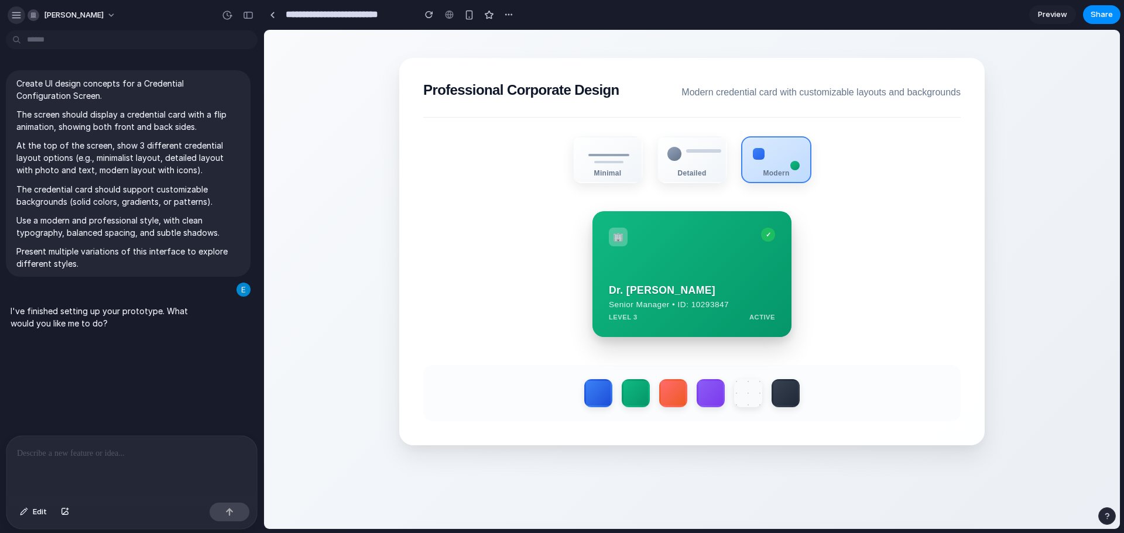
click at [11, 19] on button "button" at bounding box center [17, 15] width 18 height 18
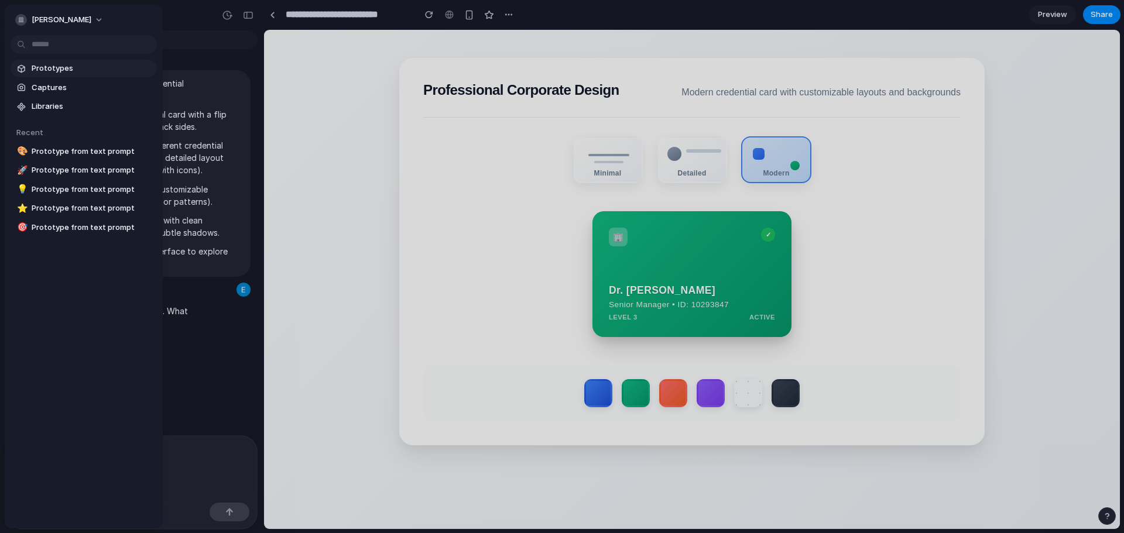
click at [42, 64] on span "Prototypes" at bounding box center [92, 69] width 121 height 12
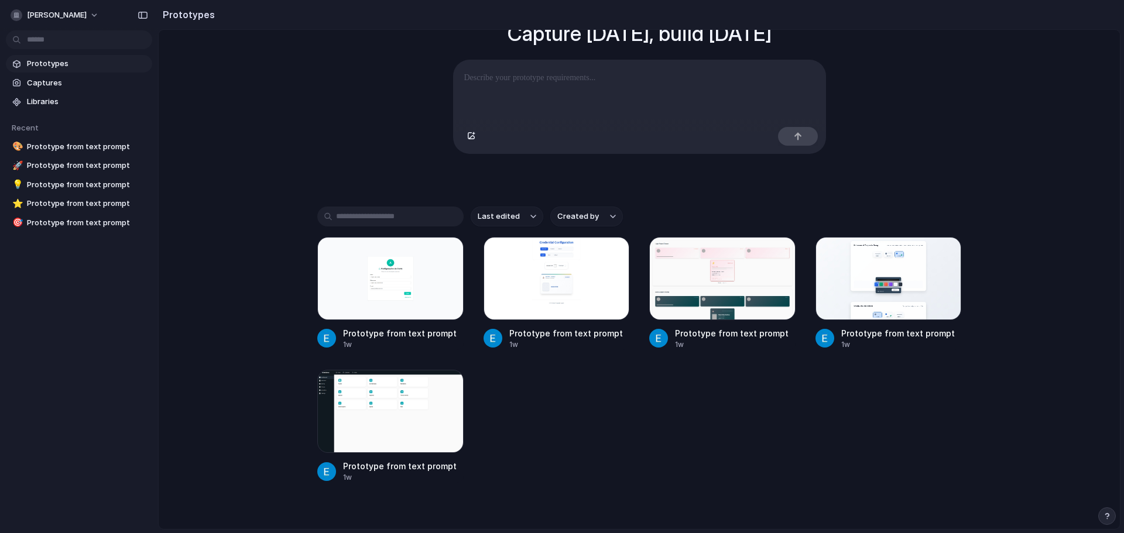
scroll to position [117, 0]
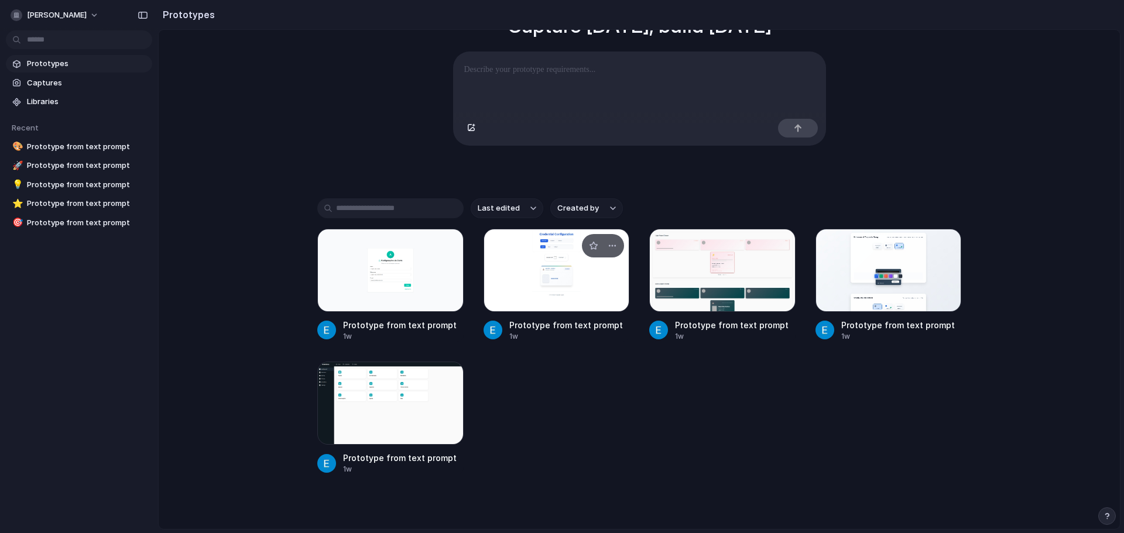
click at [589, 293] on div at bounding box center [556, 270] width 146 height 83
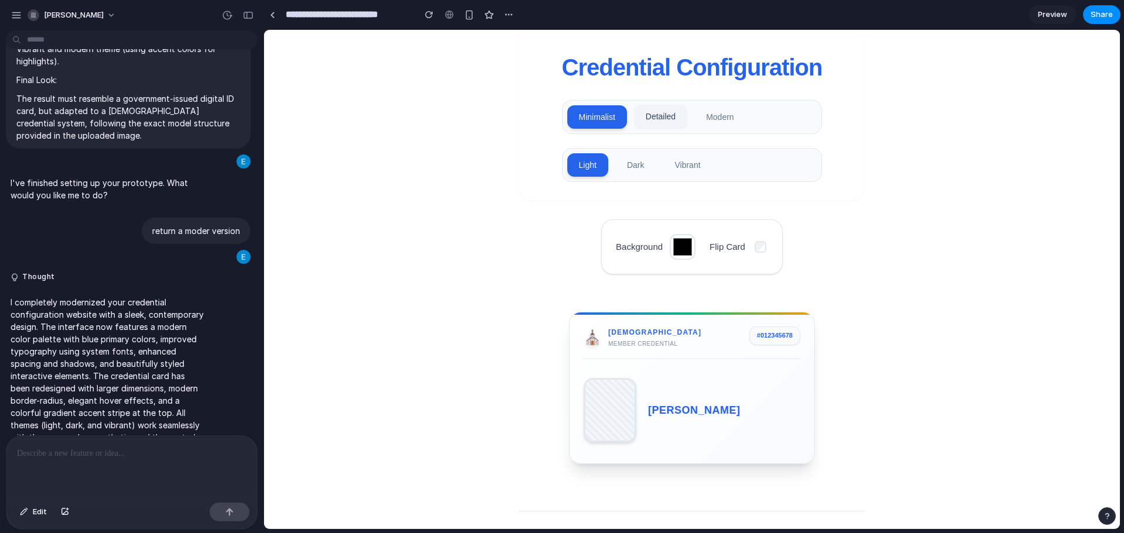
click at [669, 116] on button "Detailed" at bounding box center [660, 116] width 53 height 23
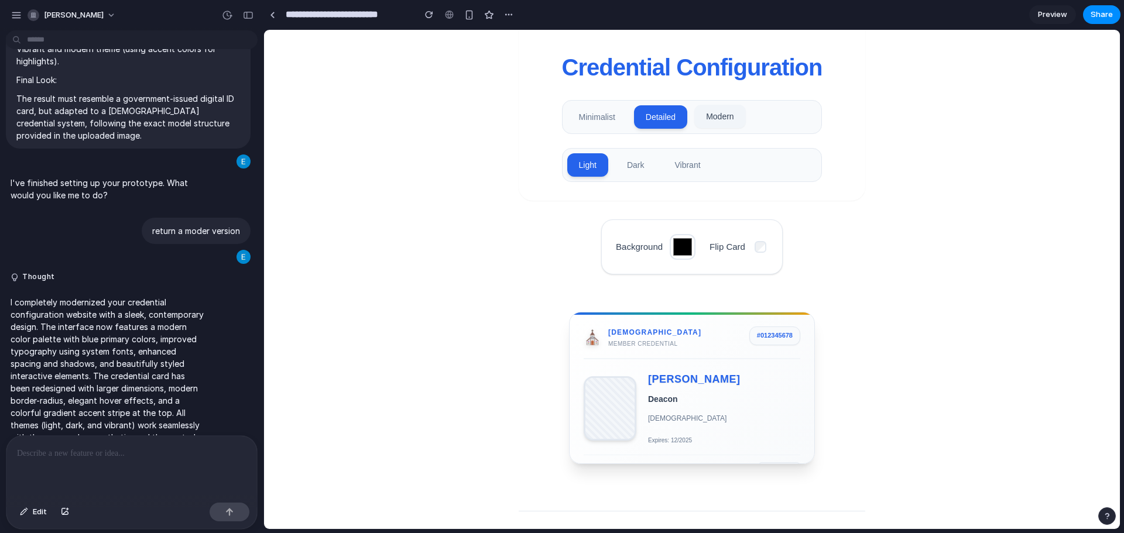
click at [732, 120] on button "Modern" at bounding box center [719, 116] width 51 height 23
click at [658, 119] on button "Detailed" at bounding box center [660, 116] width 53 height 23
click at [593, 113] on button "Minimalist" at bounding box center [597, 116] width 60 height 23
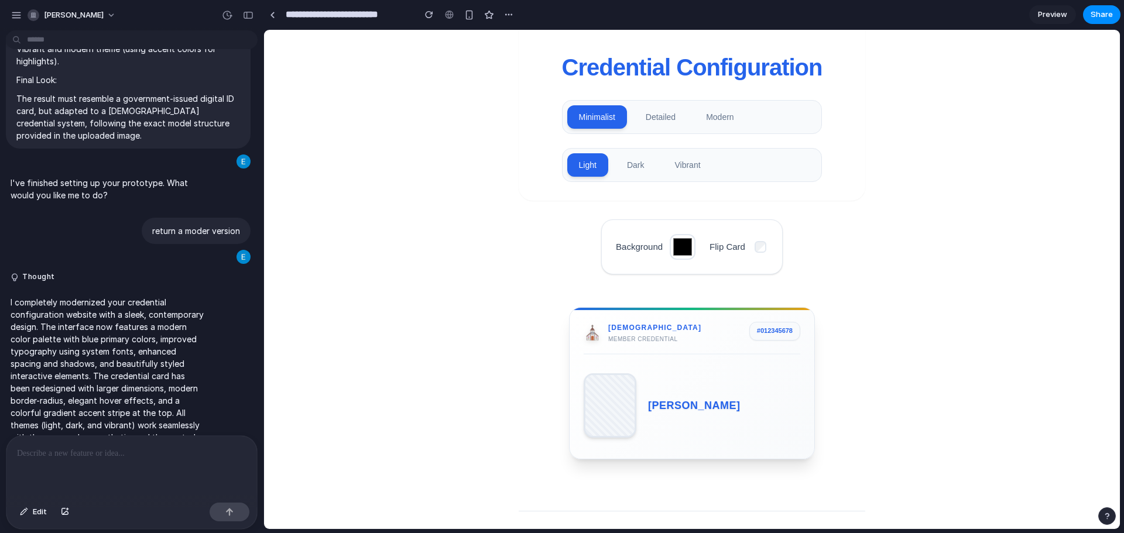
click at [730, 406] on h2 "[PERSON_NAME]" at bounding box center [724, 405] width 152 height 17
click at [717, 392] on div "[PERSON_NAME] [DEMOGRAPHIC_DATA] Issued: 01/2024 Expires: 12/2025" at bounding box center [691, 405] width 217 height 78
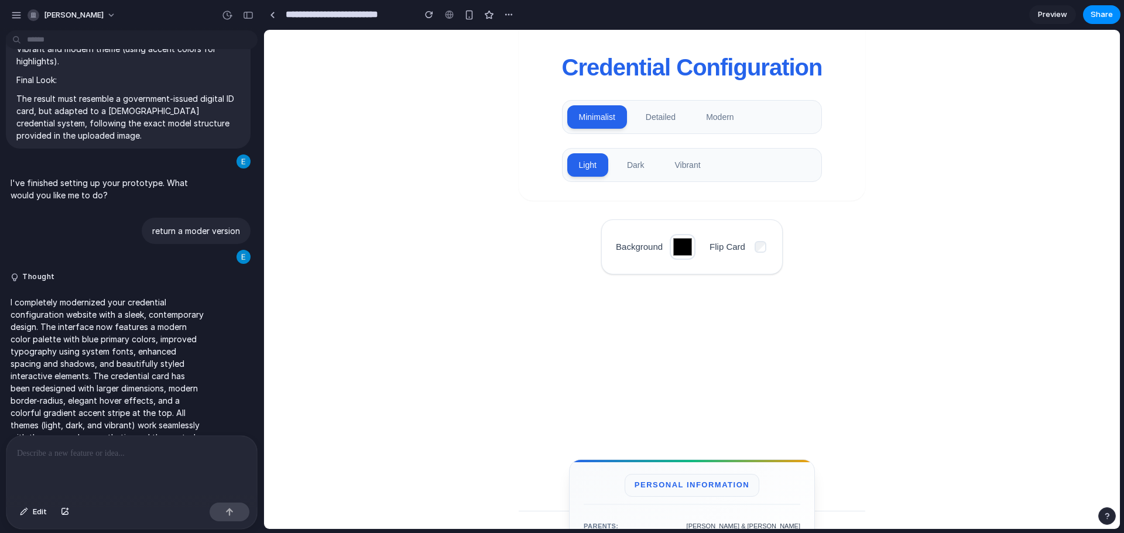
click at [686, 489] on div "PERSONAL INFORMATION" at bounding box center [691, 485] width 135 height 23
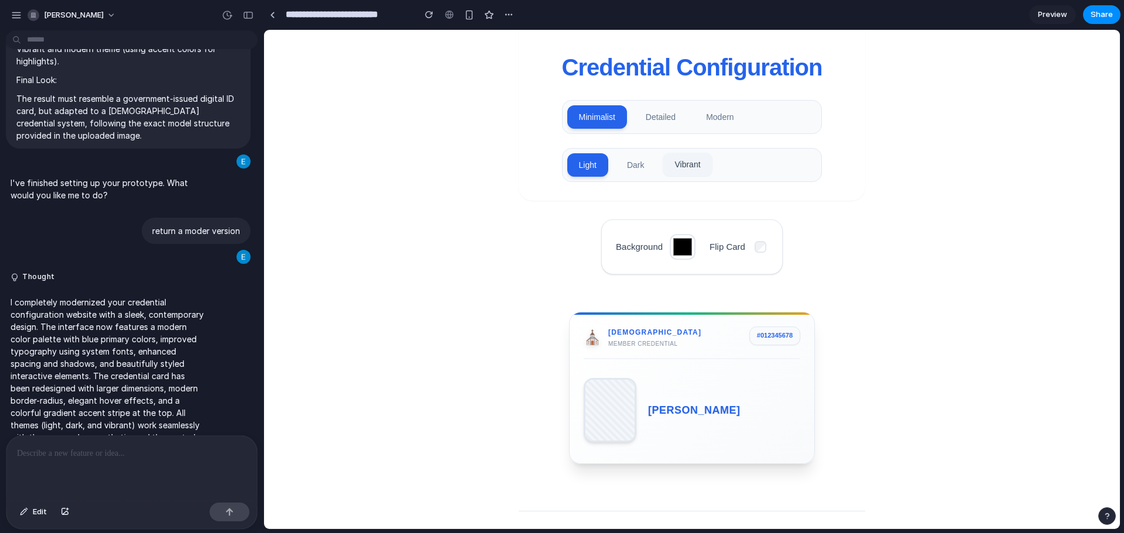
drag, startPoint x: 633, startPoint y: 170, endPoint x: 671, endPoint y: 175, distance: 38.4
click at [633, 171] on button "Dark" at bounding box center [635, 164] width 41 height 23
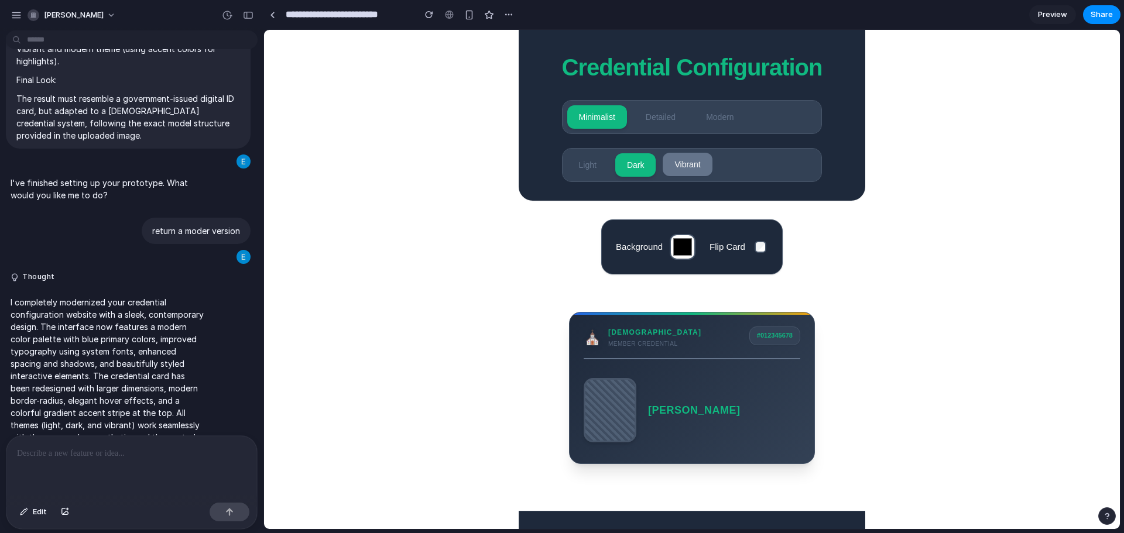
click at [703, 170] on button "Vibrant" at bounding box center [686, 164] width 49 height 23
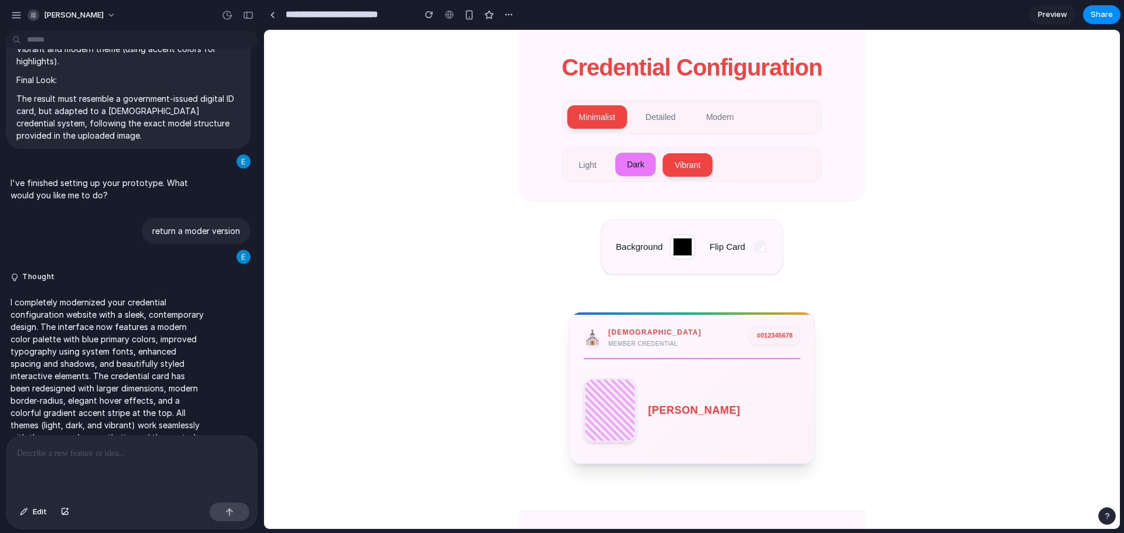
click at [632, 169] on button "Dark" at bounding box center [635, 164] width 41 height 23
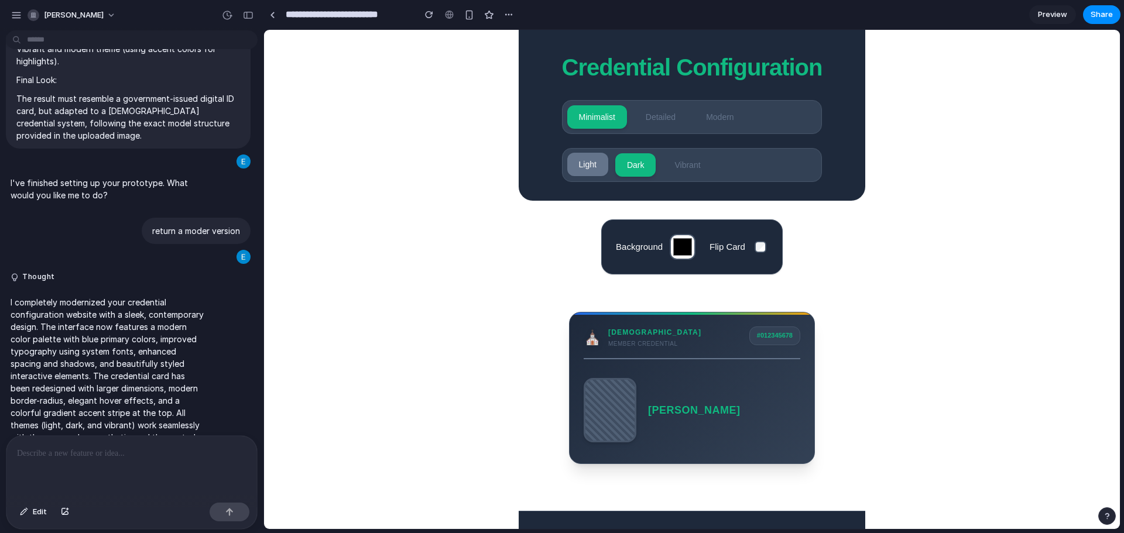
click at [580, 173] on button "Light" at bounding box center [587, 164] width 41 height 23
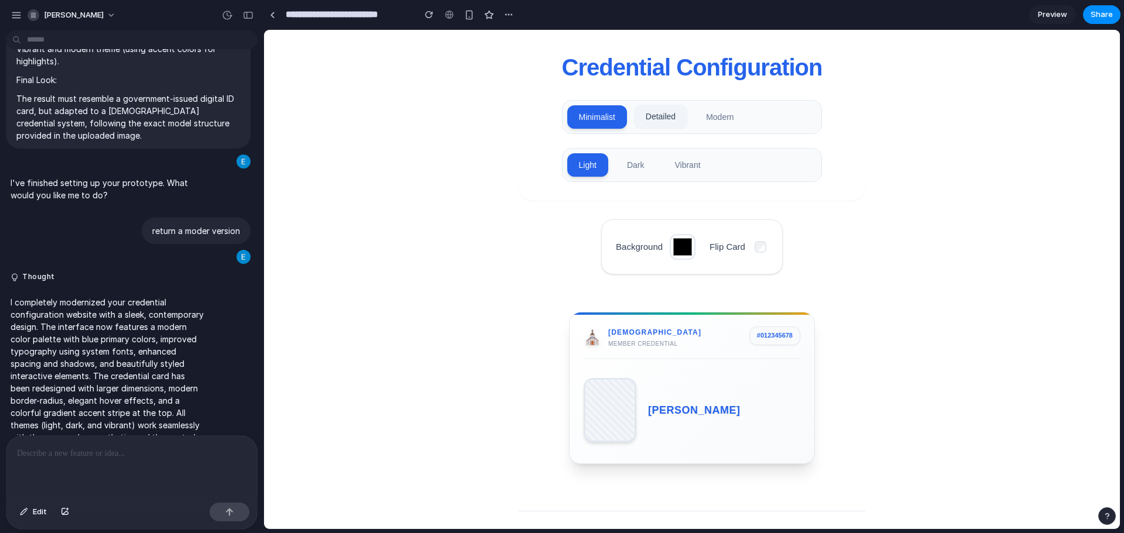
click at [654, 128] on button "Detailed" at bounding box center [660, 116] width 53 height 23
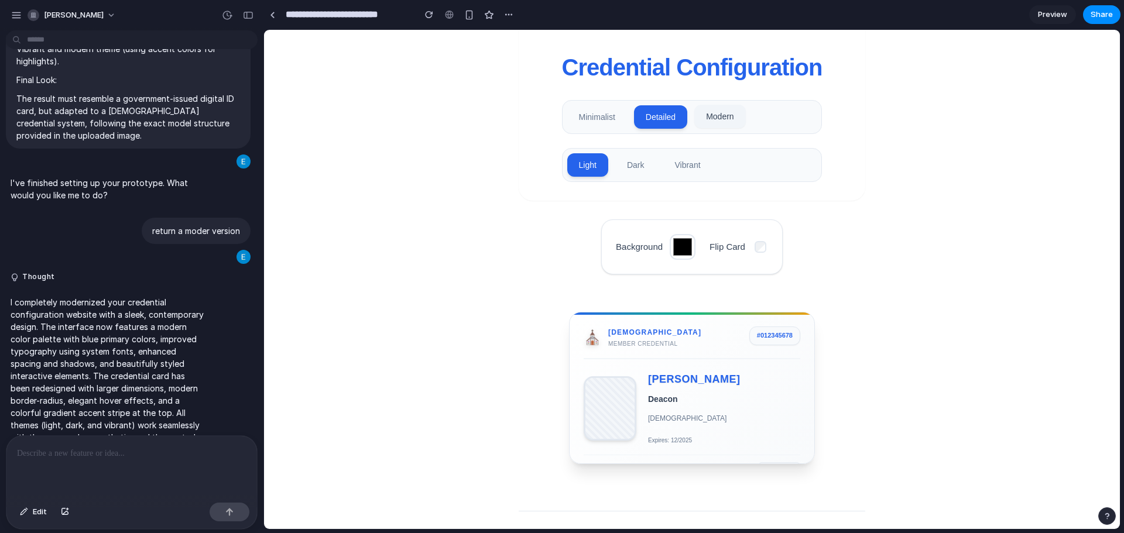
click at [732, 115] on button "Modern" at bounding box center [719, 116] width 51 height 23
click at [645, 122] on button "Detailed" at bounding box center [660, 116] width 53 height 23
click at [584, 122] on button "Minimalist" at bounding box center [597, 116] width 60 height 23
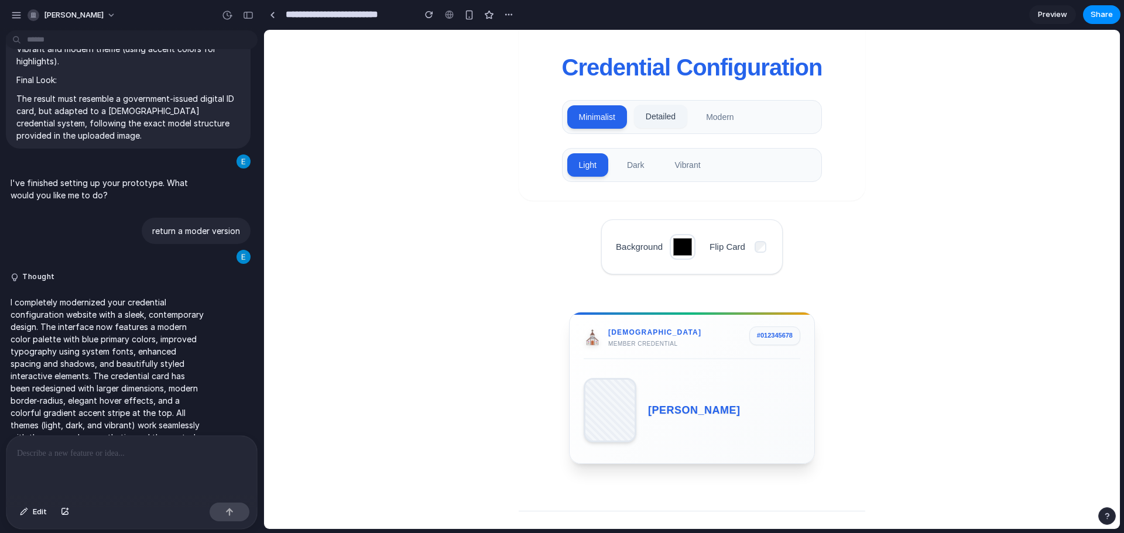
drag, startPoint x: 664, startPoint y: 116, endPoint x: 670, endPoint y: 119, distance: 6.5
click at [665, 116] on button "Detailed" at bounding box center [660, 116] width 53 height 23
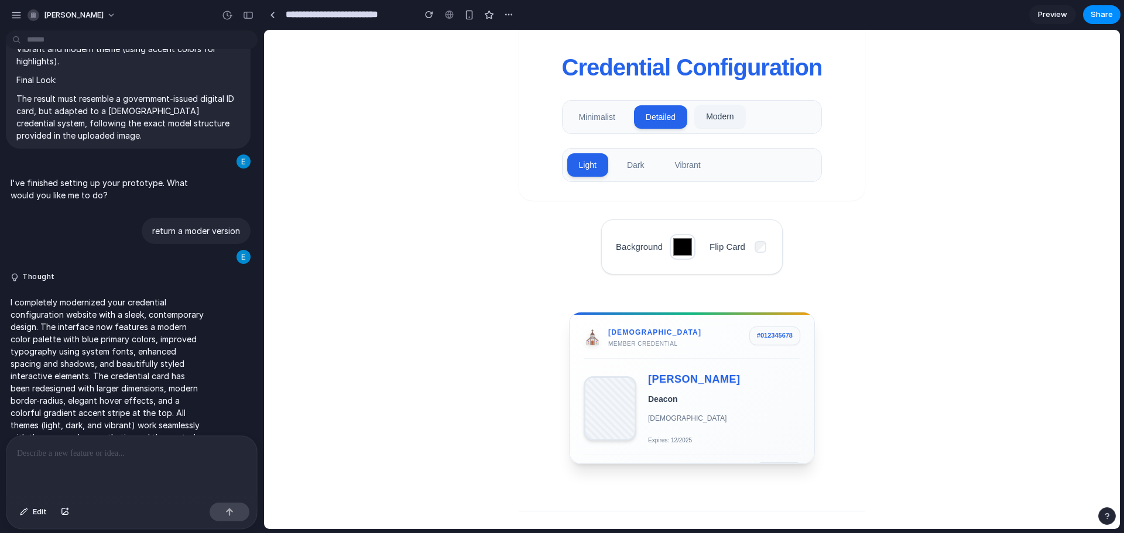
click at [727, 117] on button "Modern" at bounding box center [719, 116] width 51 height 23
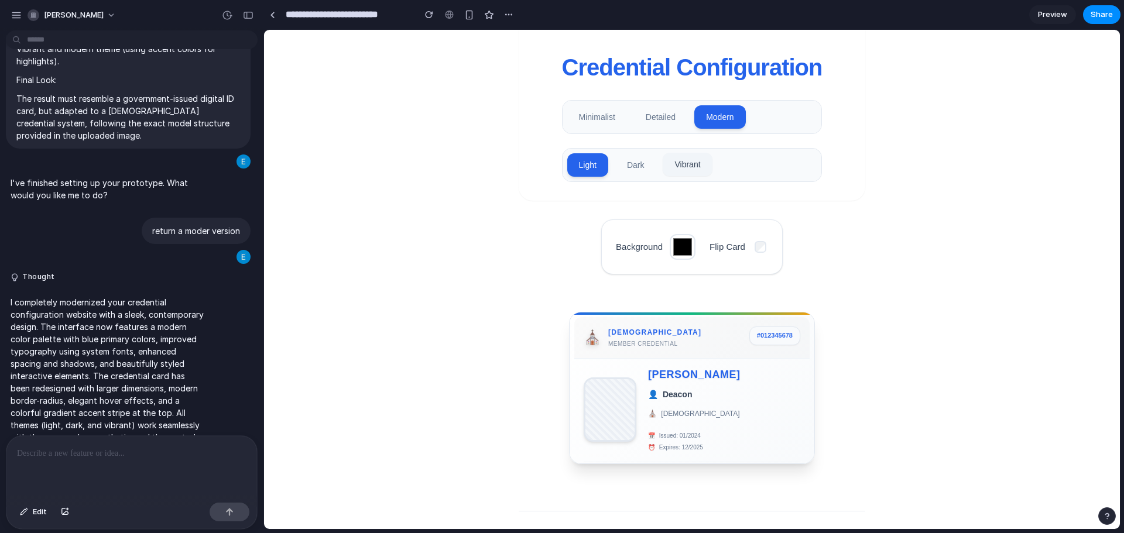
click at [691, 167] on button "Vibrant" at bounding box center [686, 164] width 49 height 23
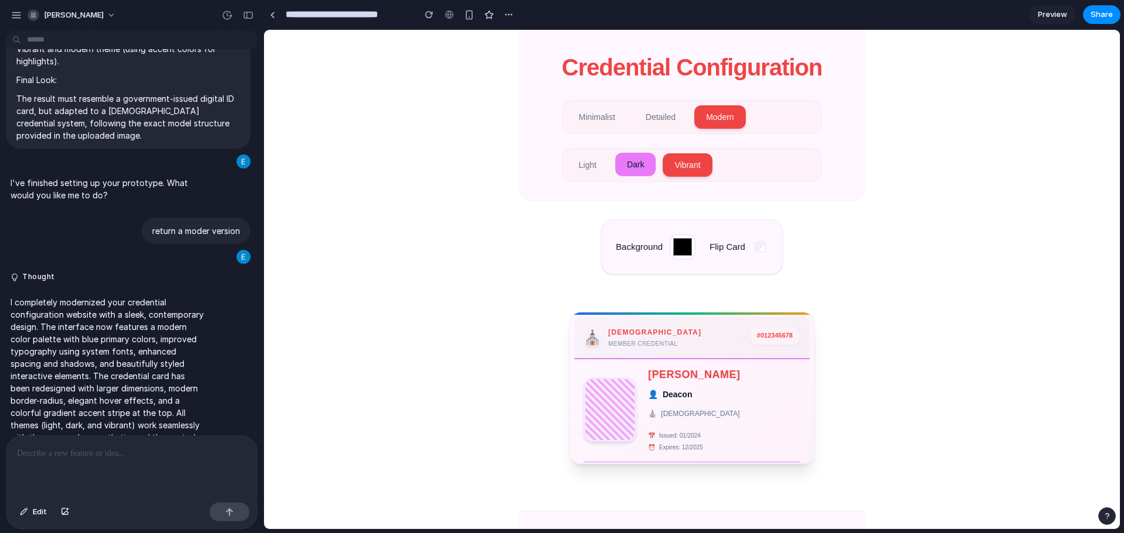
click at [617, 167] on button "Dark" at bounding box center [635, 164] width 41 height 23
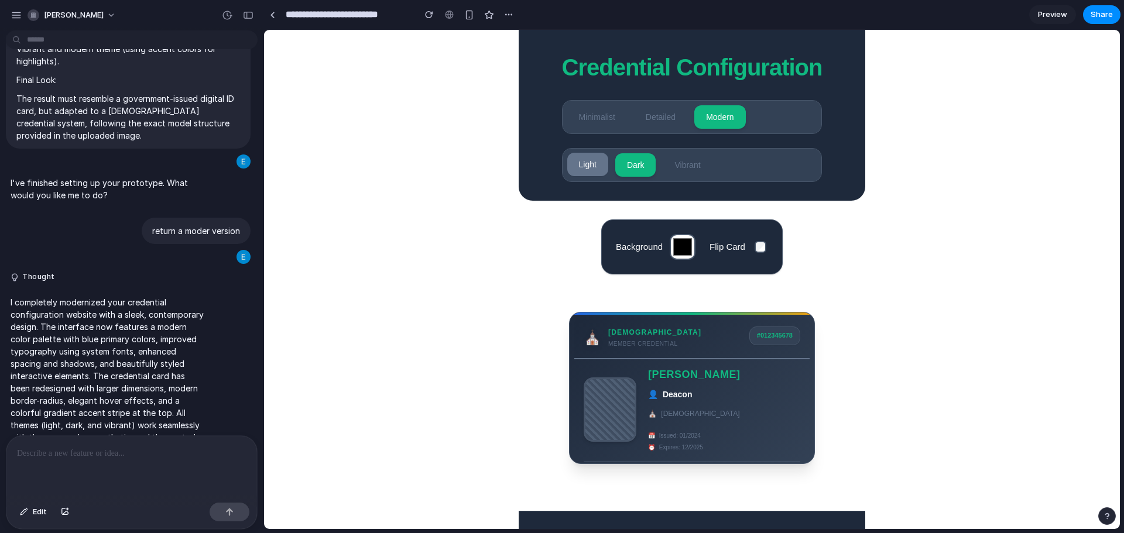
click at [568, 168] on button "Light" at bounding box center [587, 164] width 41 height 23
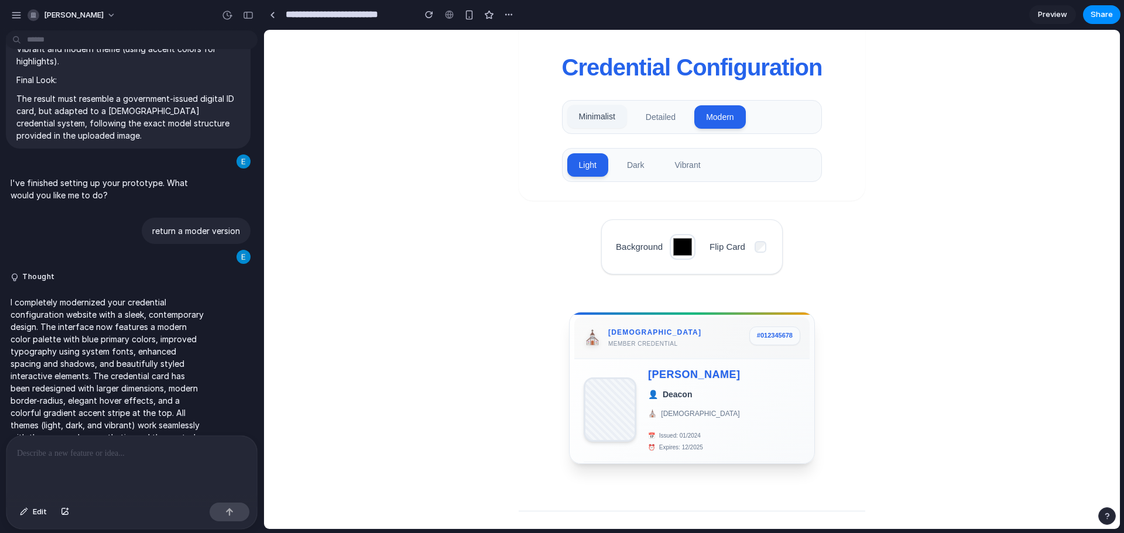
click at [579, 111] on button "Minimalist" at bounding box center [597, 116] width 60 height 23
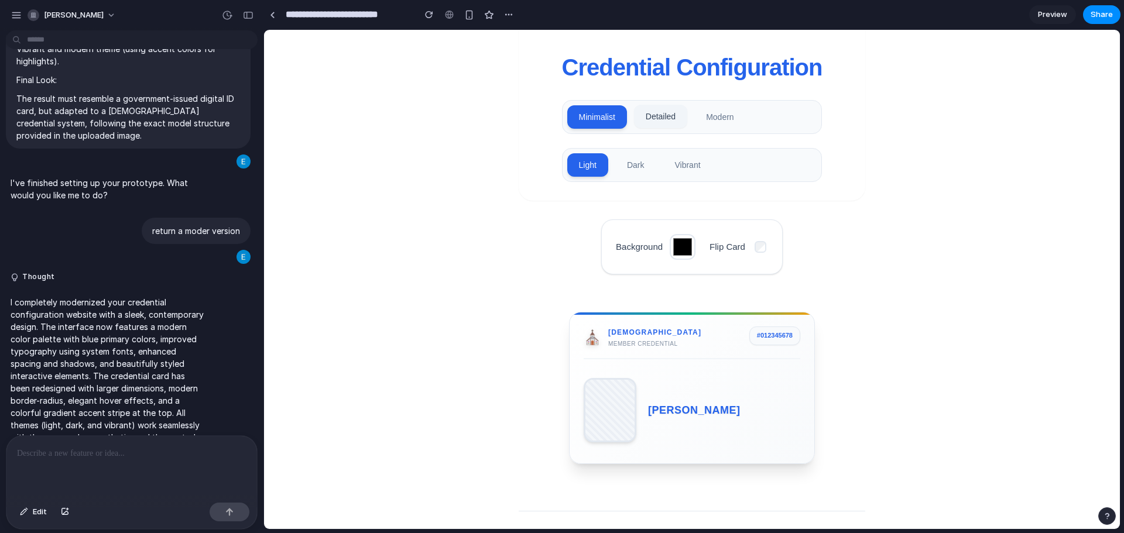
drag, startPoint x: 639, startPoint y: 118, endPoint x: 657, endPoint y: 117, distance: 18.2
click at [640, 117] on button "Detailed" at bounding box center [660, 116] width 53 height 23
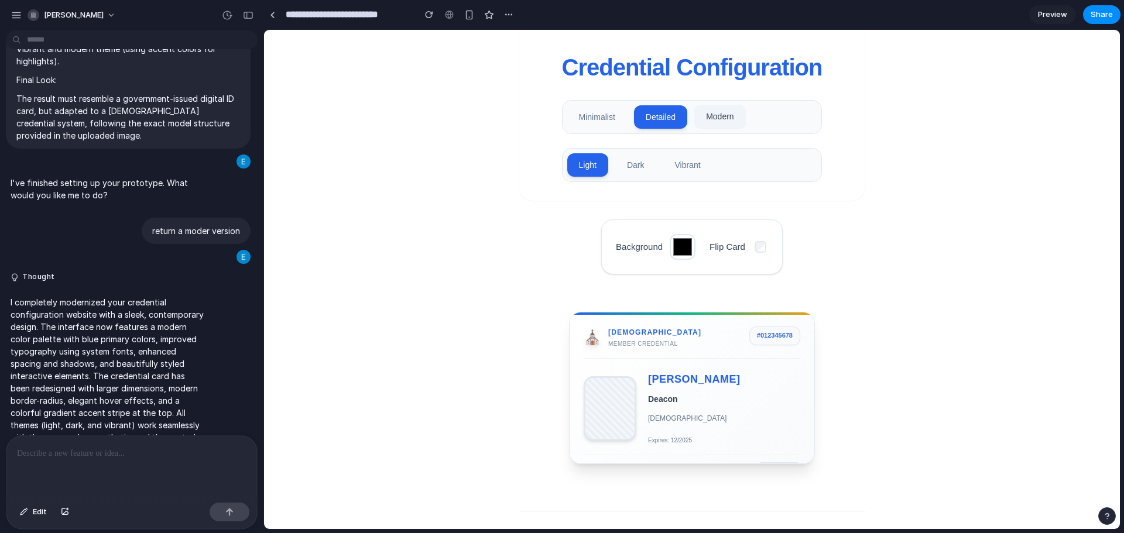
click at [709, 112] on button "Modern" at bounding box center [719, 116] width 51 height 23
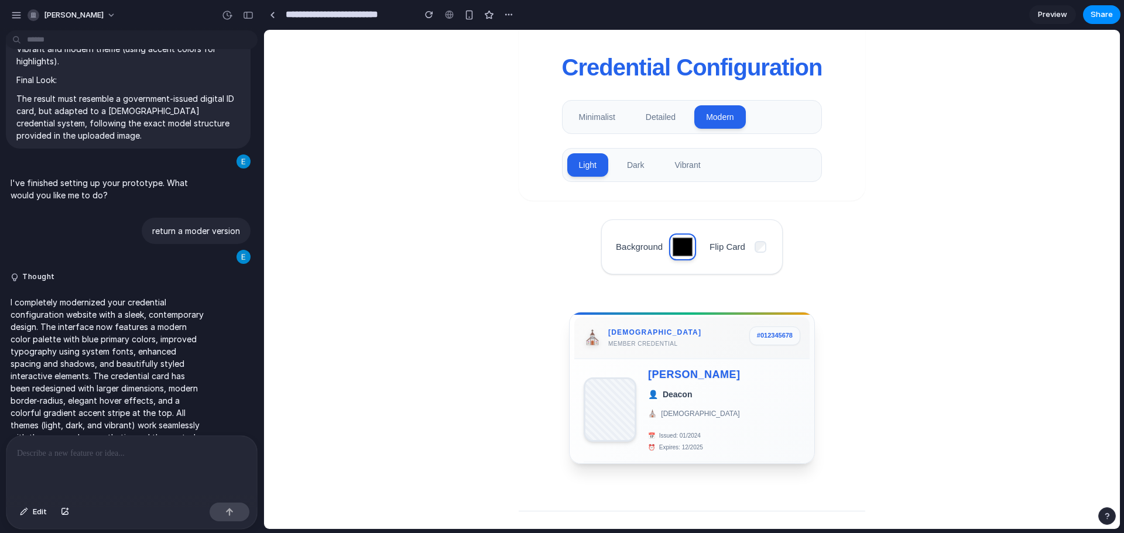
click at [679, 248] on input "*******" at bounding box center [682, 247] width 27 height 27
type input "*******"
click at [925, 228] on body "Credential Configuration Minimalist Detailed Modern Light Dark Vibrant Backgrou…" at bounding box center [692, 295] width 856 height 531
click at [678, 246] on input "*******" at bounding box center [682, 247] width 27 height 27
drag, startPoint x: 693, startPoint y: 256, endPoint x: 746, endPoint y: 290, distance: 62.7
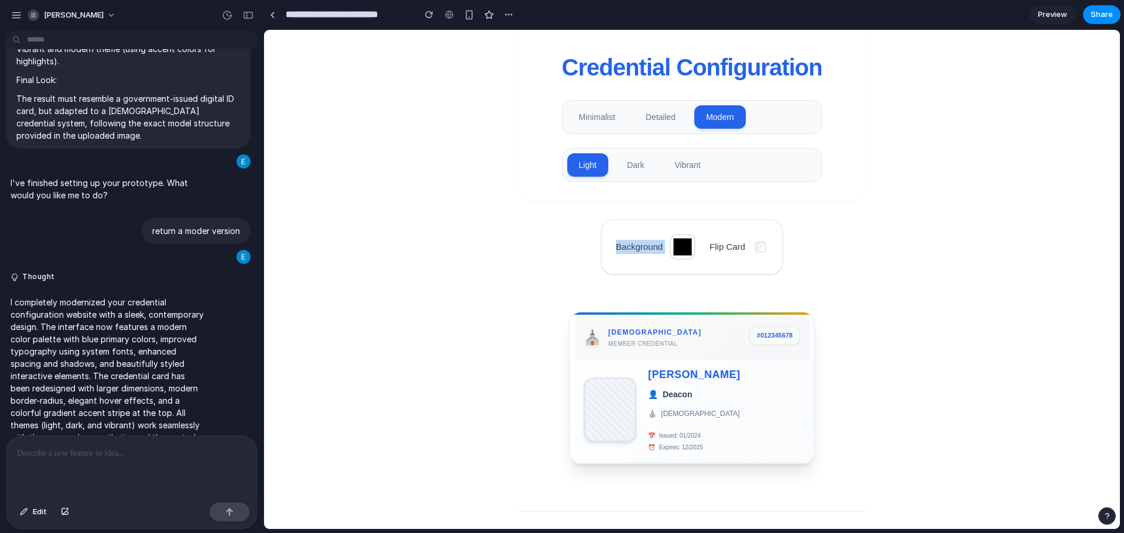
click at [698, 262] on section "Background ******* Flip Card" at bounding box center [691, 246] width 181 height 55
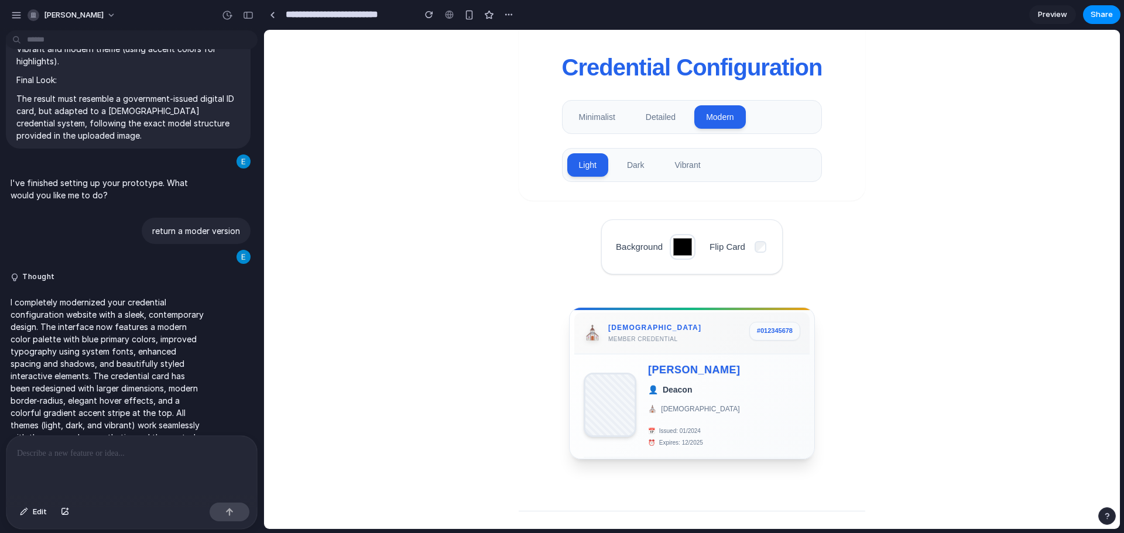
click at [785, 323] on div "# 012345678" at bounding box center [774, 331] width 51 height 19
click at [599, 407] on div at bounding box center [610, 405] width 50 height 62
click at [607, 408] on div at bounding box center [610, 405] width 50 height 62
click at [608, 407] on div at bounding box center [610, 405] width 50 height 62
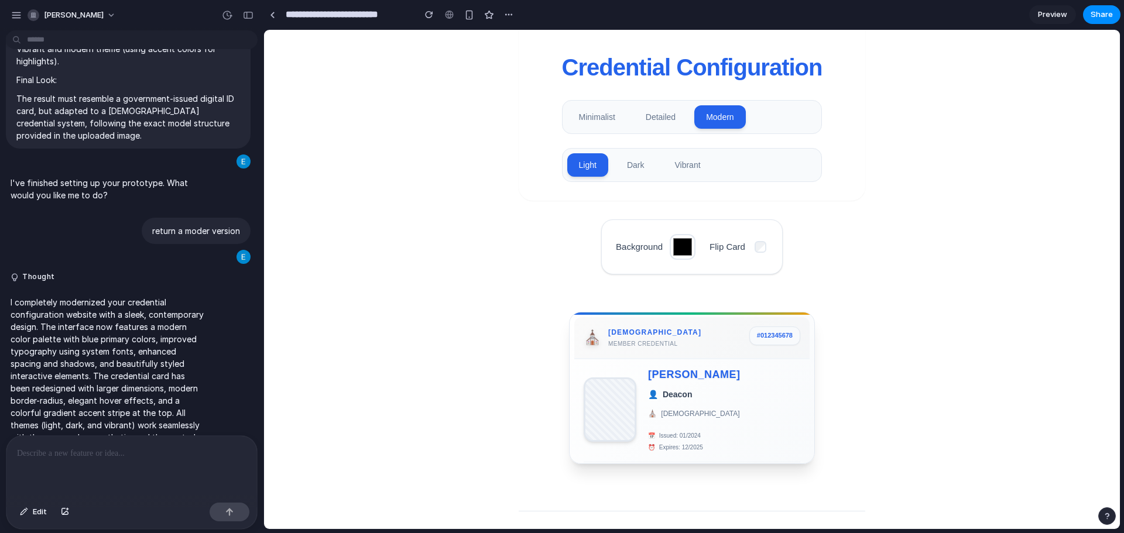
drag, startPoint x: 564, startPoint y: 401, endPoint x: 573, endPoint y: 400, distance: 9.4
click at [569, 401] on div "⛪ [DEMOGRAPHIC_DATA] Member Credential # 012345678 [PERSON_NAME] [DEMOGRAPHIC_D…" at bounding box center [692, 388] width 246 height 152
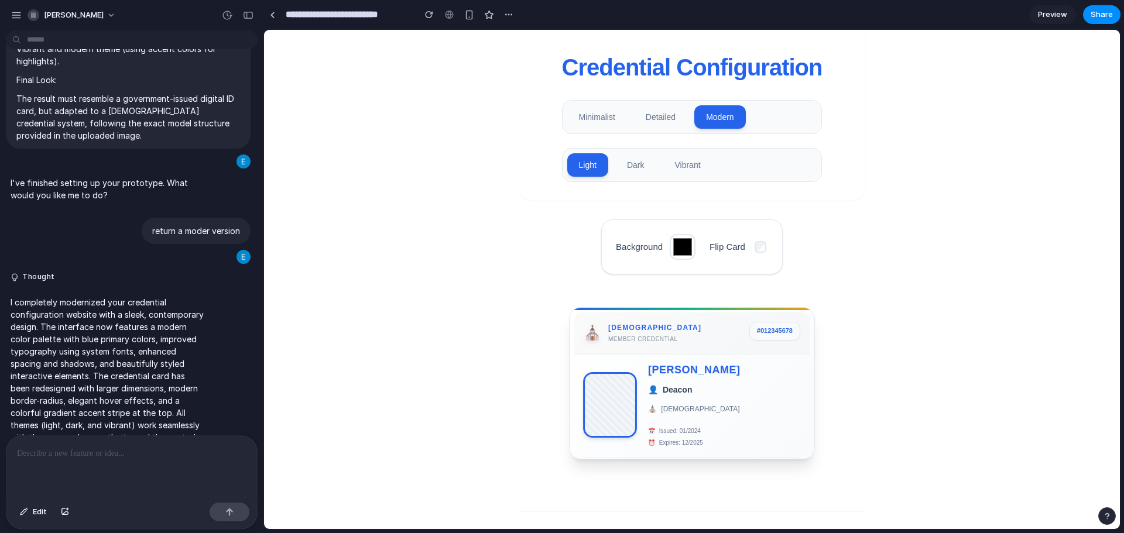
click at [591, 401] on div at bounding box center [610, 405] width 50 height 62
click at [596, 400] on div at bounding box center [610, 405] width 50 height 62
click at [599, 400] on div at bounding box center [610, 405] width 50 height 62
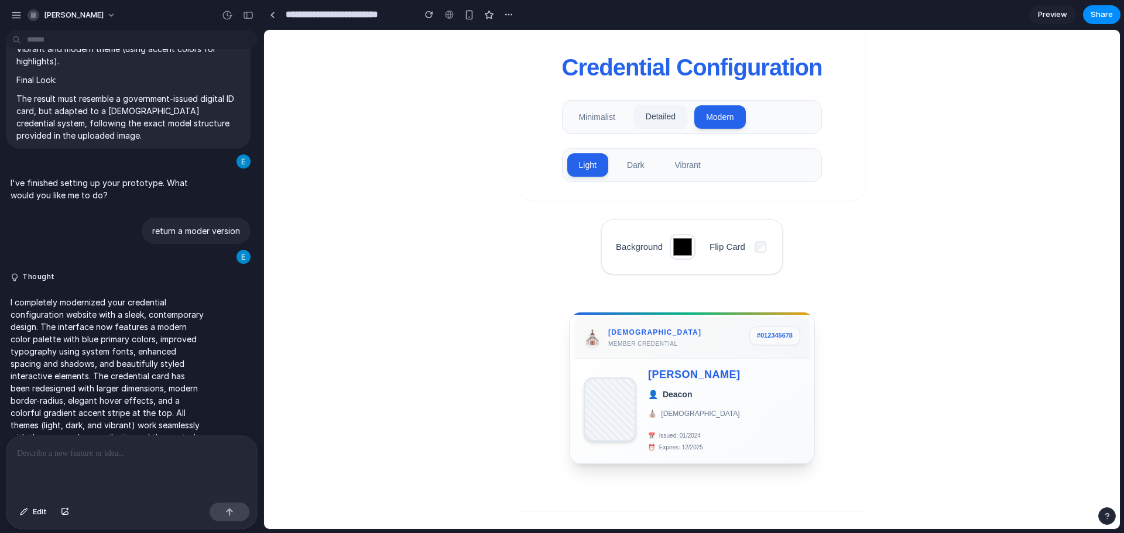
click at [670, 114] on button "Detailed" at bounding box center [660, 116] width 53 height 23
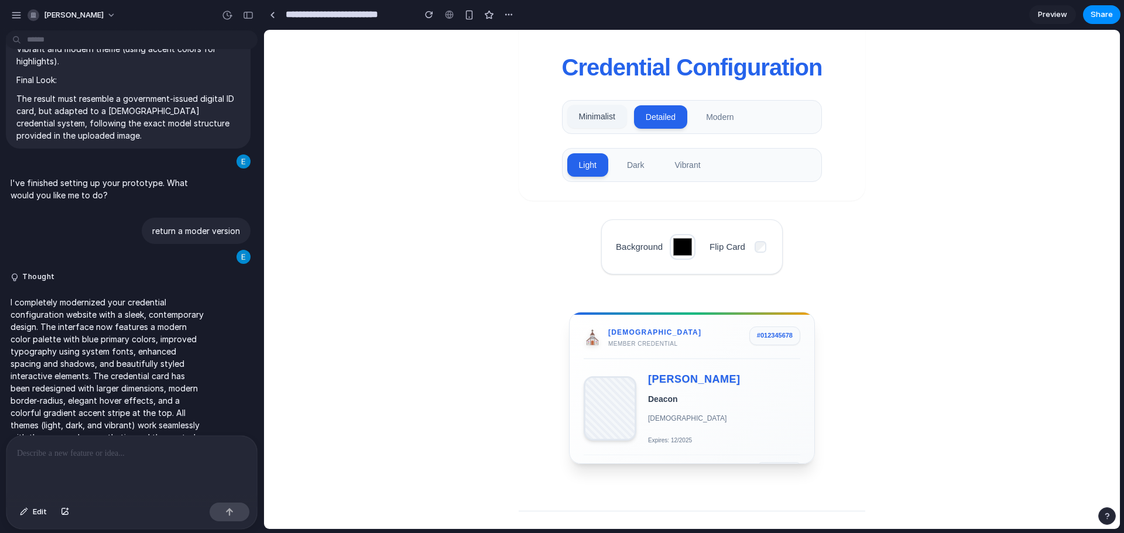
click at [596, 114] on button "Minimalist" at bounding box center [597, 116] width 60 height 23
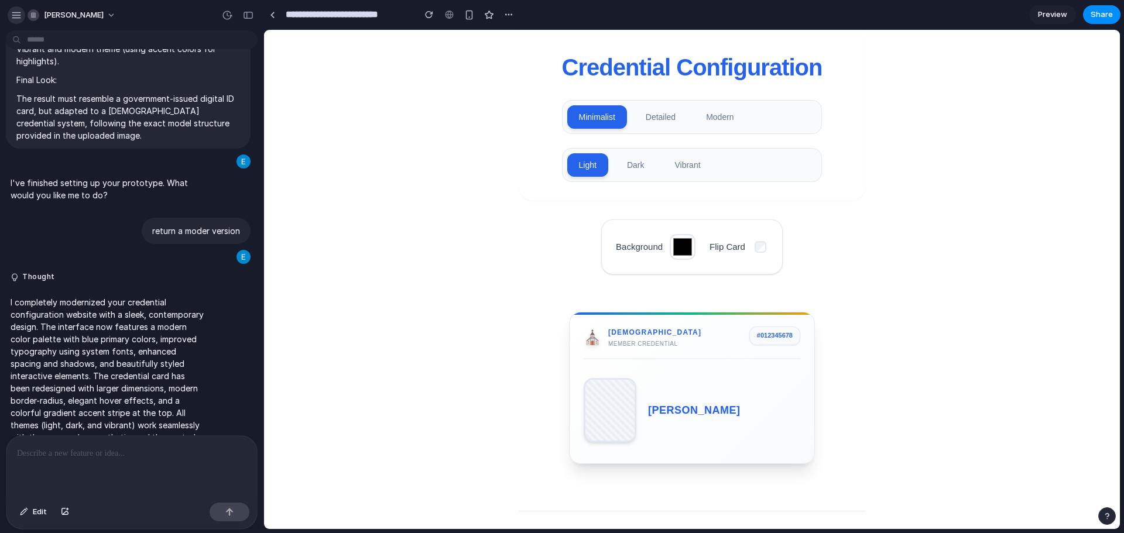
click at [19, 14] on div "button" at bounding box center [16, 15] width 11 height 11
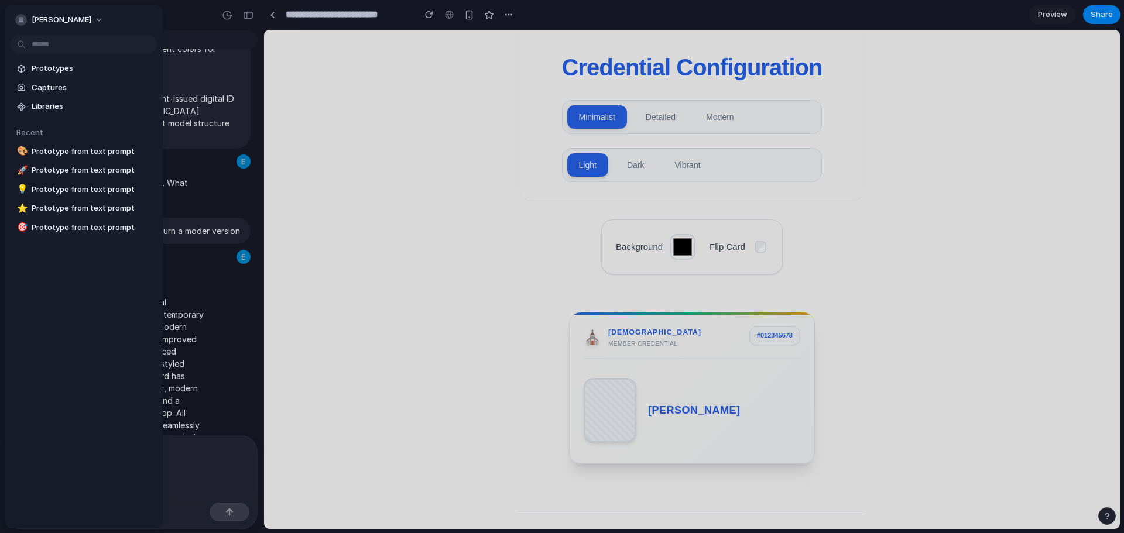
click at [355, 108] on div at bounding box center [562, 266] width 1124 height 533
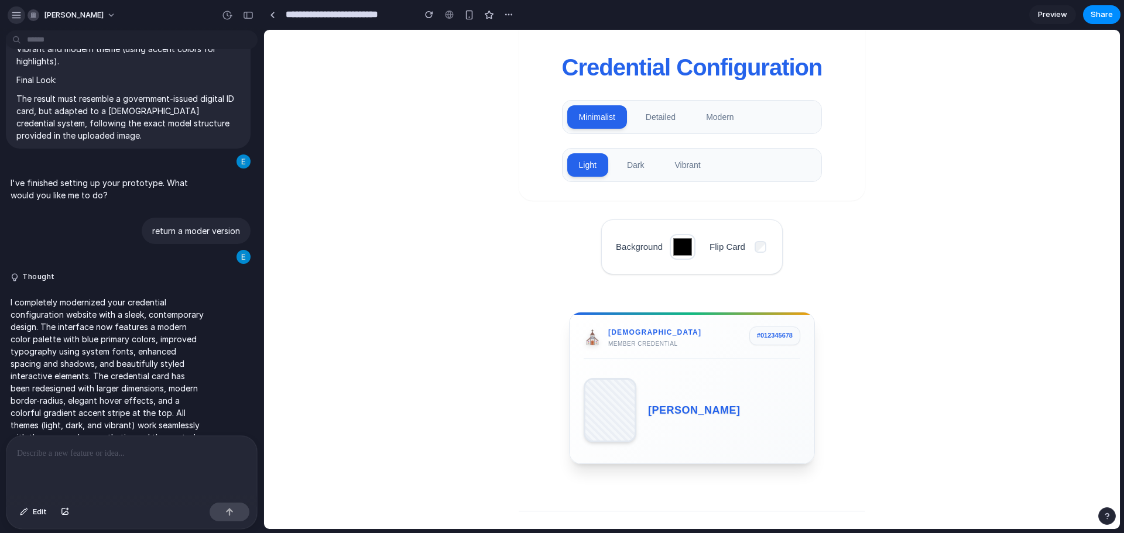
click at [20, 15] on div "button" at bounding box center [16, 15] width 11 height 11
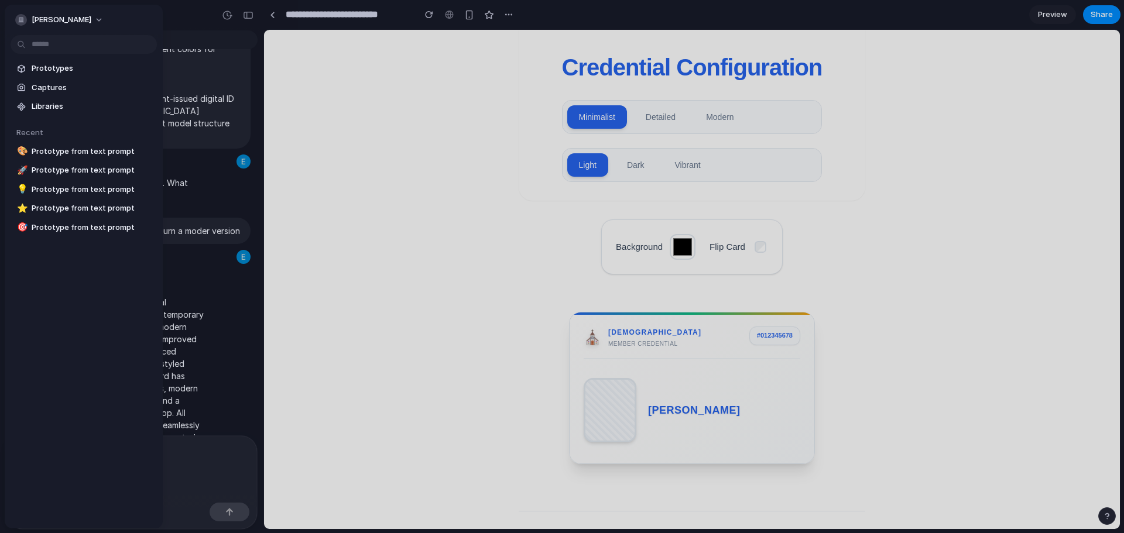
click at [55, 66] on span "Prototypes" at bounding box center [92, 69] width 121 height 12
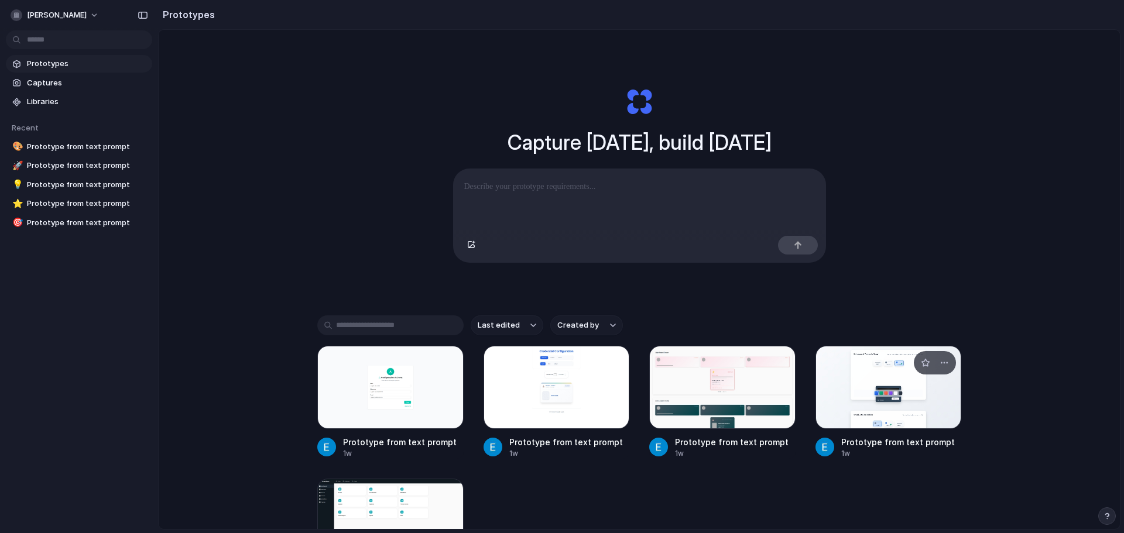
click at [832, 411] on div at bounding box center [888, 387] width 146 height 83
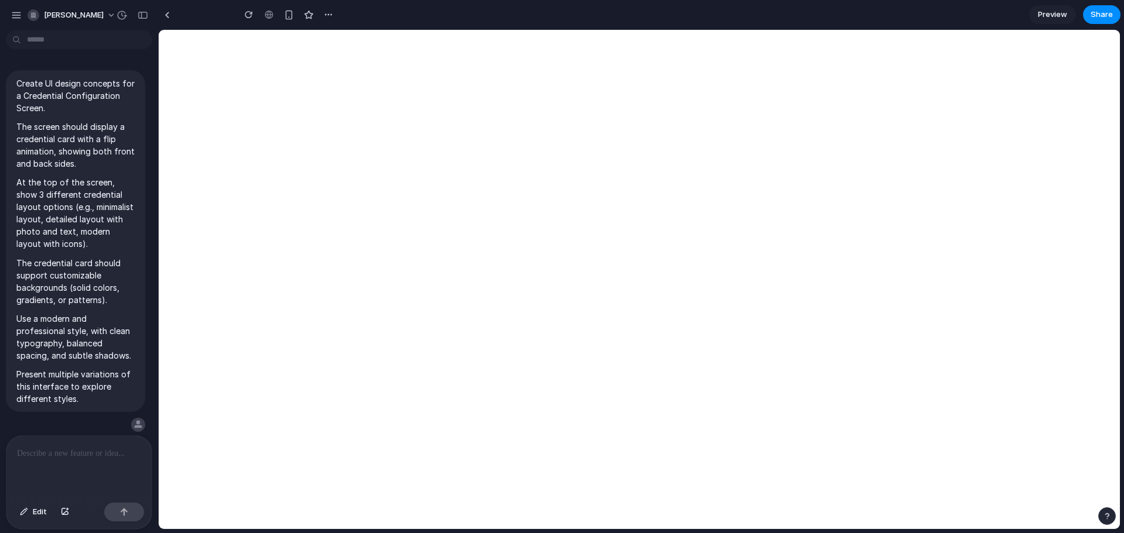
type input "**********"
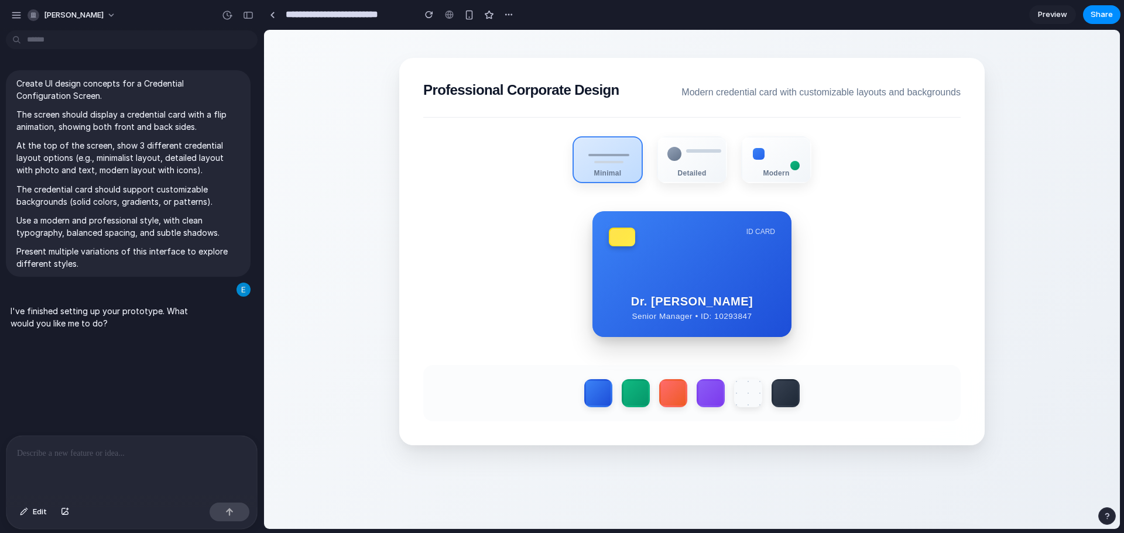
click at [1103, 515] on div "button" at bounding box center [1107, 516] width 8 height 8
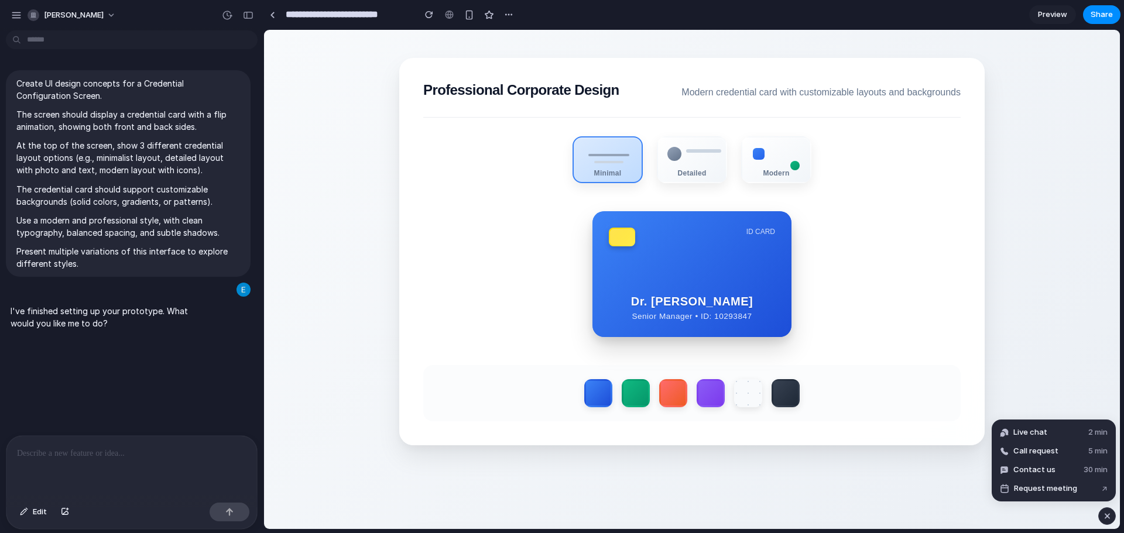
click at [1106, 516] on div "button" at bounding box center [1107, 516] width 10 height 14
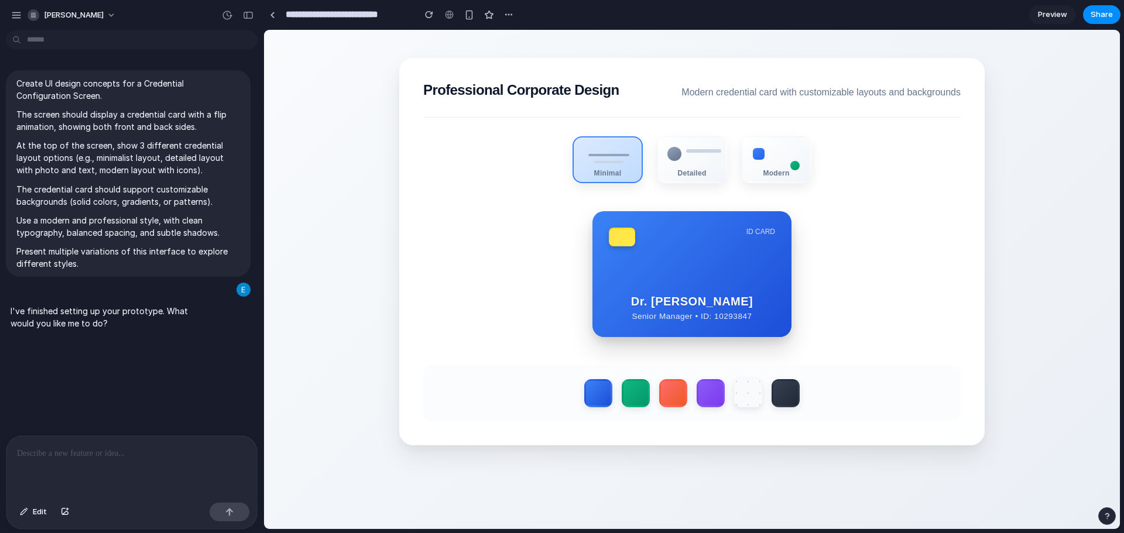
click at [1107, 517] on div "button" at bounding box center [1107, 516] width 8 height 8
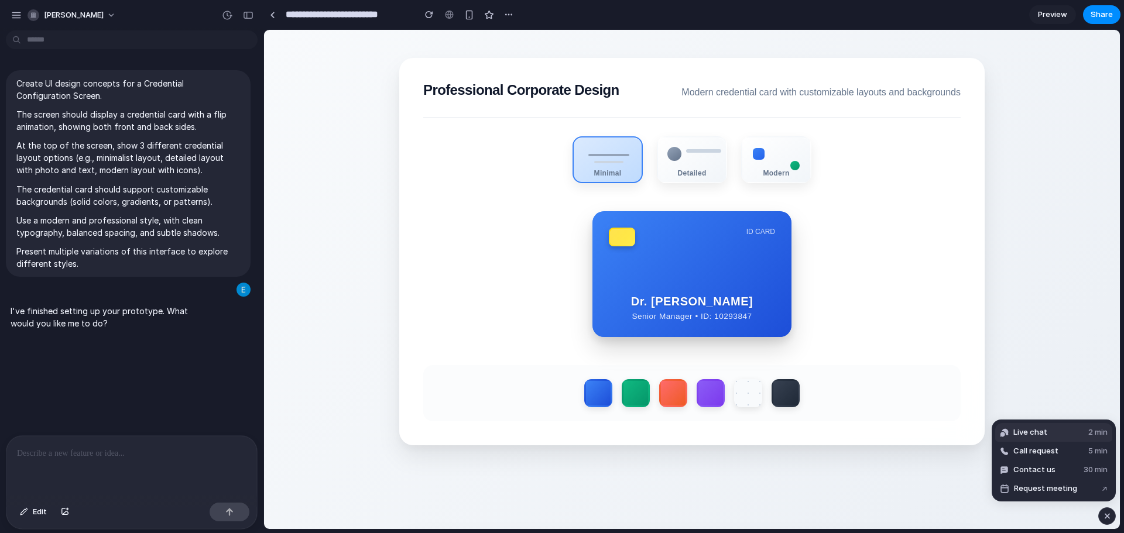
click at [1067, 430] on button "Live chat 2 min" at bounding box center [1053, 432] width 117 height 19
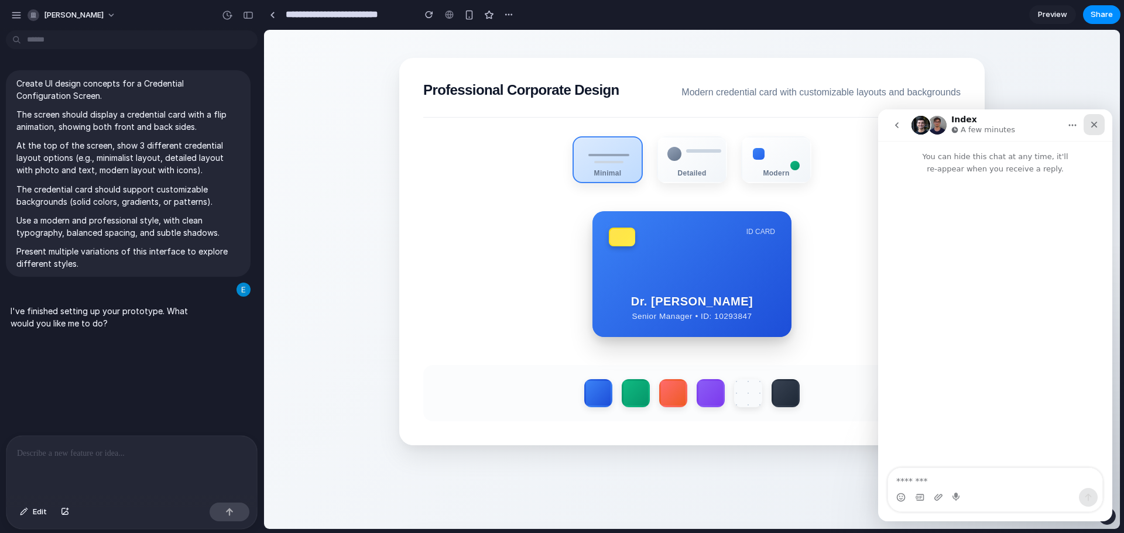
click at [1097, 130] on div "Close" at bounding box center [1093, 124] width 21 height 21
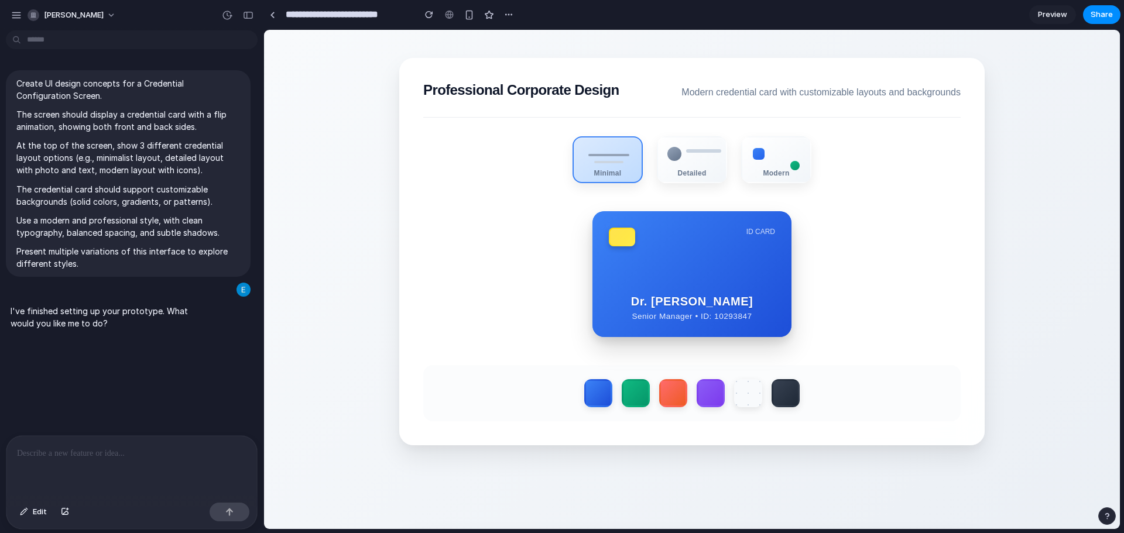
click at [1102, 513] on button "button" at bounding box center [1107, 516] width 18 height 18
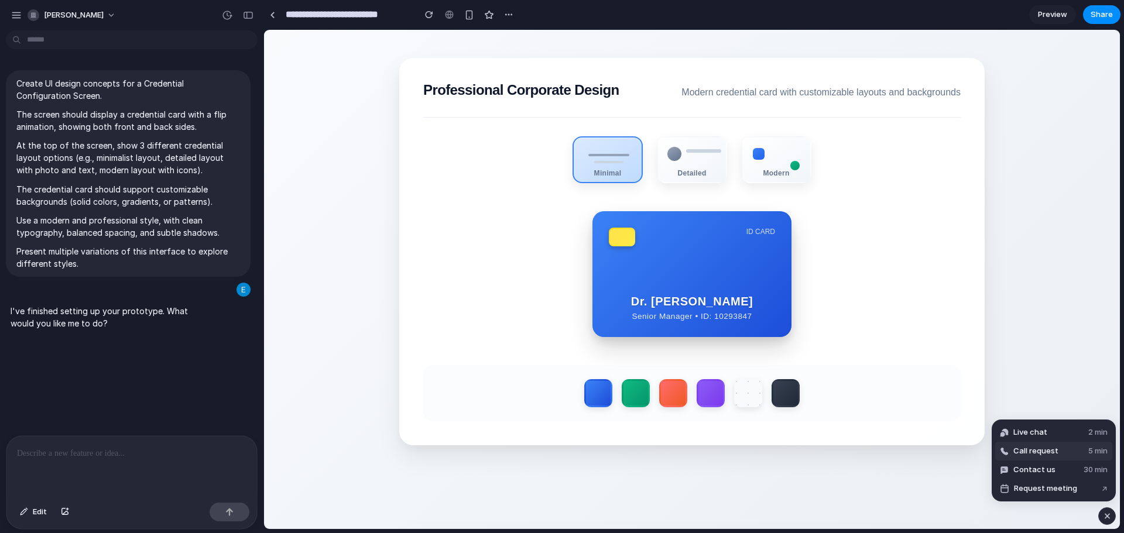
click at [1059, 448] on button "Call request 5 min" at bounding box center [1053, 451] width 117 height 19
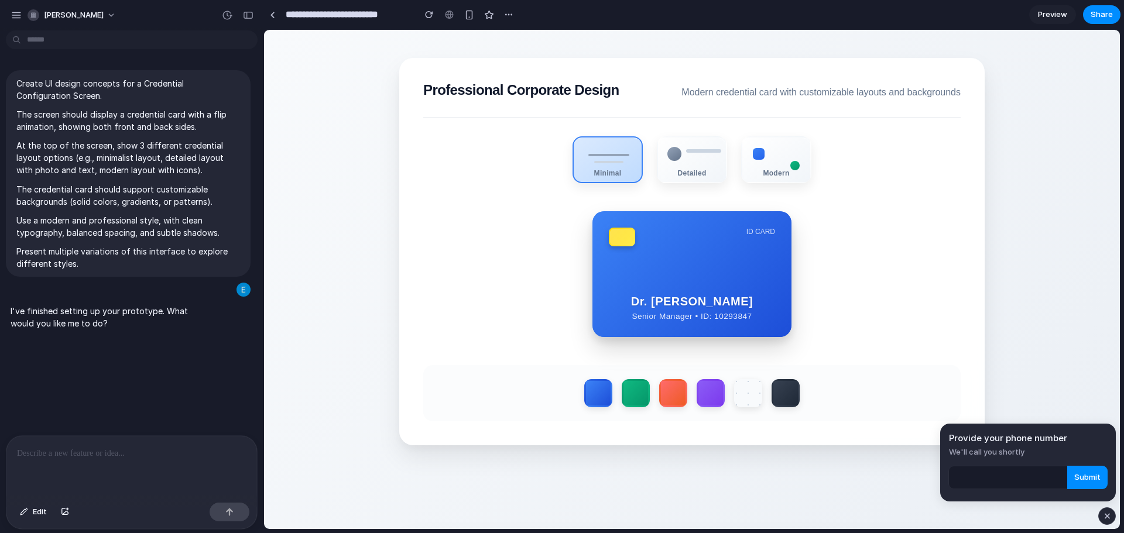
click at [1113, 516] on button "button" at bounding box center [1107, 516] width 18 height 18
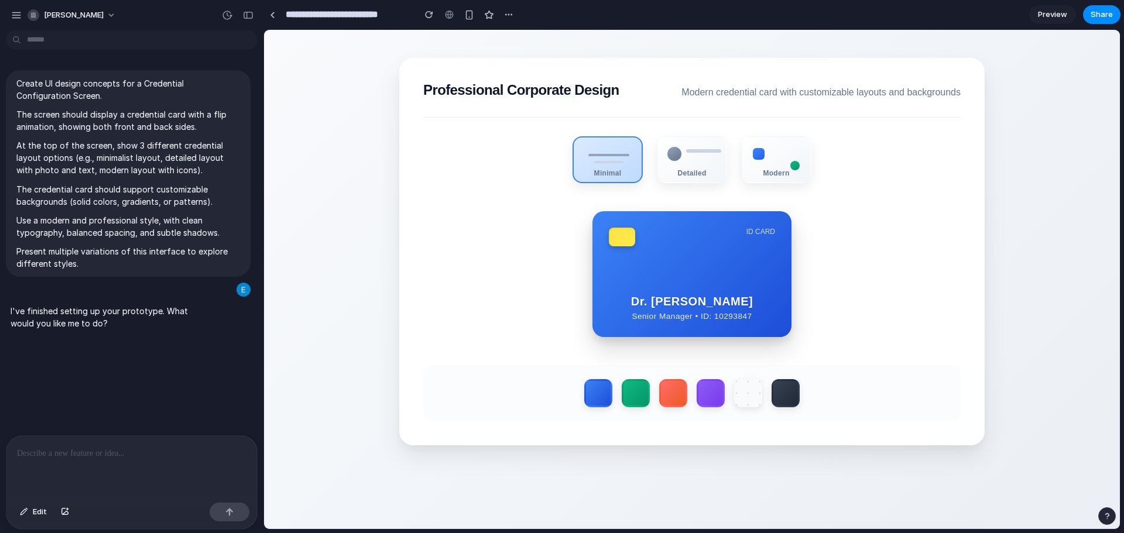
click at [1111, 518] on button "button" at bounding box center [1107, 516] width 18 height 18
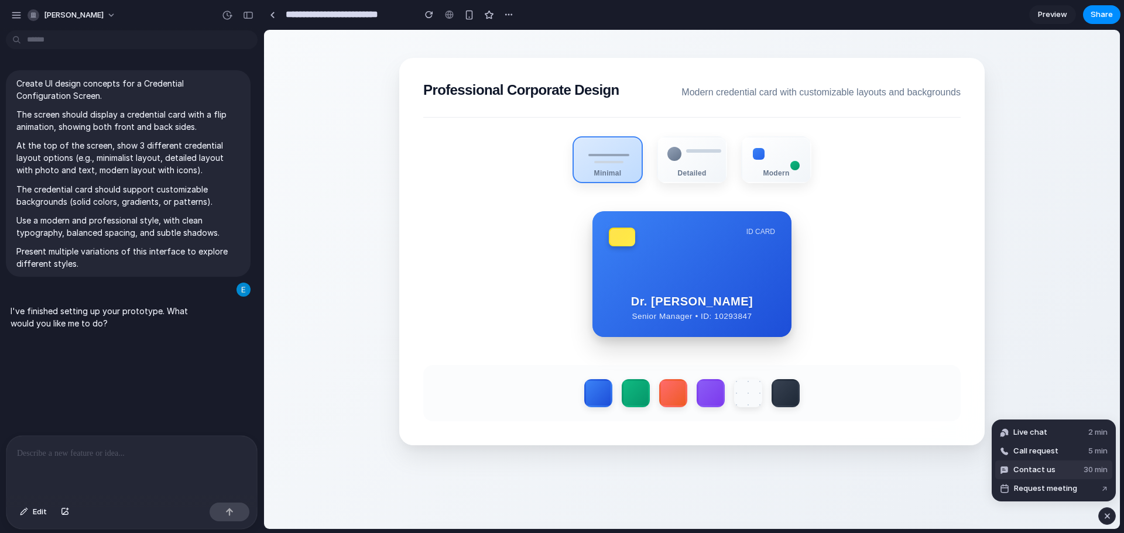
click at [1064, 471] on button "Contact us 30 min" at bounding box center [1053, 470] width 117 height 19
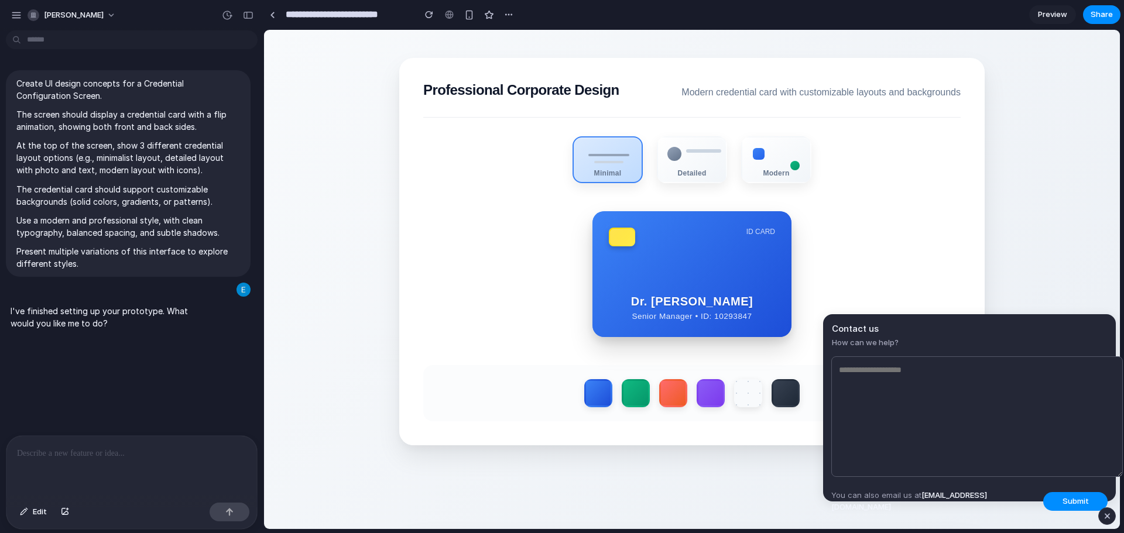
click at [1105, 519] on div "button" at bounding box center [1107, 516] width 10 height 14
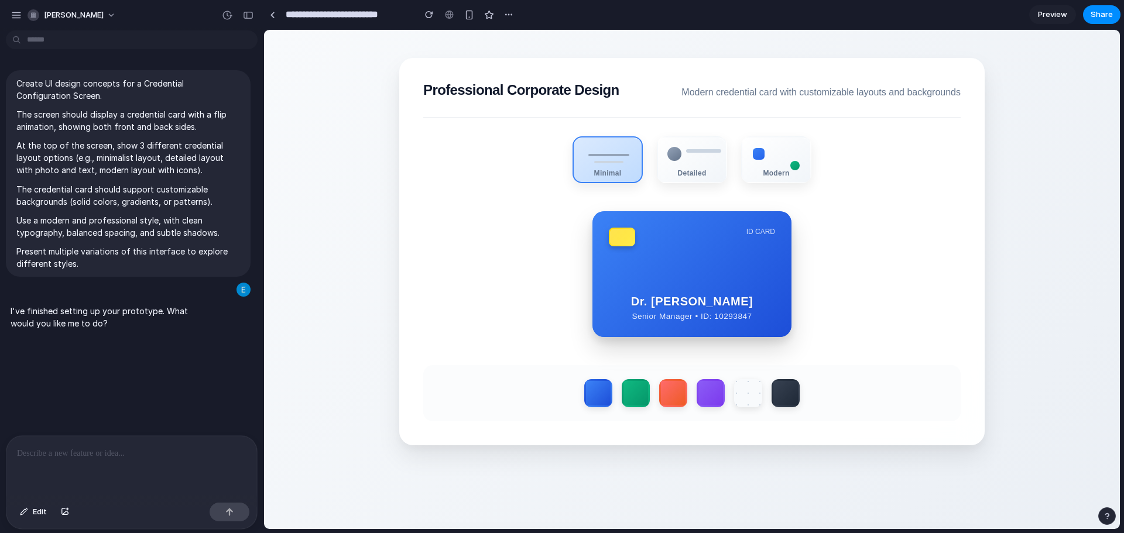
click at [1104, 516] on div "button" at bounding box center [1107, 516] width 8 height 8
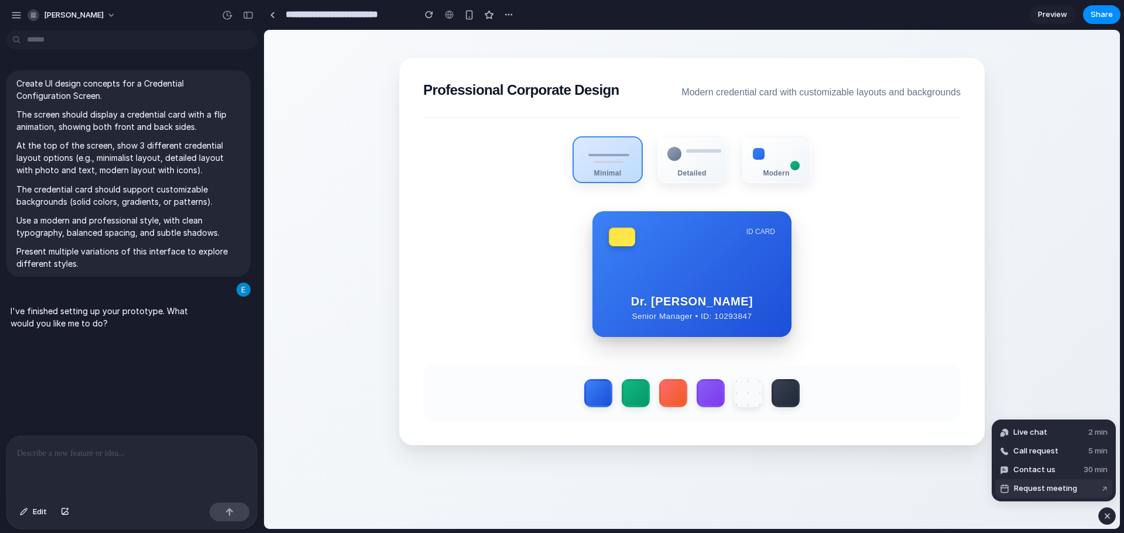
click at [1049, 487] on span "Request meeting" at bounding box center [1045, 489] width 63 height 12
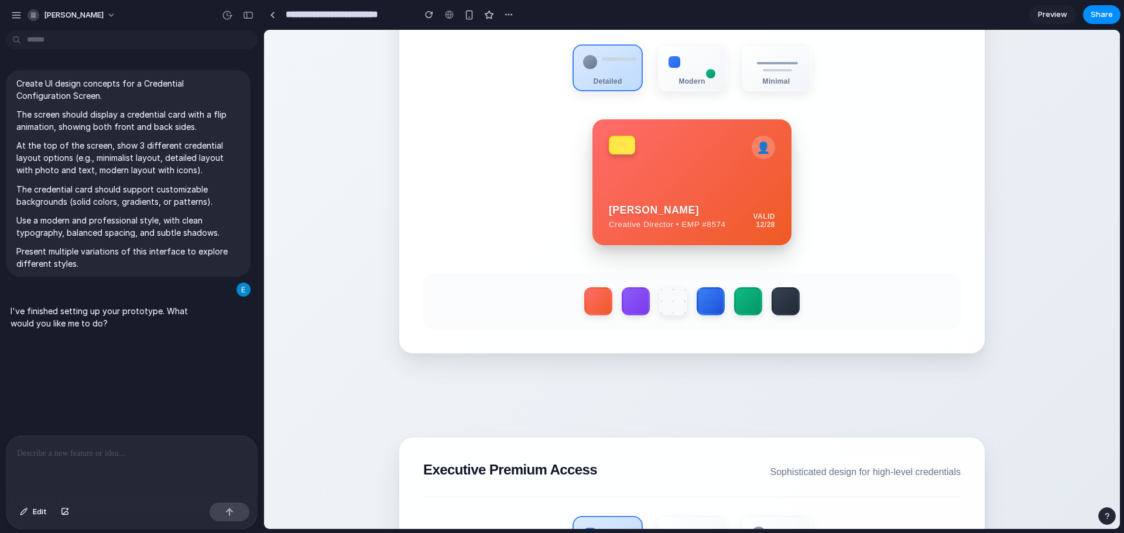
scroll to position [895, 0]
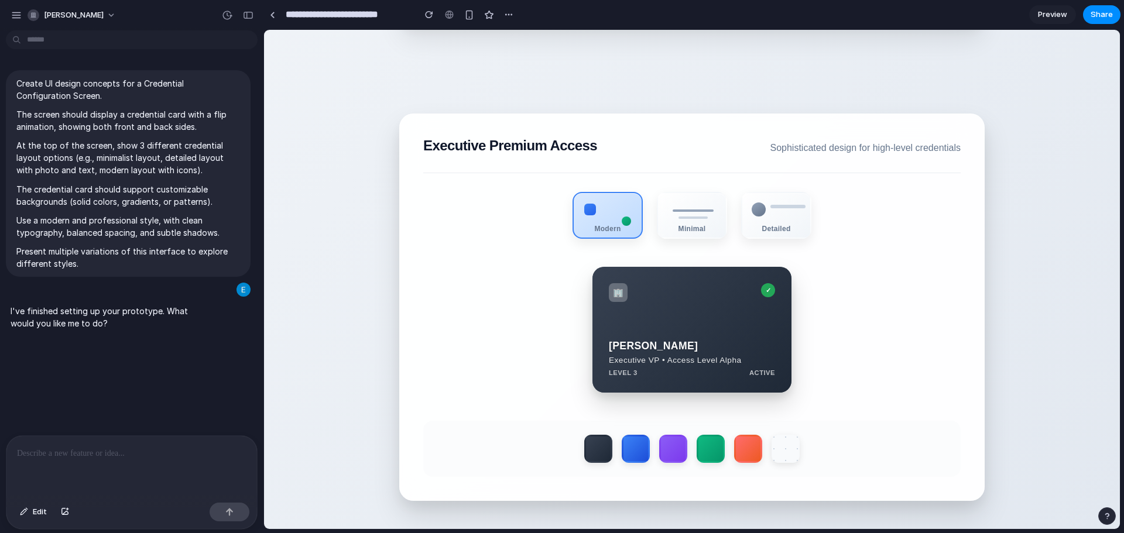
click at [654, 357] on small "Executive VP • Access Level Alpha" at bounding box center [692, 360] width 166 height 9
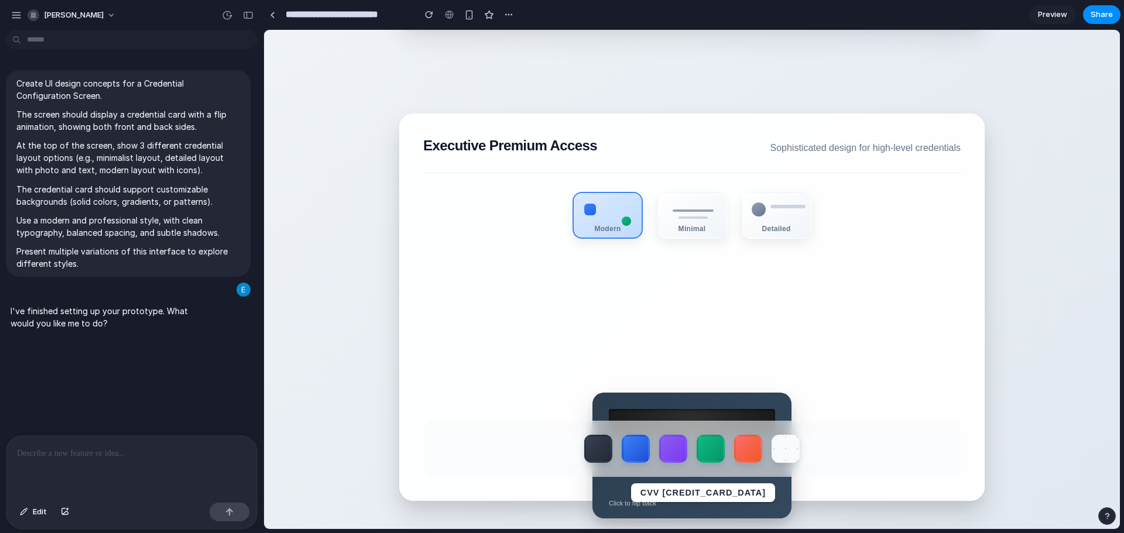
click at [666, 397] on div "CVV [CREDIT_CARD_DATA] Click to flip back" at bounding box center [691, 456] width 199 height 126
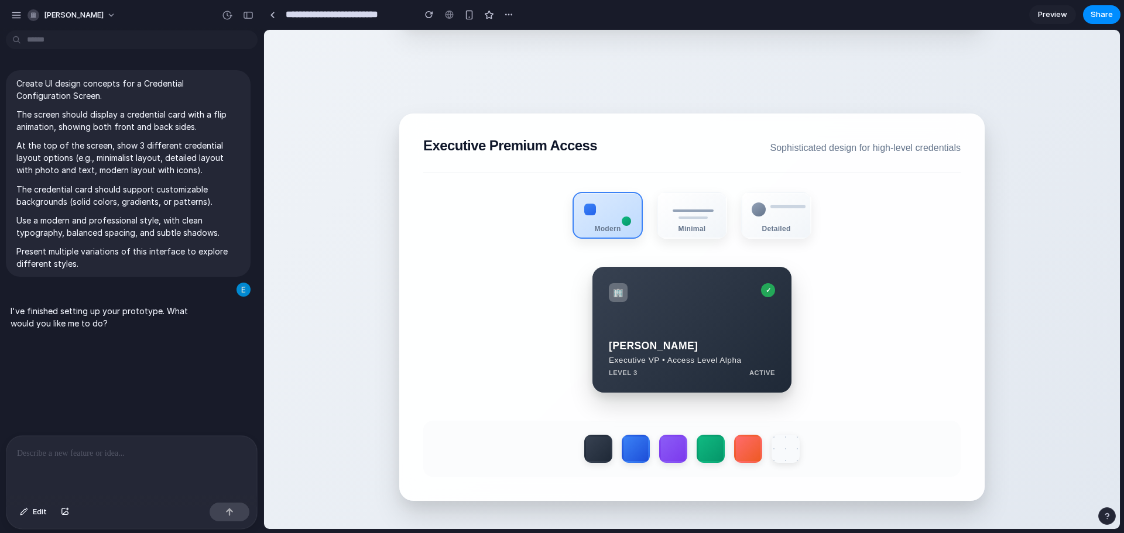
drag, startPoint x: 702, startPoint y: 203, endPoint x: 728, endPoint y: 217, distance: 29.6
click at [704, 205] on div "Minimal" at bounding box center [692, 215] width 70 height 47
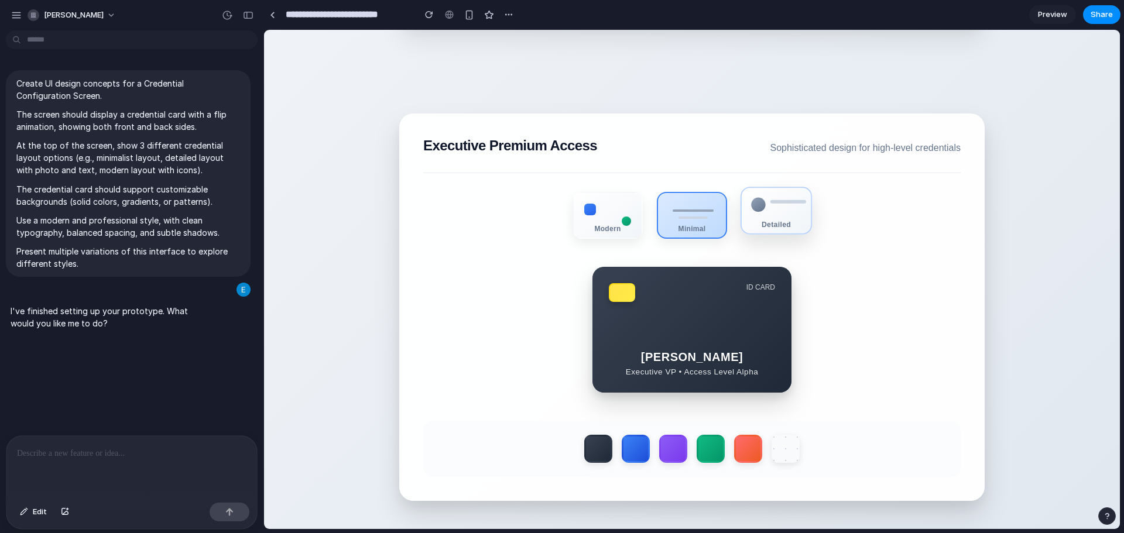
click at [771, 217] on div "Detailed" at bounding box center [775, 211] width 71 height 48
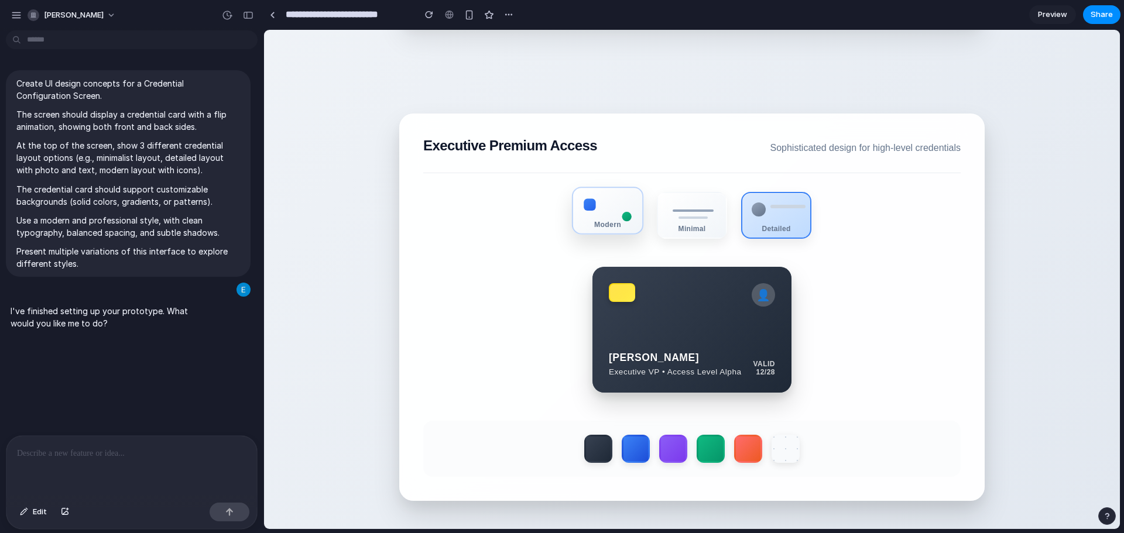
click at [606, 218] on div "Modern" at bounding box center [607, 211] width 71 height 48
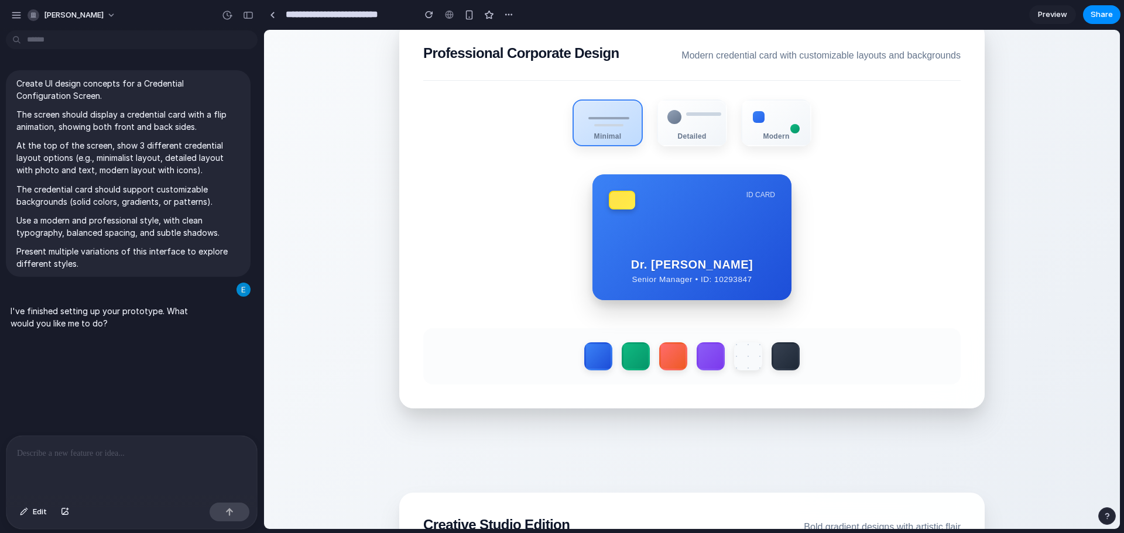
scroll to position [0, 0]
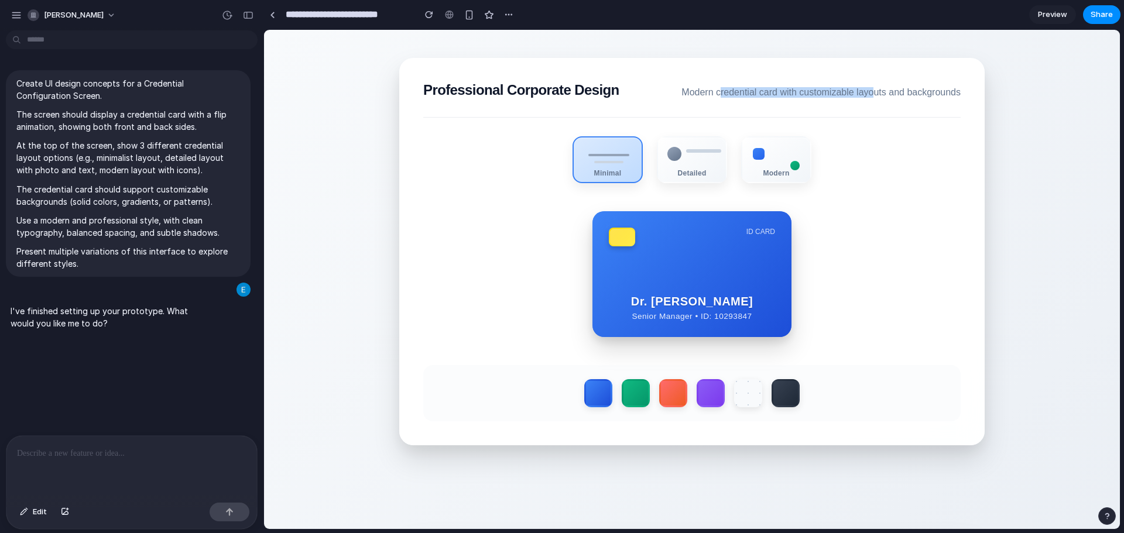
drag, startPoint x: 738, startPoint y: 103, endPoint x: 902, endPoint y: 114, distance: 164.8
click at [880, 113] on div "Professional Corporate Design Modern credential card with customizable layouts …" at bounding box center [691, 100] width 537 height 36
drag, startPoint x: 873, startPoint y: 270, endPoint x: 729, endPoint y: 248, distance: 145.7
click at [866, 266] on div "ID CARD Dr. [PERSON_NAME] Senior Manager • ID: 10293847 CVV [CREDIT_CARD_DATA] …" at bounding box center [691, 274] width 537 height 126
